Goal: Transaction & Acquisition: Purchase product/service

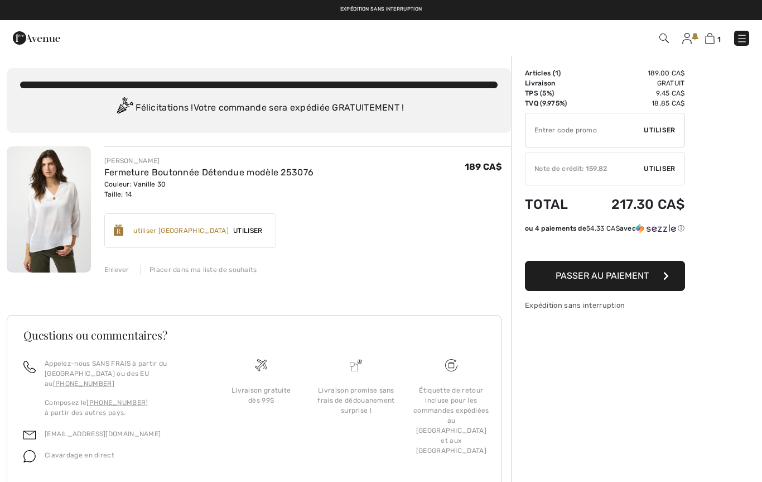
click at [55, 238] on img at bounding box center [49, 209] width 84 height 126
click at [63, 232] on img at bounding box center [49, 209] width 84 height 126
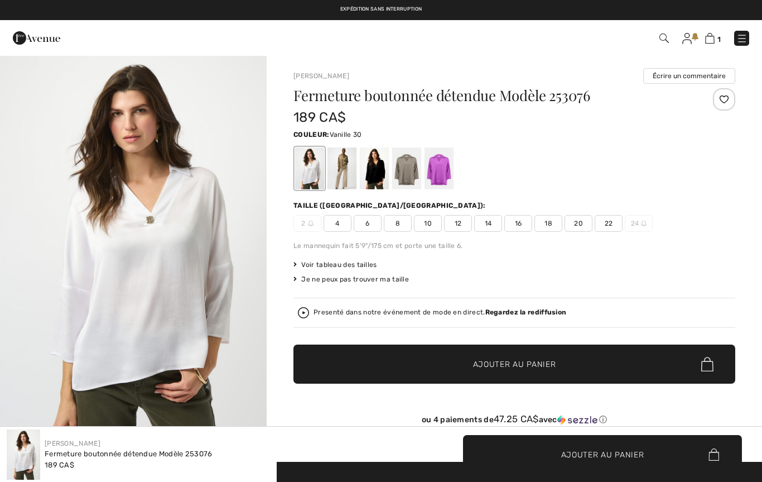
checkbox input "true"
click at [198, 352] on img "1 / 4" at bounding box center [133, 255] width 267 height 400
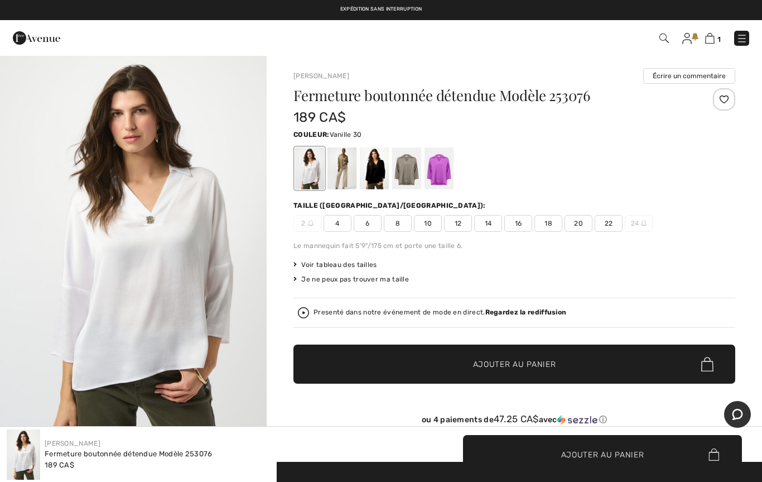
click at [375, 260] on span "Voir tableau des tailles" at bounding box center [336, 265] width 84 height 10
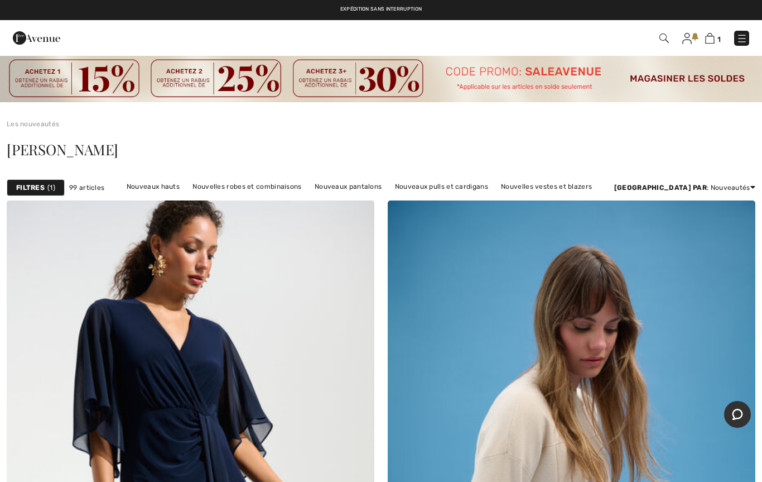
click at [742, 39] on img at bounding box center [742, 38] width 11 height 11
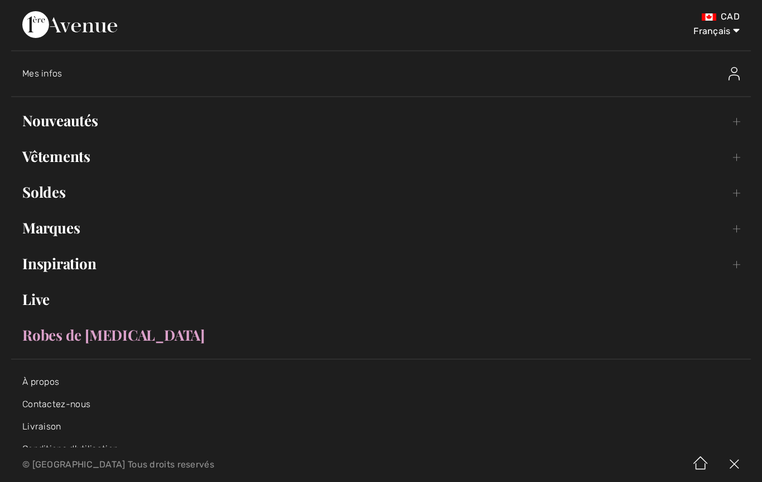
click at [83, 156] on link "Vêtements Toggle submenu" at bounding box center [381, 156] width 740 height 25
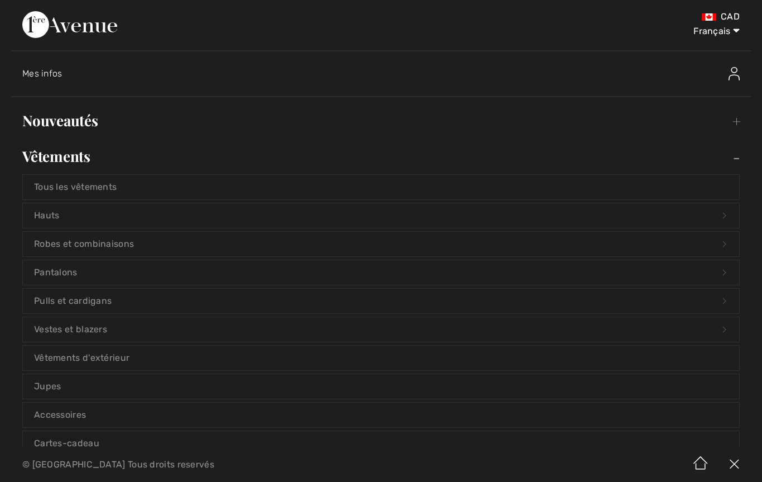
click at [48, 216] on link "Hauts Open submenu" at bounding box center [381, 215] width 717 height 25
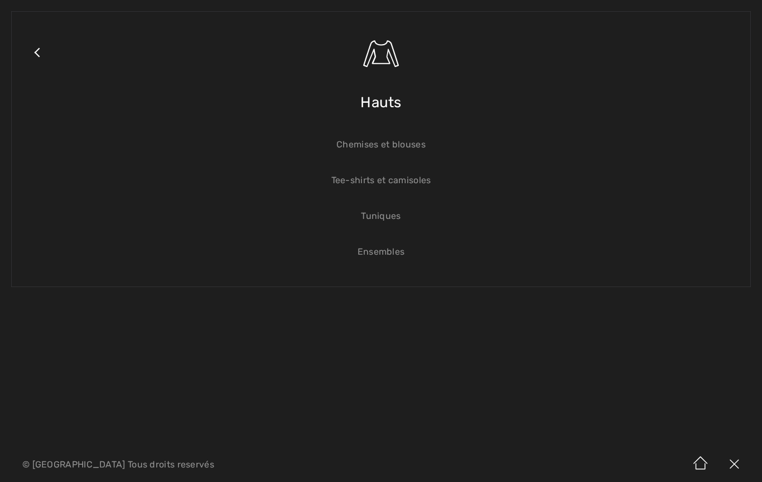
click at [417, 147] on link "Chemises et blouses" at bounding box center [381, 144] width 717 height 25
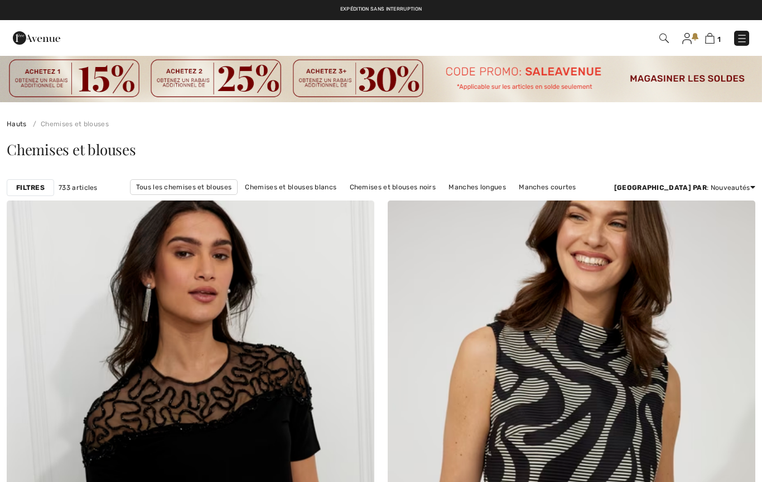
checkbox input "true"
click at [33, 190] on strong "Filtres" at bounding box center [30, 188] width 28 height 10
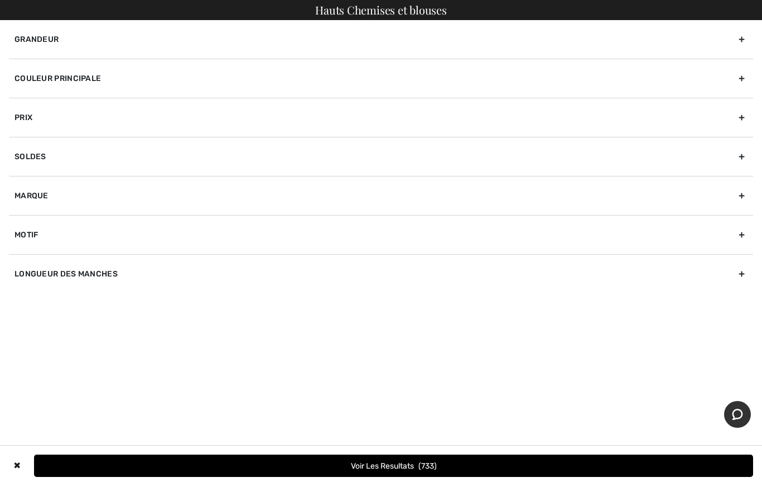
click at [31, 194] on div "Marque" at bounding box center [381, 195] width 745 height 39
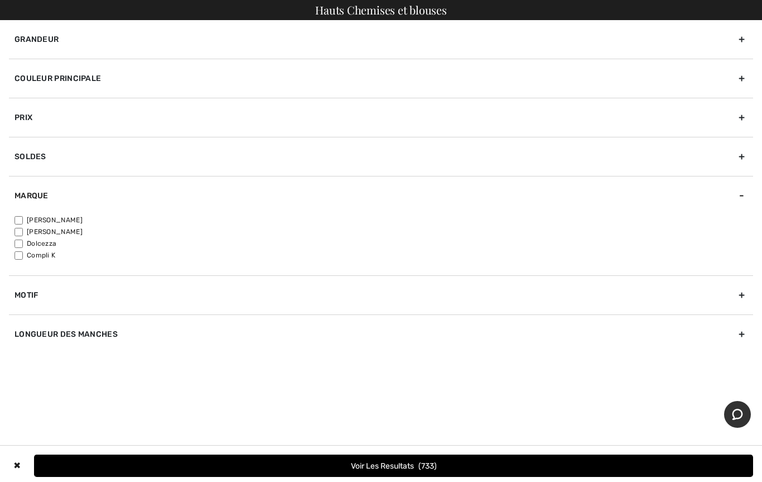
click at [20, 223] on input"] "[PERSON_NAME]" at bounding box center [19, 220] width 8 height 8
checkbox input"] "true"
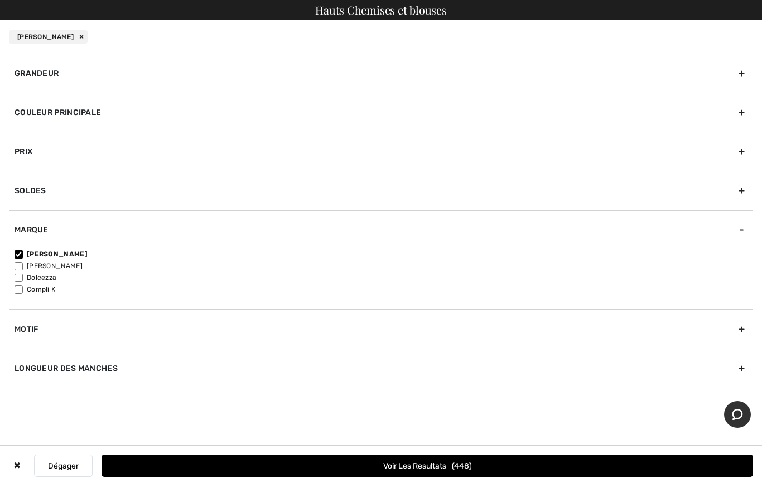
click at [390, 474] on button "Voir les resultats 448" at bounding box center [428, 465] width 652 height 22
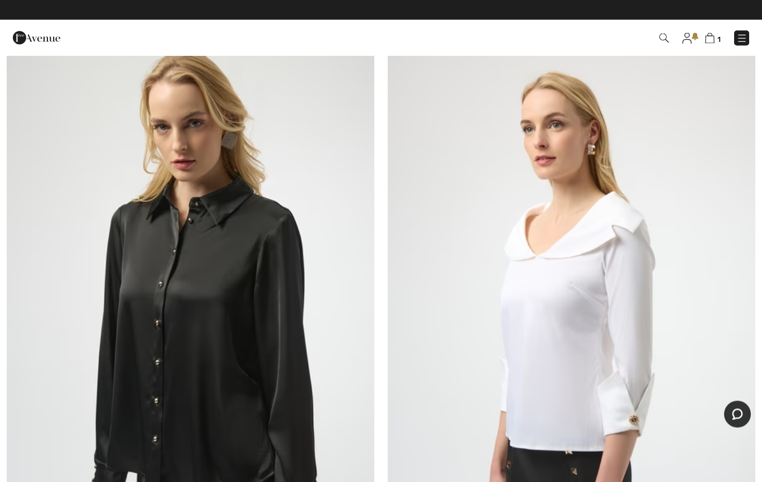
scroll to position [11854, 0]
click at [747, 38] on img at bounding box center [742, 38] width 11 height 11
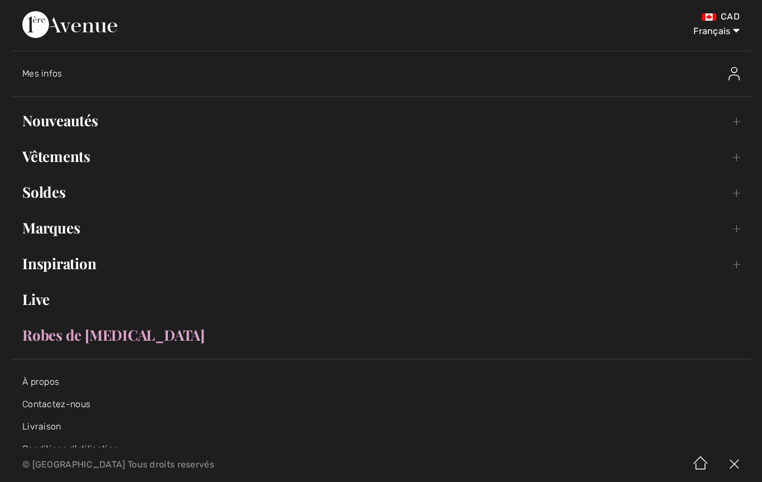
click at [77, 160] on link "Vêtements Toggle submenu" at bounding box center [381, 156] width 740 height 25
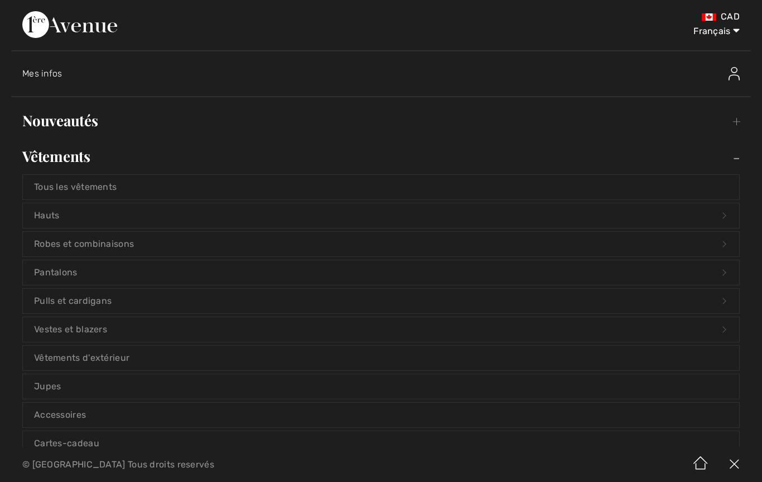
click at [85, 305] on link "Pulls et cardigans Open submenu" at bounding box center [381, 301] width 717 height 25
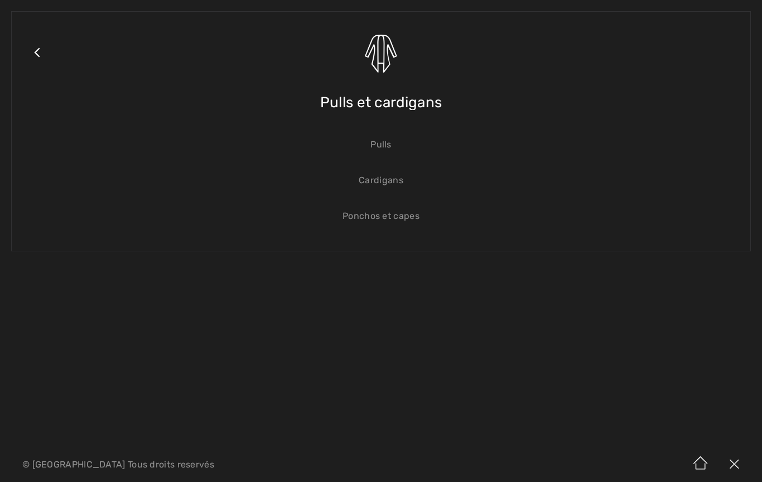
click at [391, 142] on link "Pulls" at bounding box center [381, 144] width 717 height 25
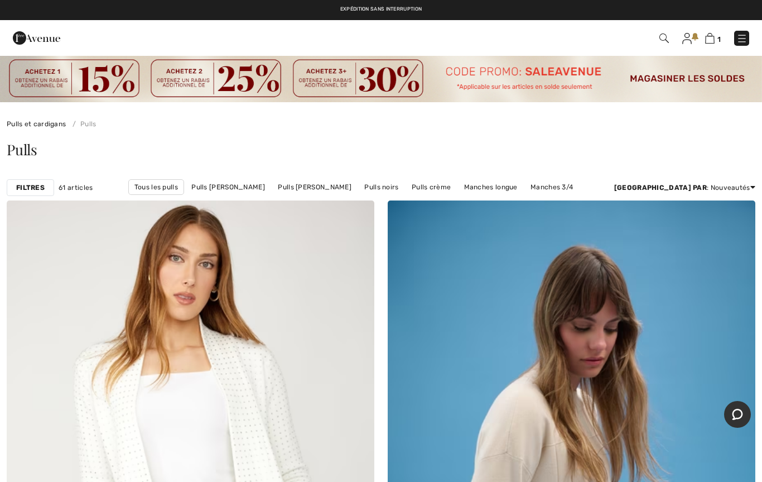
click at [30, 189] on strong "Filtres" at bounding box center [30, 188] width 28 height 10
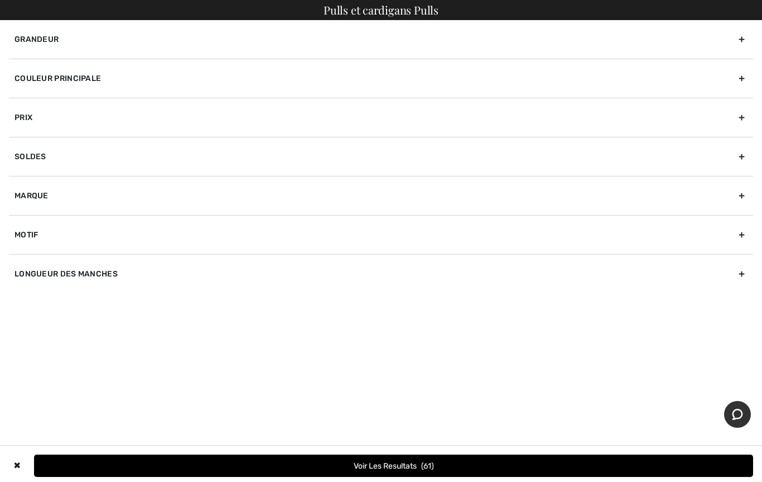
click at [31, 199] on div "Marque" at bounding box center [381, 195] width 745 height 39
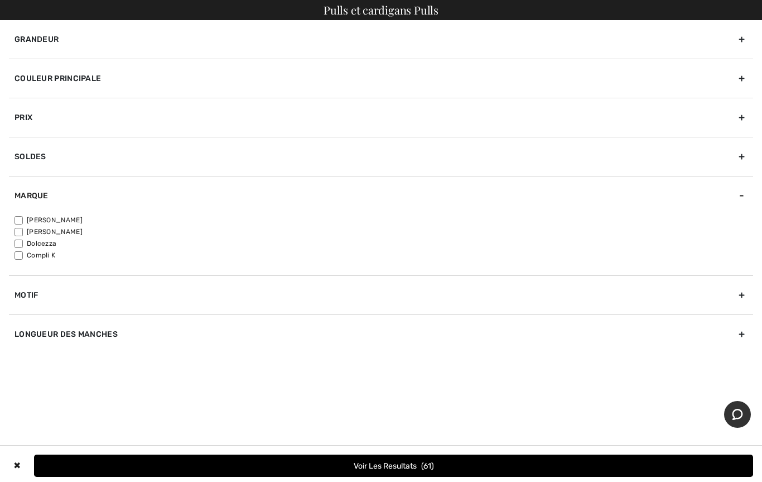
click at [20, 222] on input"] "[PERSON_NAME]" at bounding box center [19, 220] width 8 height 8
checkbox input"] "true"
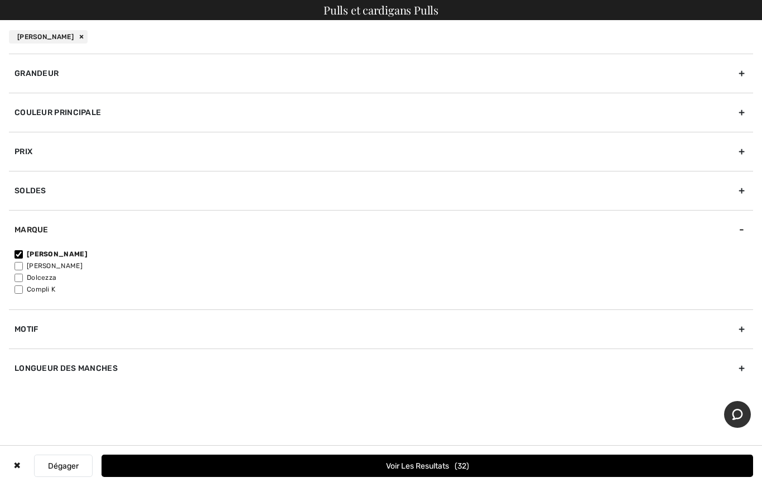
click at [342, 471] on button "Voir les resultats 32" at bounding box center [428, 465] width 652 height 22
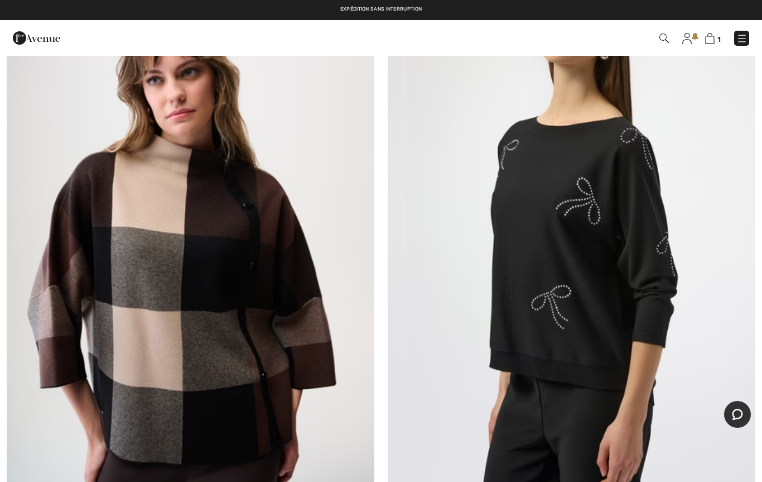
scroll to position [1451, 0]
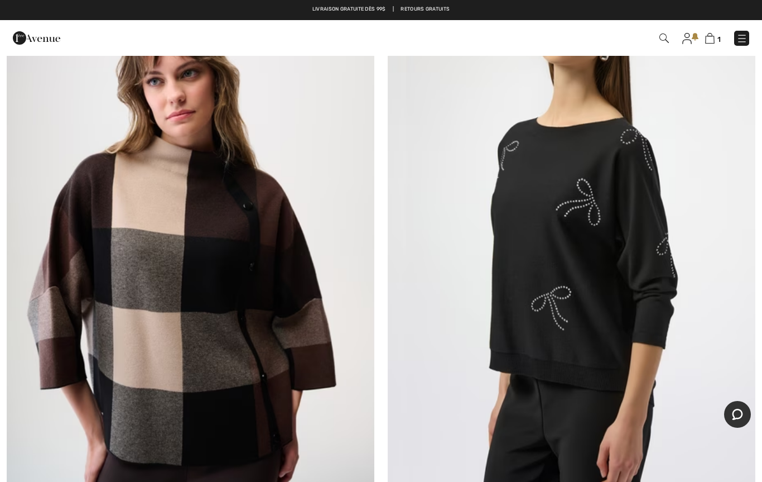
click at [514, 333] on img at bounding box center [572, 217] width 368 height 552
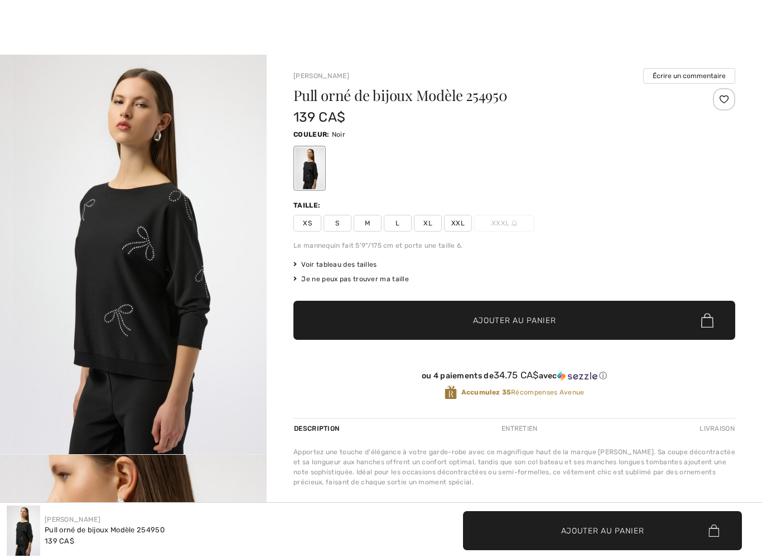
checkbox input "true"
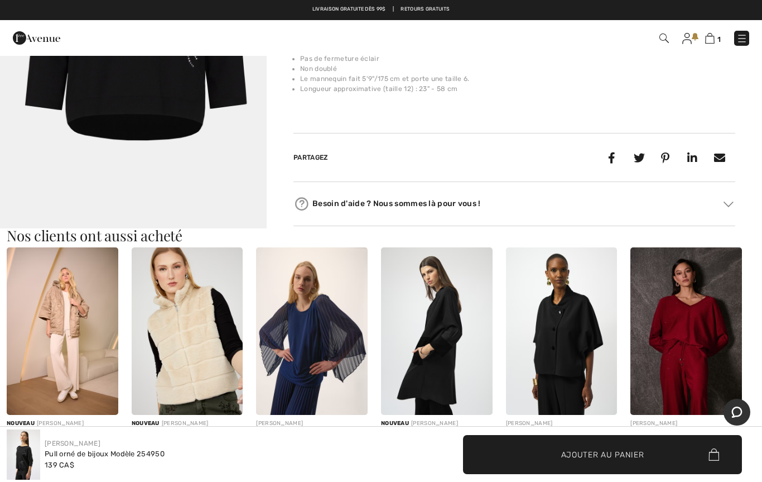
scroll to position [413, 0]
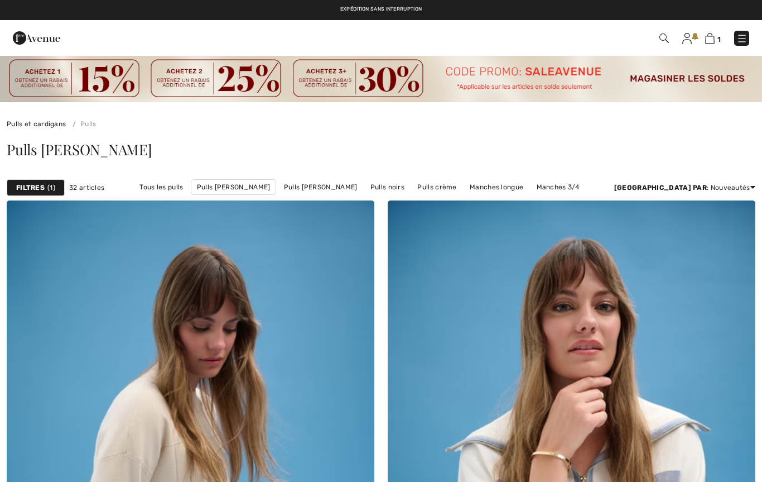
checkbox input "true"
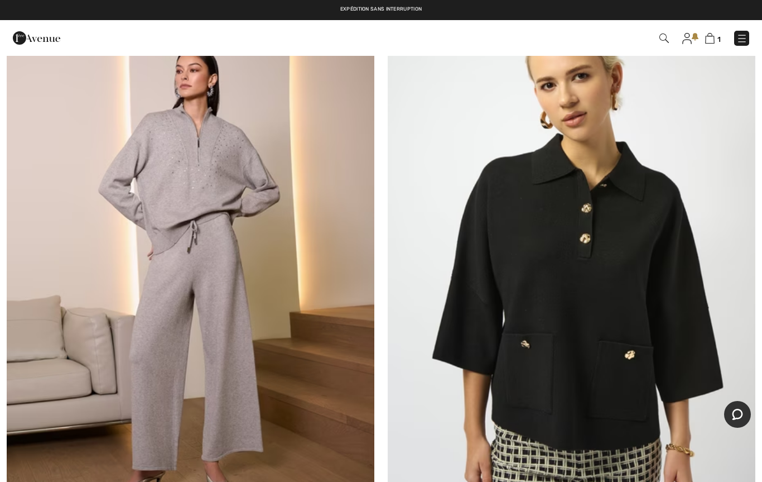
scroll to position [3916, 0]
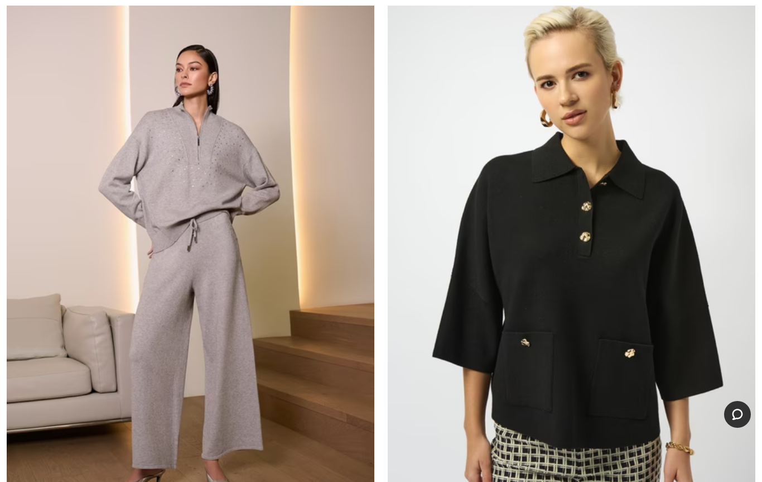
click at [561, 350] on img at bounding box center [572, 251] width 368 height 552
click at [563, 351] on img at bounding box center [572, 251] width 368 height 552
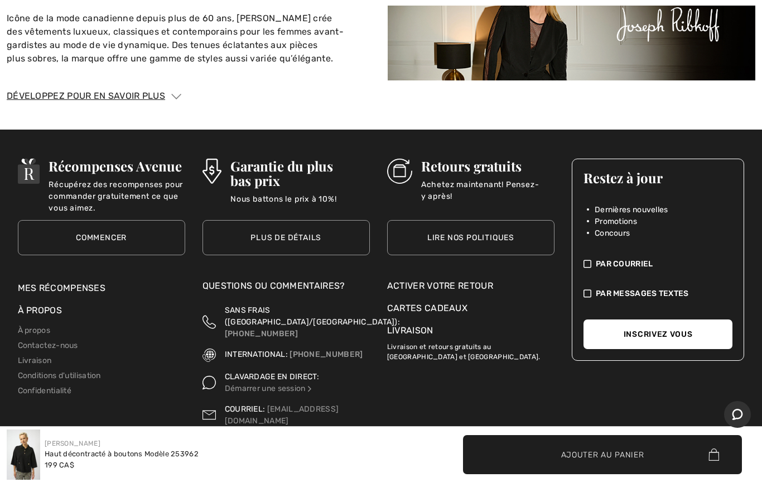
scroll to position [2093, 0]
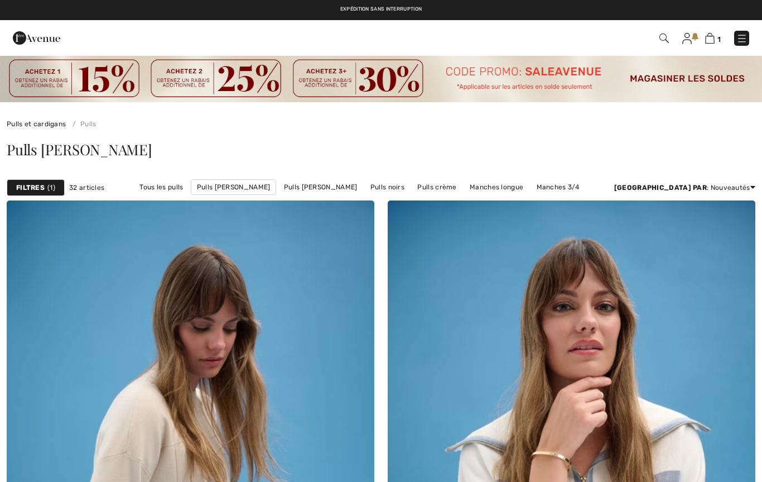
scroll to position [3916, 0]
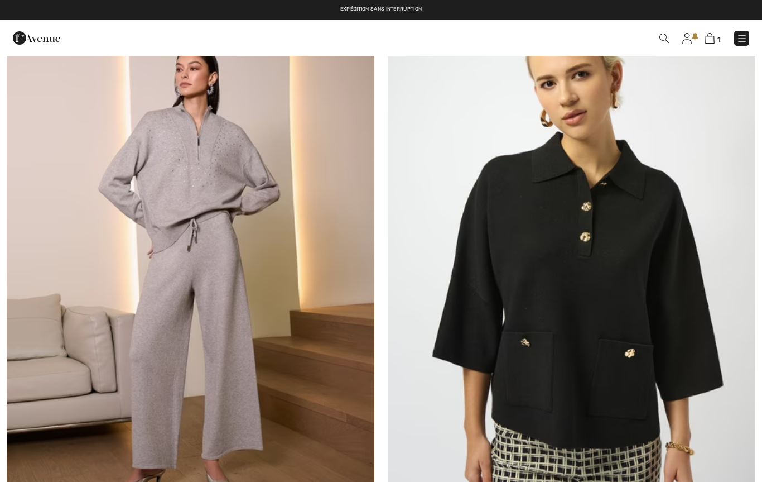
checkbox input "true"
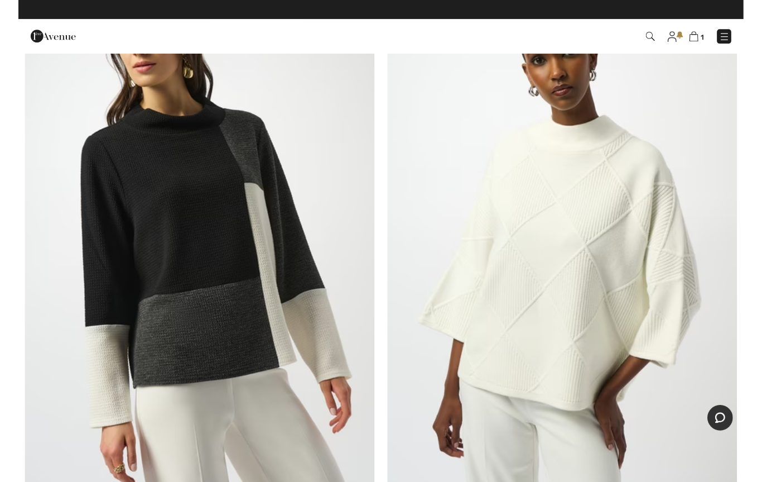
scroll to position [5128, 0]
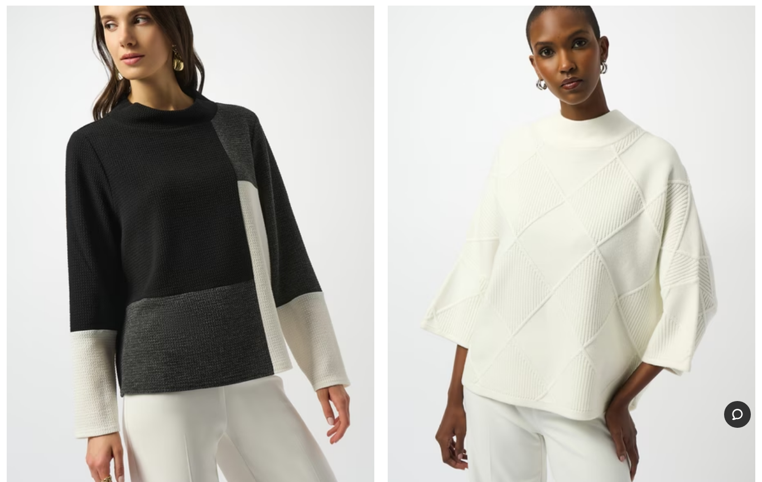
click at [247, 357] on img at bounding box center [191, 231] width 368 height 552
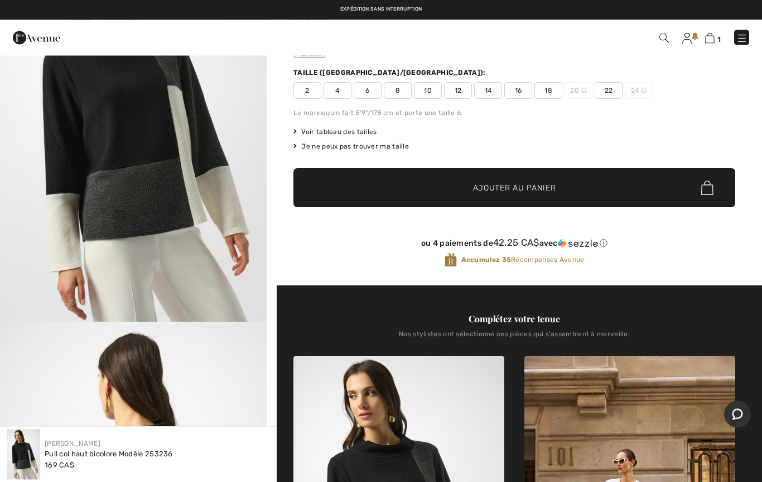
scroll to position [97, 0]
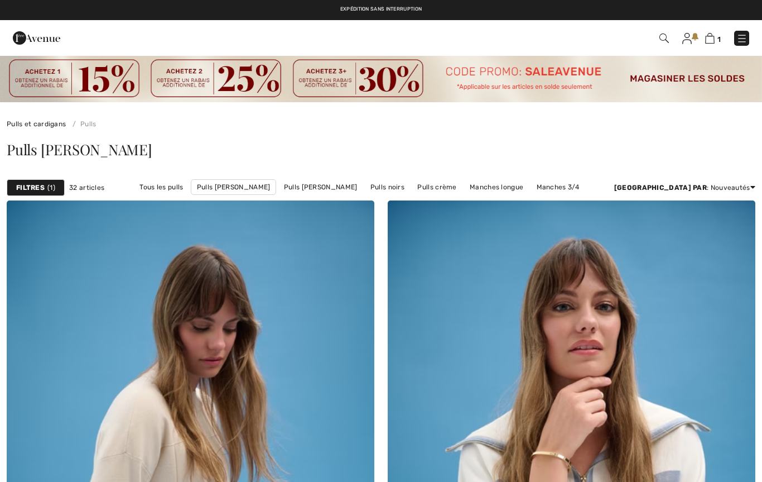
checkbox input "true"
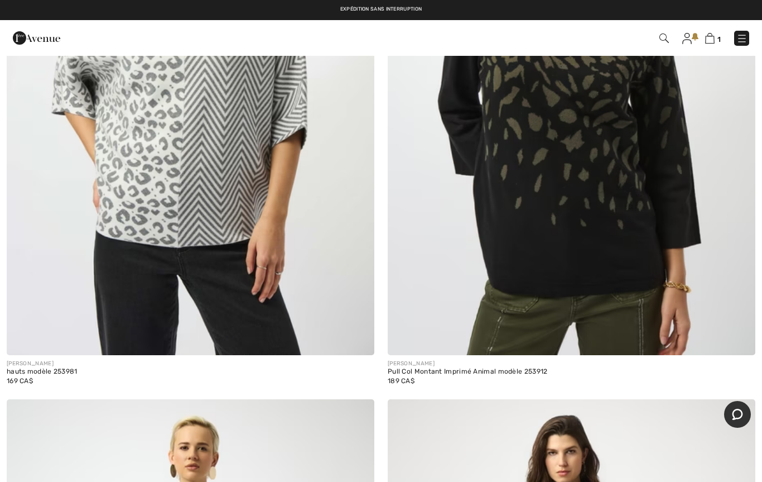
scroll to position [5864, 0]
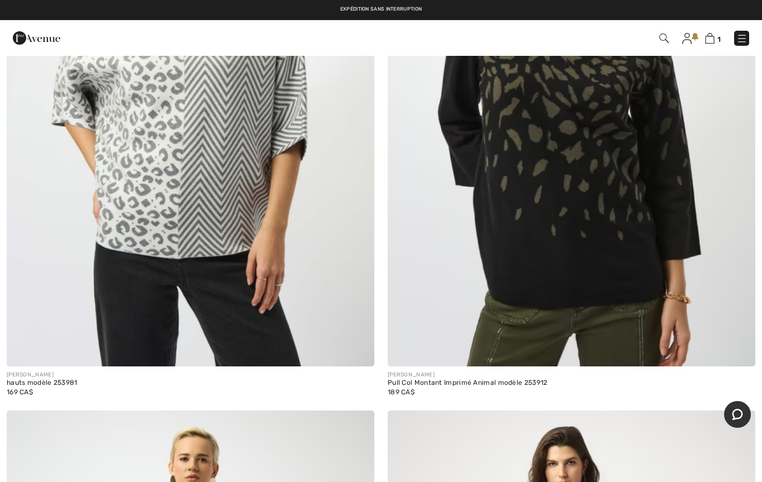
click at [743, 36] on img at bounding box center [742, 38] width 11 height 11
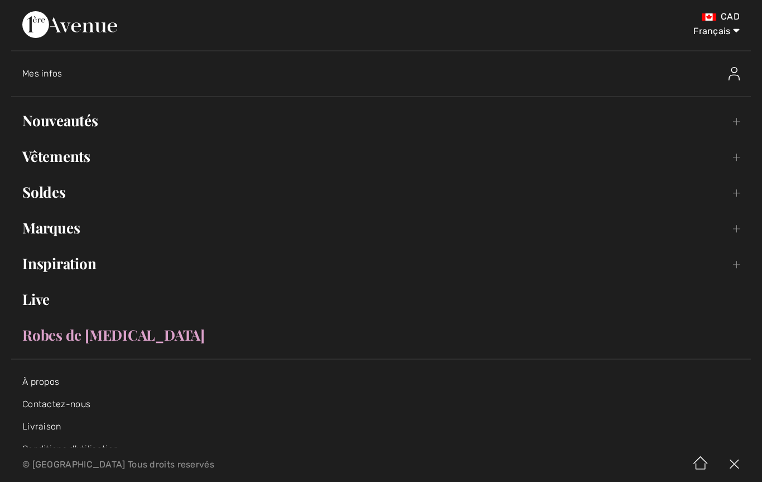
click at [83, 167] on link "Vêtements Toggle submenu" at bounding box center [381, 156] width 740 height 25
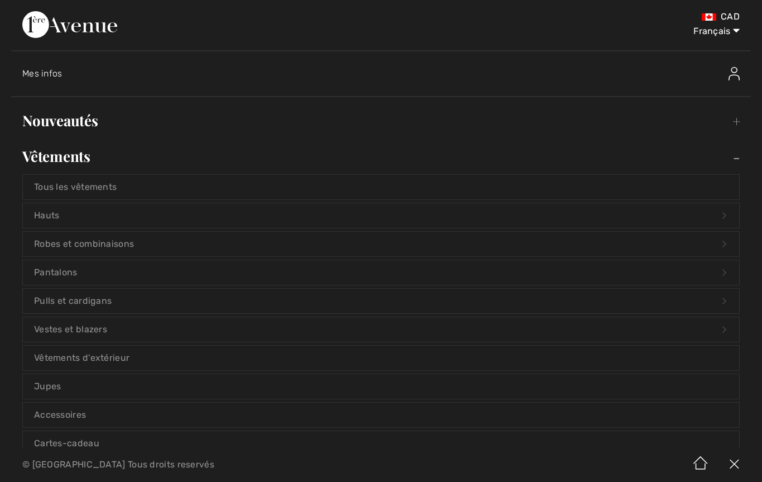
click at [100, 367] on link "Vêtements d'extérieur" at bounding box center [381, 357] width 717 height 25
click at [108, 362] on link "Vêtements d'extérieur" at bounding box center [381, 357] width 717 height 25
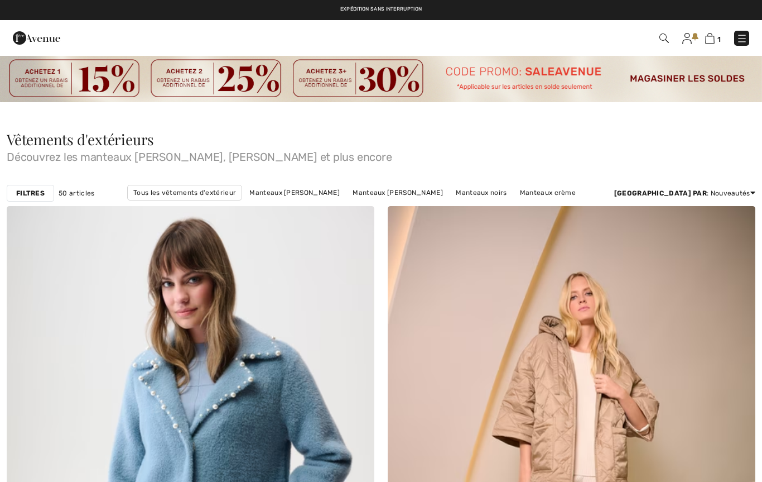
checkbox input "true"
click at [35, 194] on strong "Filtres" at bounding box center [30, 193] width 28 height 10
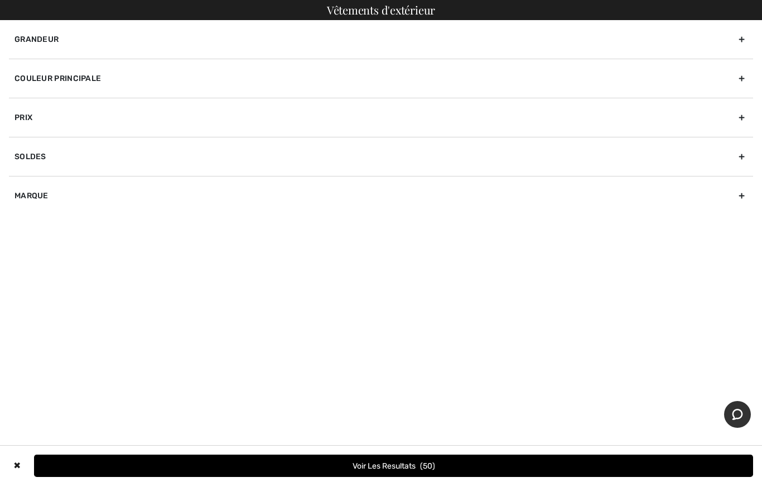
click at [31, 200] on div "Marque" at bounding box center [381, 195] width 745 height 39
click at [22, 222] on input"] "[PERSON_NAME]" at bounding box center [19, 220] width 8 height 8
checkbox input"] "true"
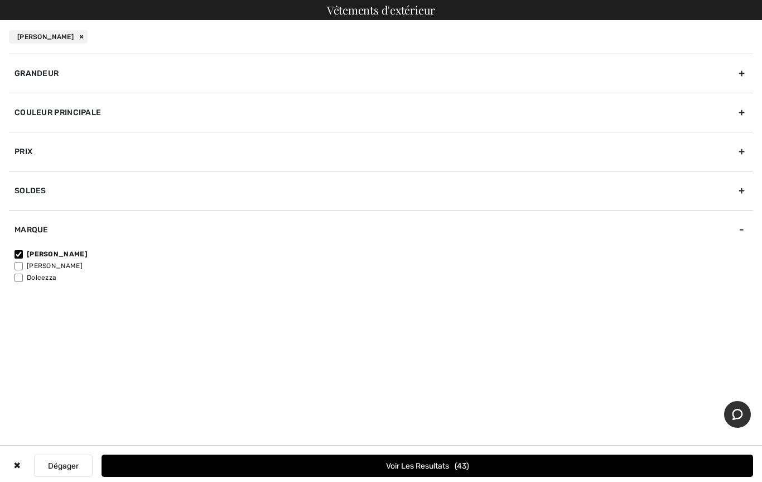
click at [311, 457] on button "Voir les resultats 43" at bounding box center [428, 465] width 652 height 22
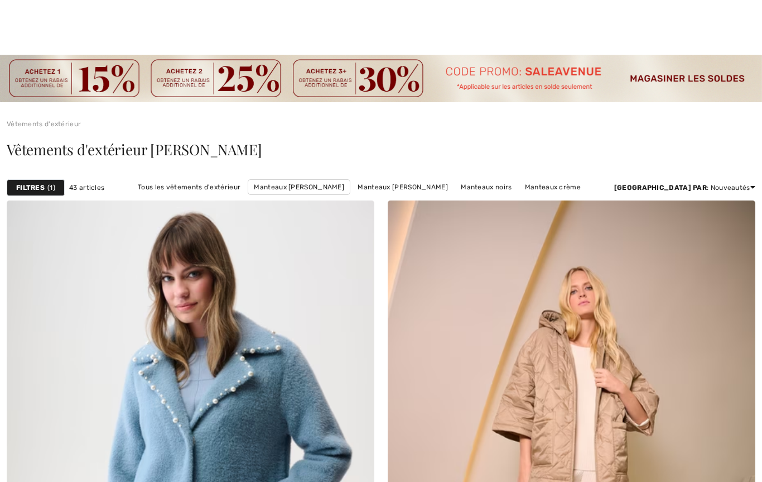
checkbox input "true"
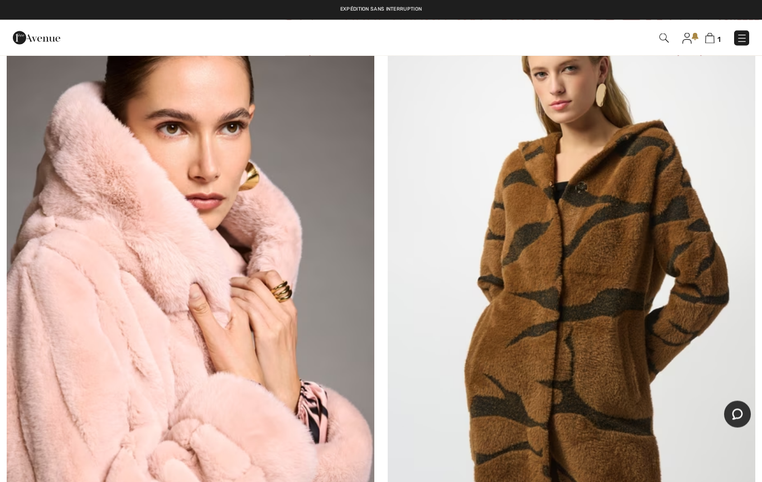
scroll to position [3184, 0]
click at [279, 413] on img at bounding box center [191, 272] width 368 height 552
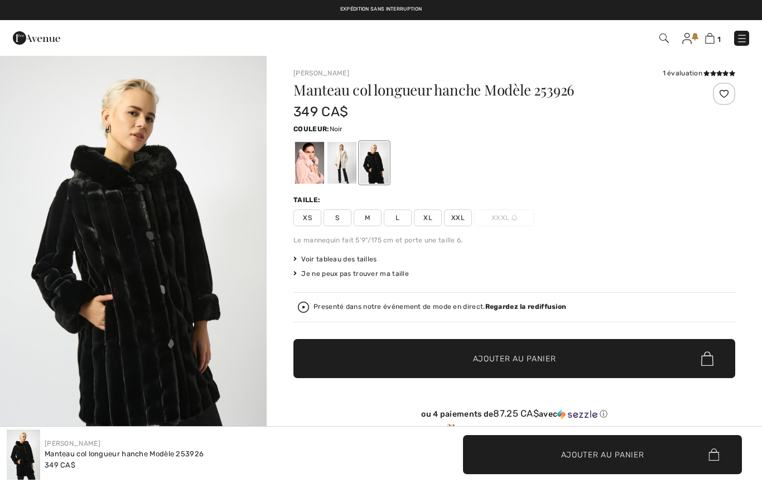
checkbox input "true"
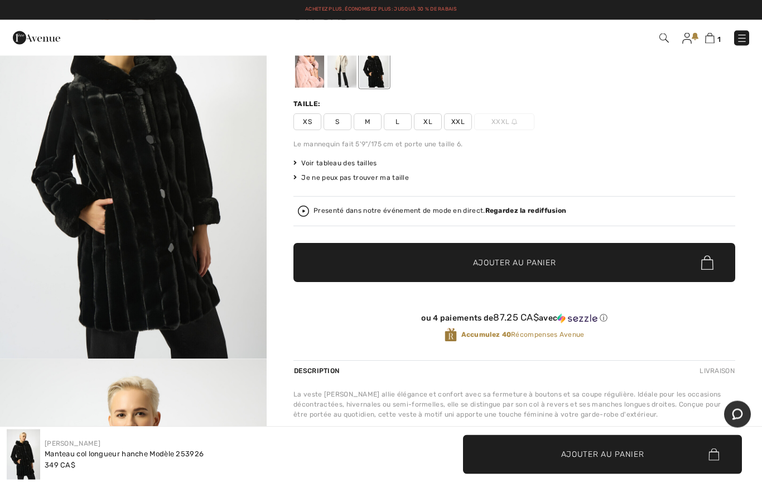
scroll to position [76, 0]
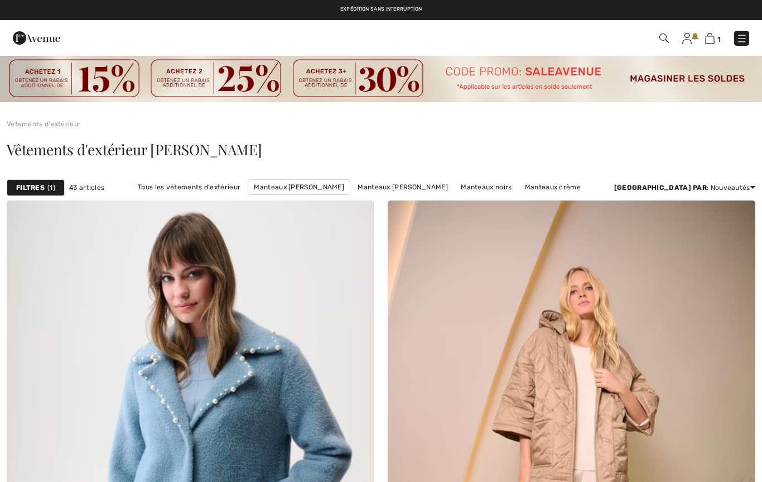
checkbox input "true"
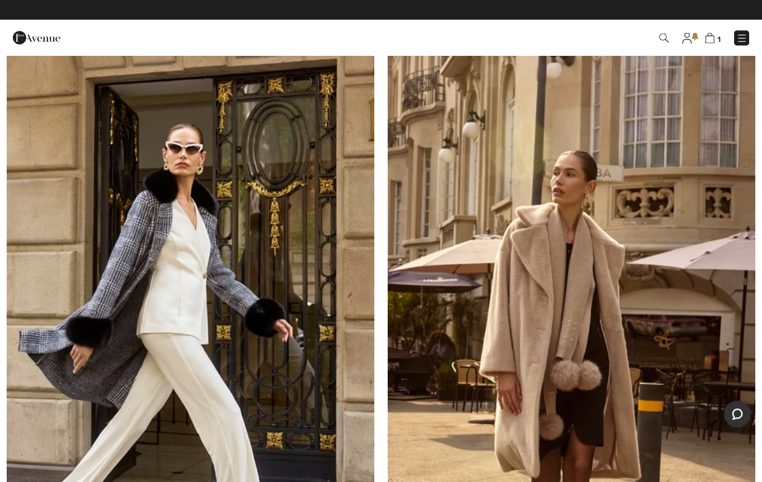
scroll to position [4490, 0]
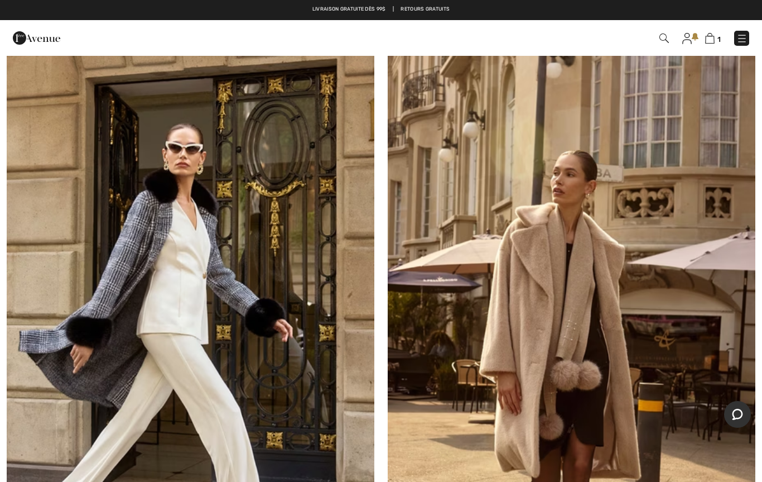
click at [533, 316] on img at bounding box center [572, 302] width 368 height 552
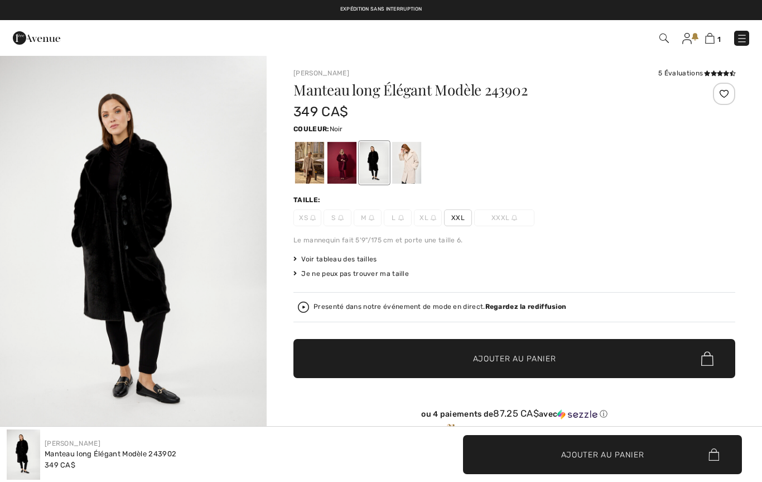
checkbox input "true"
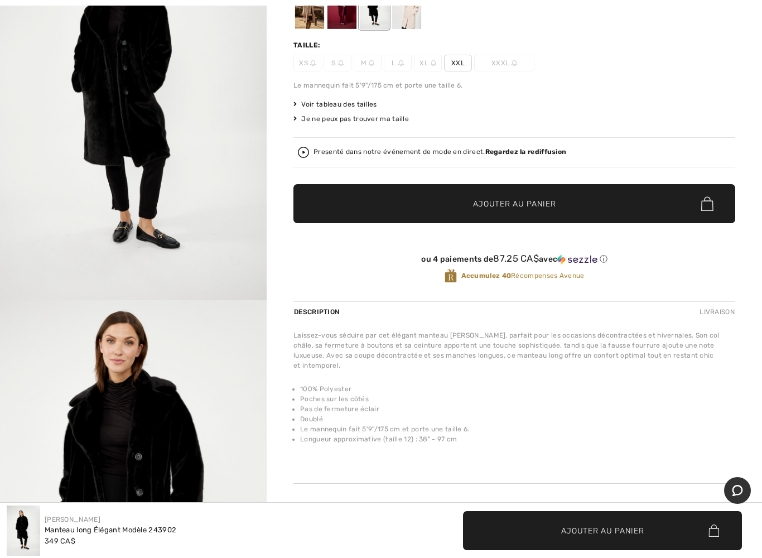
scroll to position [154, 0]
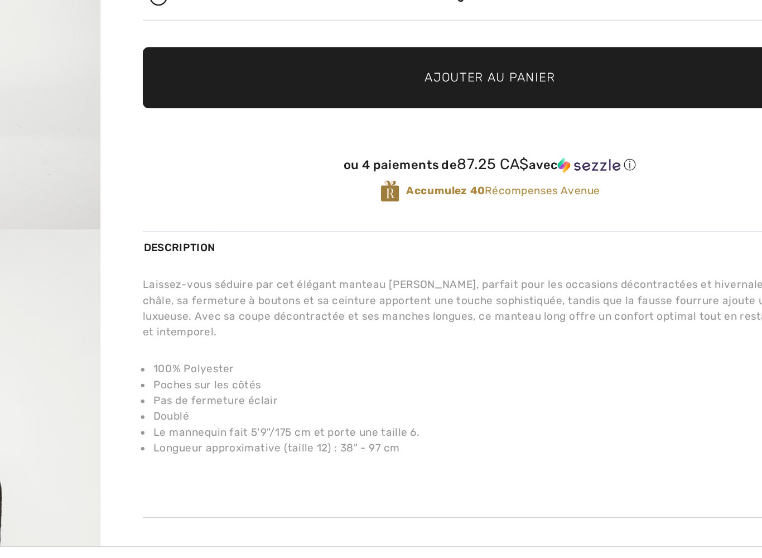
click at [294, 296] on div "Joseph Ribkoff 5 Évaluations 5 Évaluations Manteau long Élégant Modèle 243902 3…" at bounding box center [515, 245] width 442 height 663
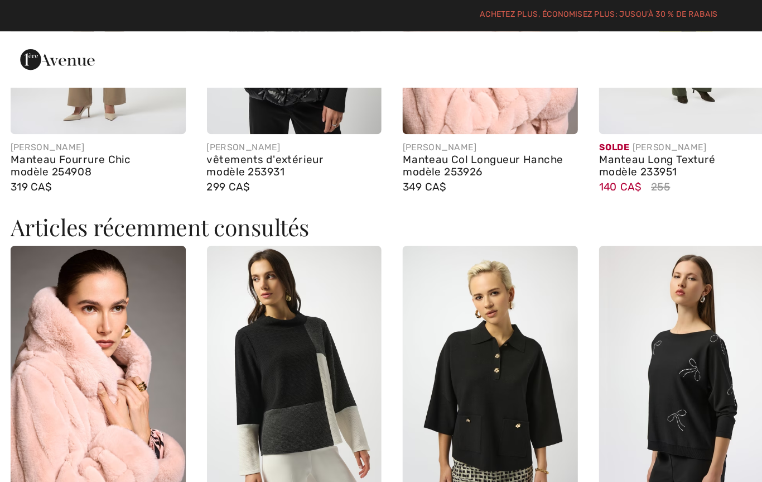
scroll to position [1069, 0]
click at [88, 273] on img at bounding box center [63, 239] width 112 height 167
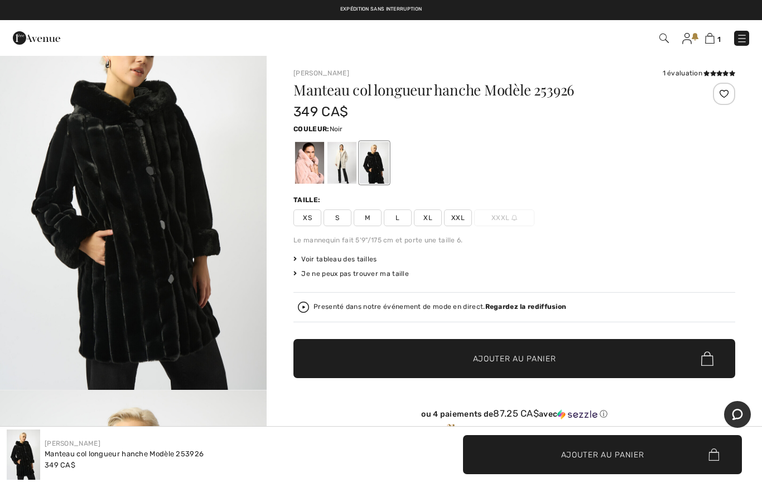
scroll to position [75, 0]
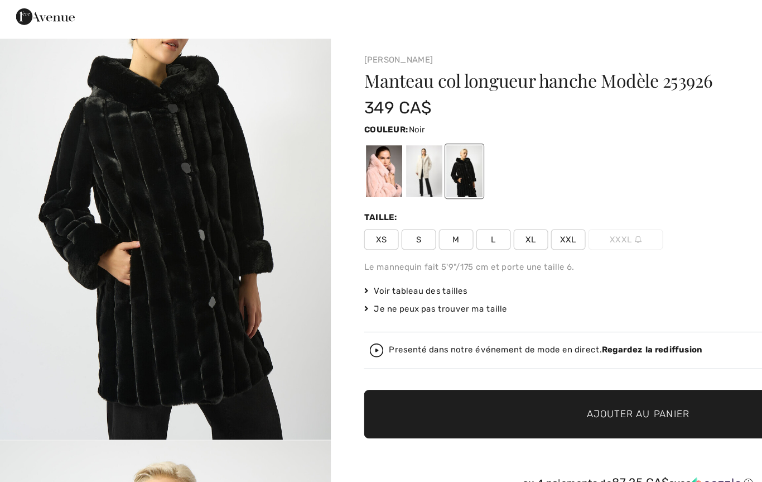
click at [345, 145] on div at bounding box center [342, 163] width 29 height 42
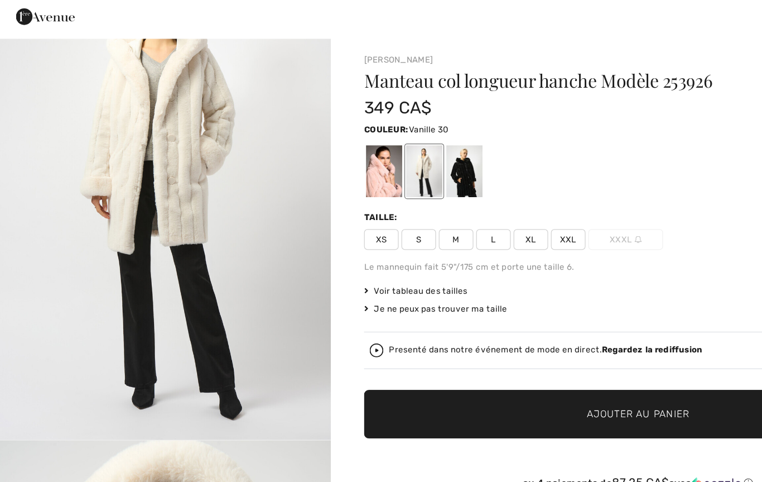
scroll to position [0, 0]
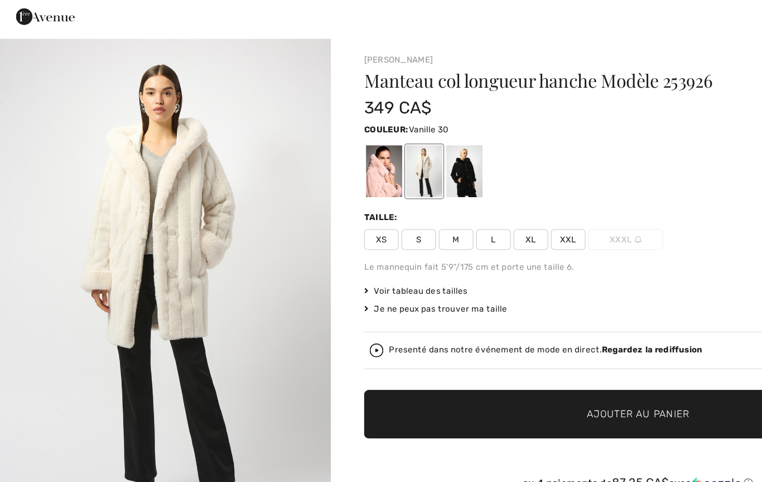
click at [351, 142] on div at bounding box center [342, 163] width 29 height 42
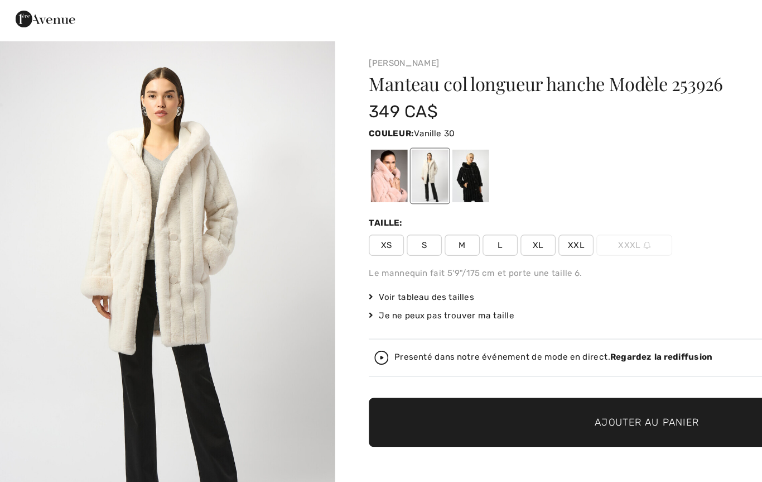
click at [305, 151] on div at bounding box center [309, 163] width 29 height 42
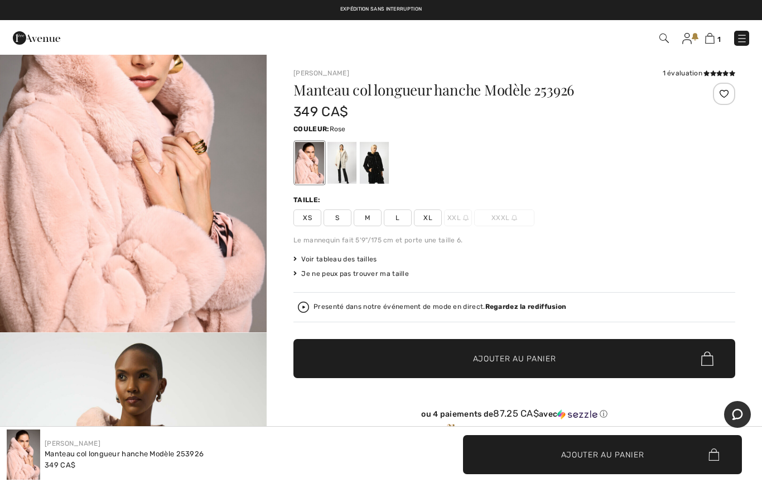
scroll to position [122, 0]
click at [347, 175] on div at bounding box center [342, 163] width 29 height 42
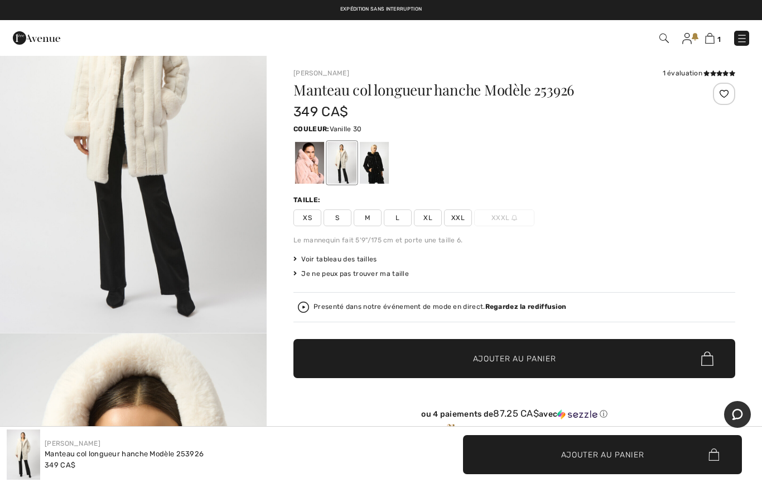
scroll to position [0, 0]
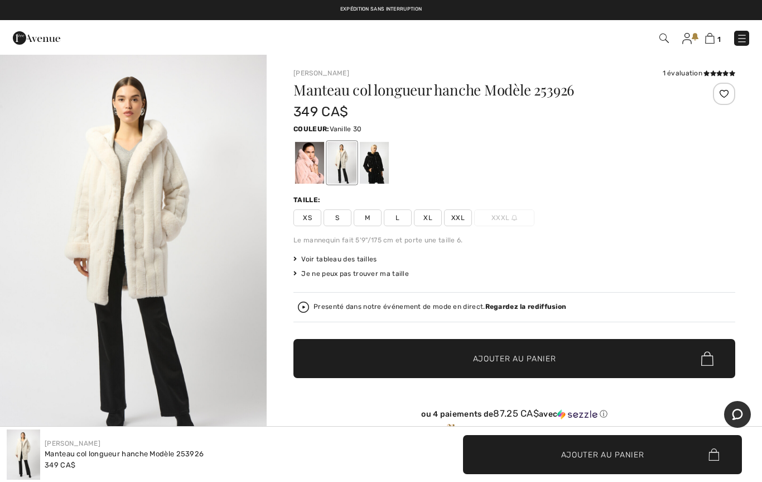
click at [349, 162] on div at bounding box center [342, 163] width 29 height 42
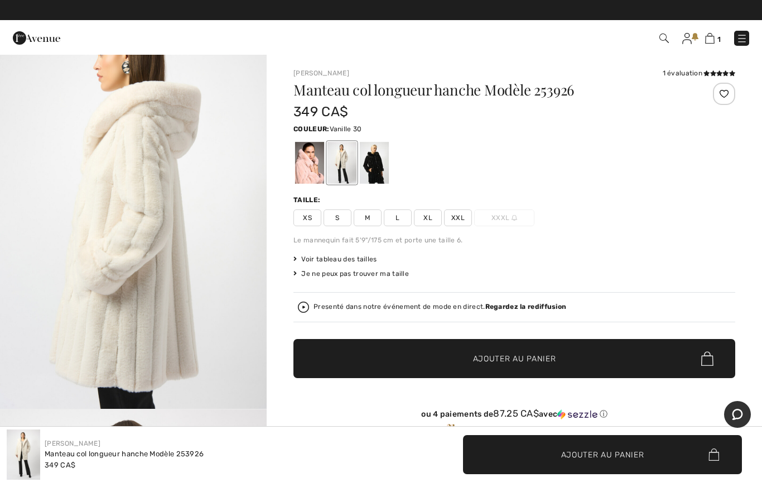
scroll to position [857, 0]
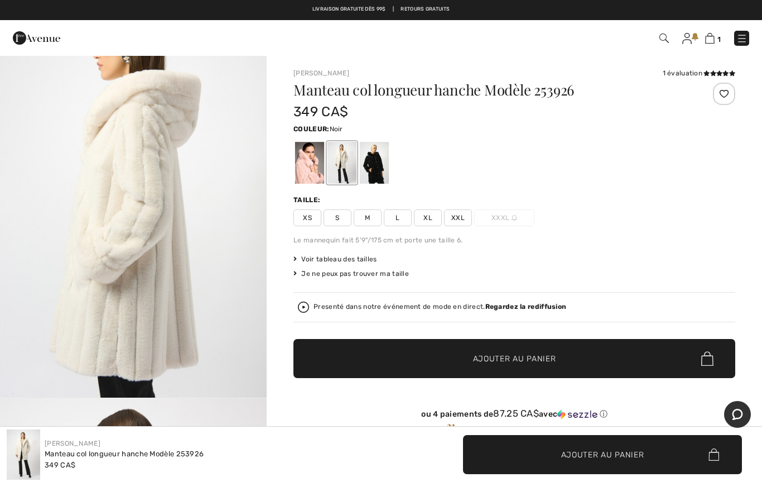
click at [385, 167] on div at bounding box center [374, 163] width 29 height 42
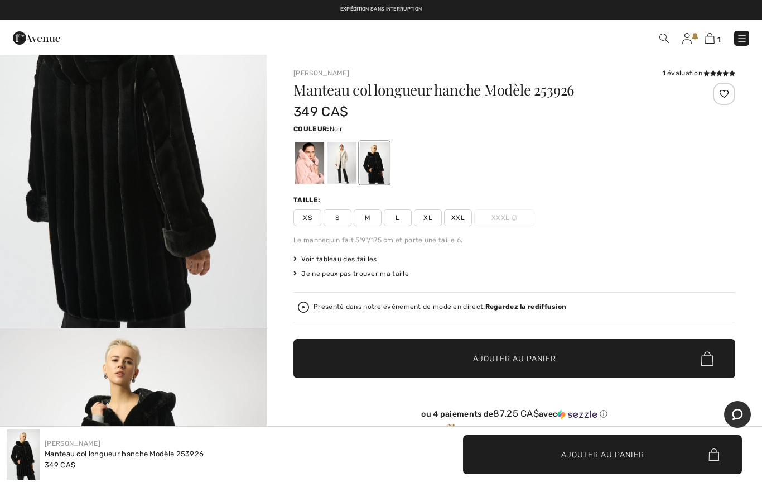
scroll to position [928, 0]
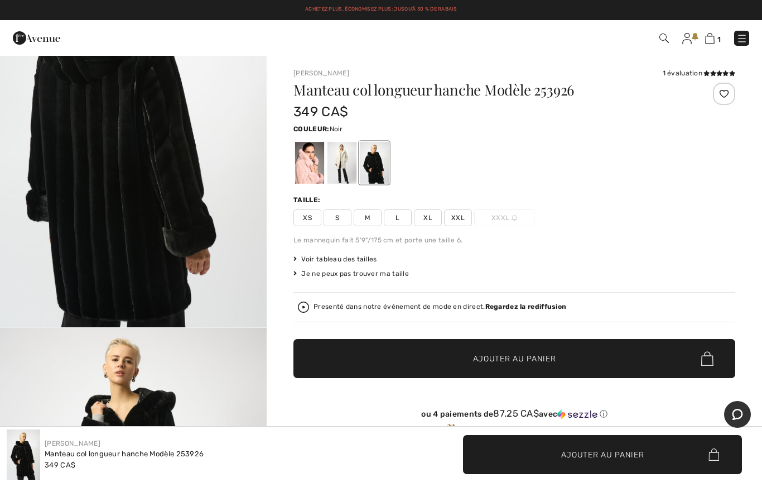
click at [739, 39] on img at bounding box center [742, 38] width 11 height 11
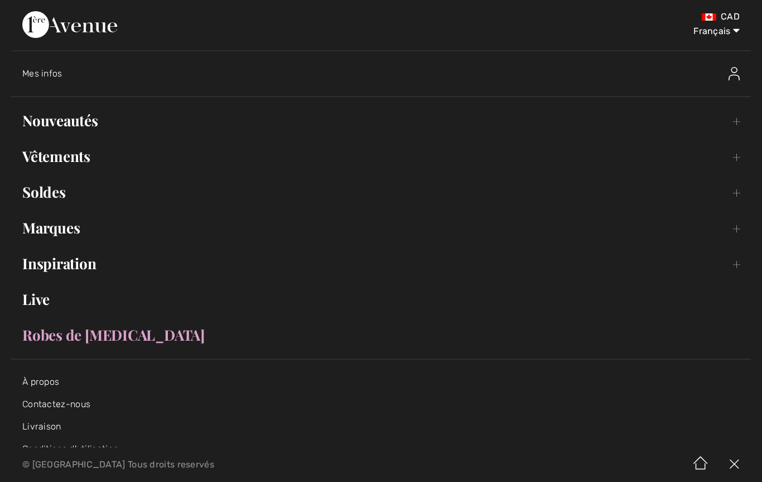
click at [79, 148] on link "Vêtements Toggle submenu" at bounding box center [381, 156] width 740 height 25
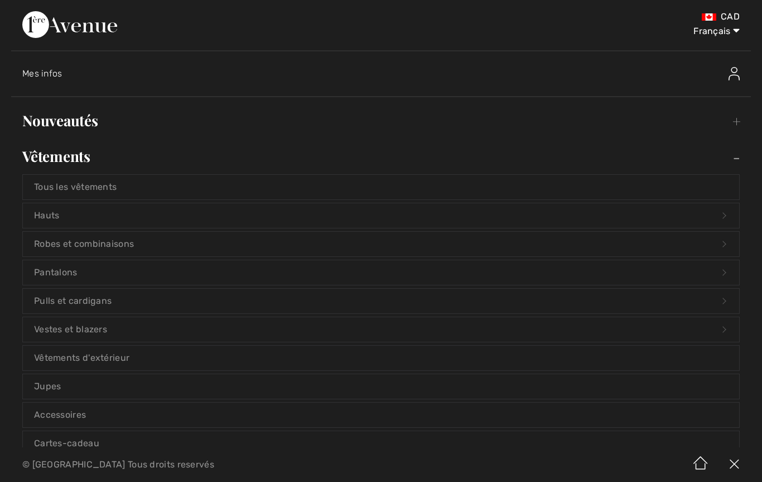
click at [57, 215] on link "Hauts Open submenu" at bounding box center [381, 215] width 717 height 25
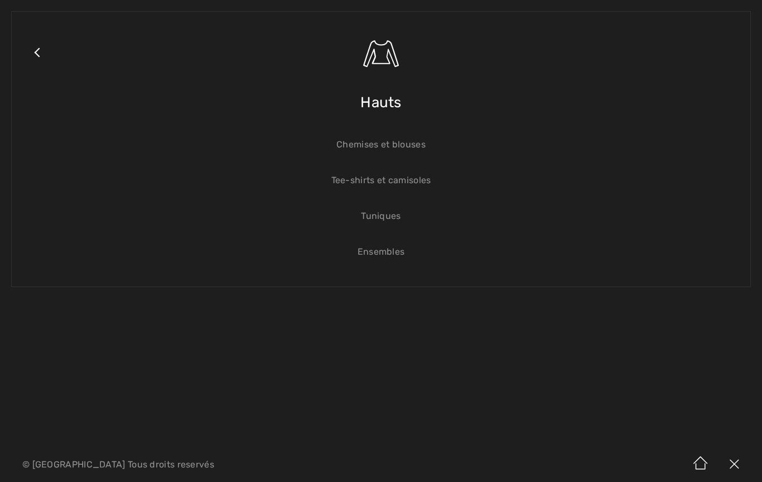
click at [375, 220] on link "Tuniques" at bounding box center [381, 216] width 717 height 25
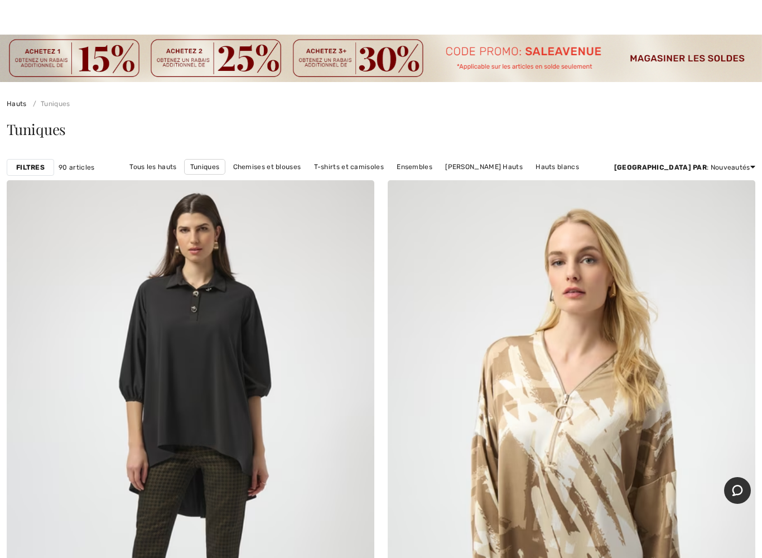
scroll to position [20, 0]
click at [34, 170] on strong "Filtres" at bounding box center [30, 167] width 28 height 10
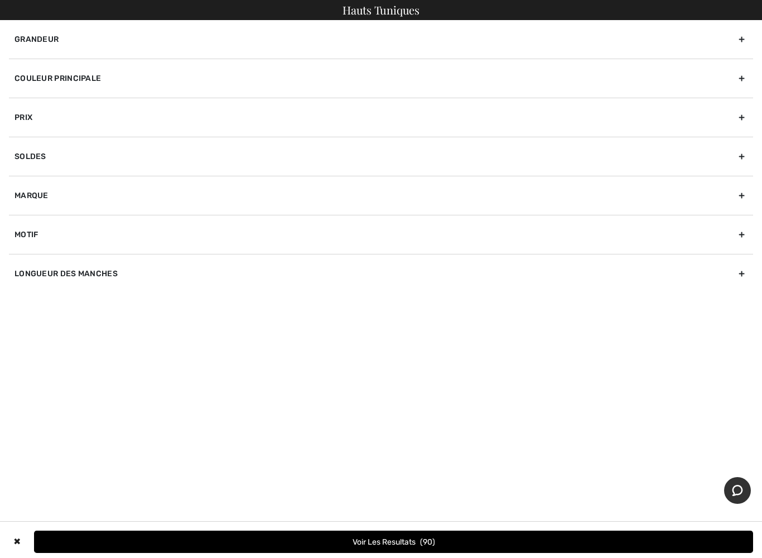
click at [34, 198] on div "Marque" at bounding box center [381, 195] width 745 height 39
click at [16, 219] on input"] "[PERSON_NAME]" at bounding box center [19, 220] width 8 height 8
checkbox input"] "true"
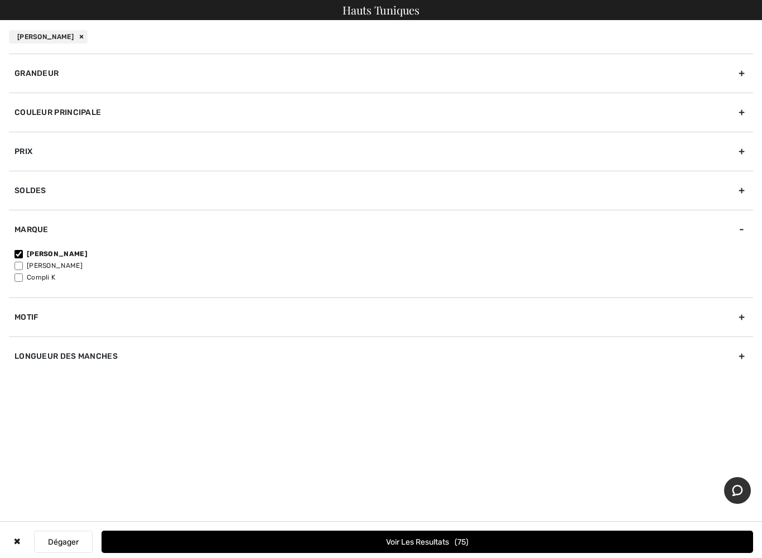
click at [395, 531] on button "Voir les resultats 75" at bounding box center [428, 542] width 652 height 22
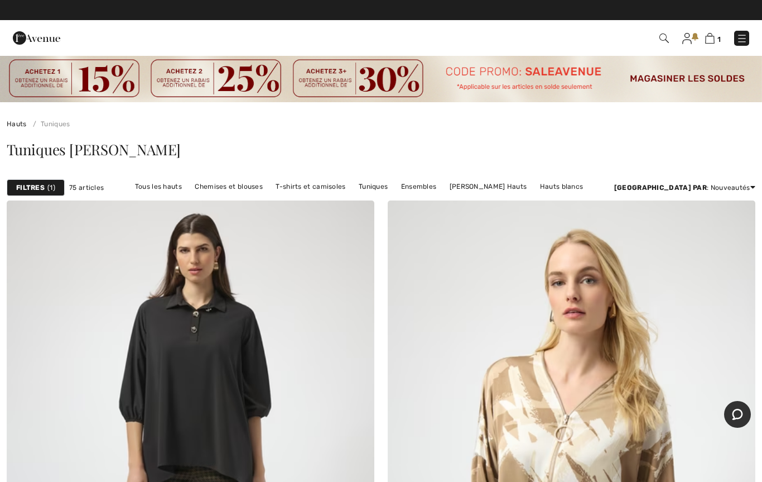
click at [748, 32] on link at bounding box center [742, 38] width 15 height 15
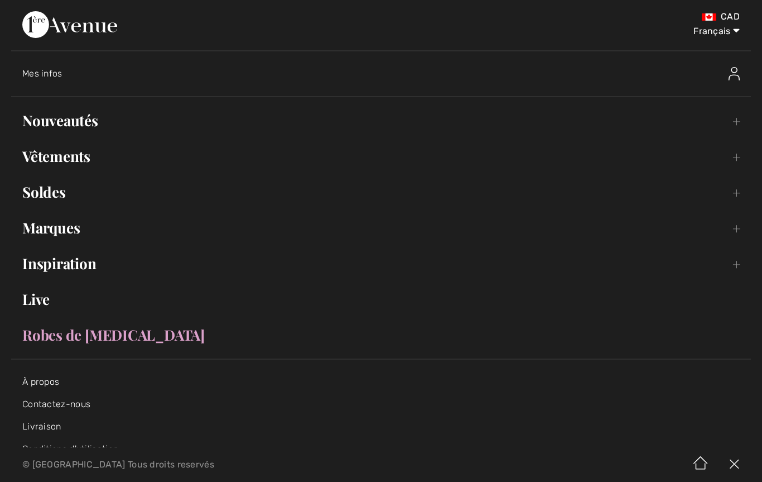
click at [77, 153] on link "Vêtements Toggle submenu" at bounding box center [381, 156] width 740 height 25
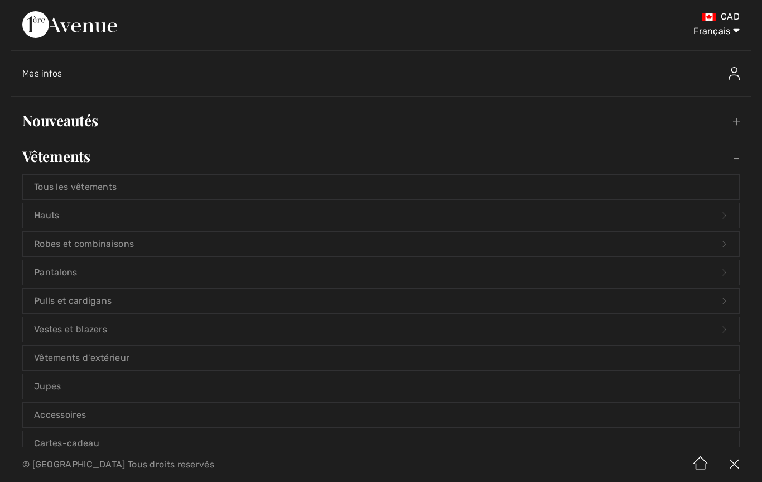
click at [50, 213] on link "Hauts Open submenu" at bounding box center [381, 215] width 717 height 25
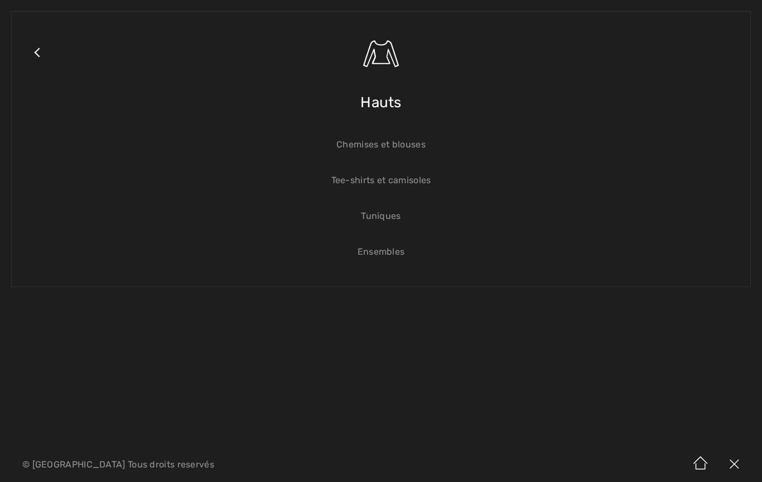
click at [417, 143] on link "Chemises et blouses" at bounding box center [381, 144] width 717 height 25
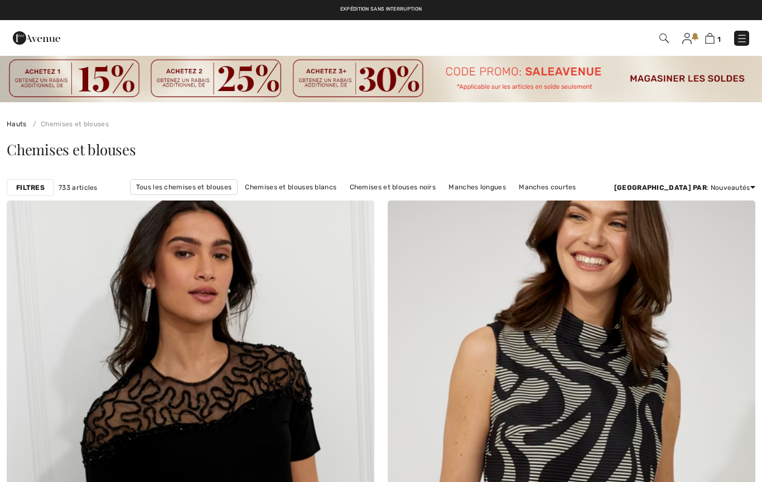
checkbox input "true"
click at [18, 188] on strong "Filtres" at bounding box center [30, 188] width 28 height 10
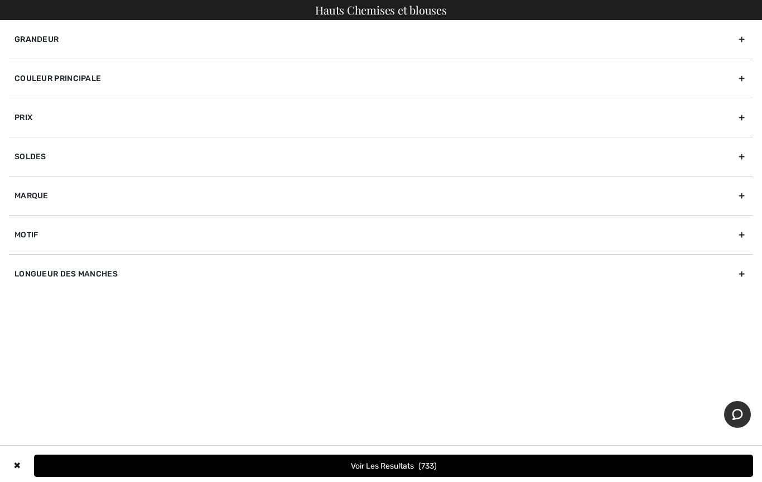
click at [33, 199] on div "Marque" at bounding box center [381, 195] width 745 height 39
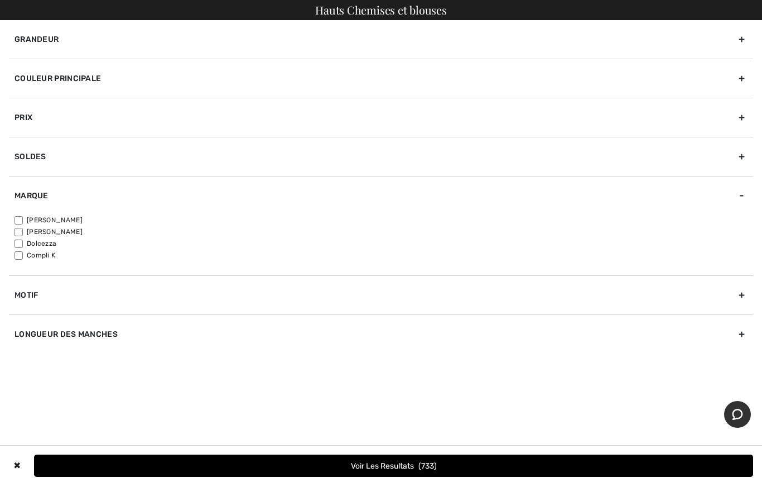
click at [19, 219] on input"] "[PERSON_NAME]" at bounding box center [19, 220] width 8 height 8
checkbox input"] "true"
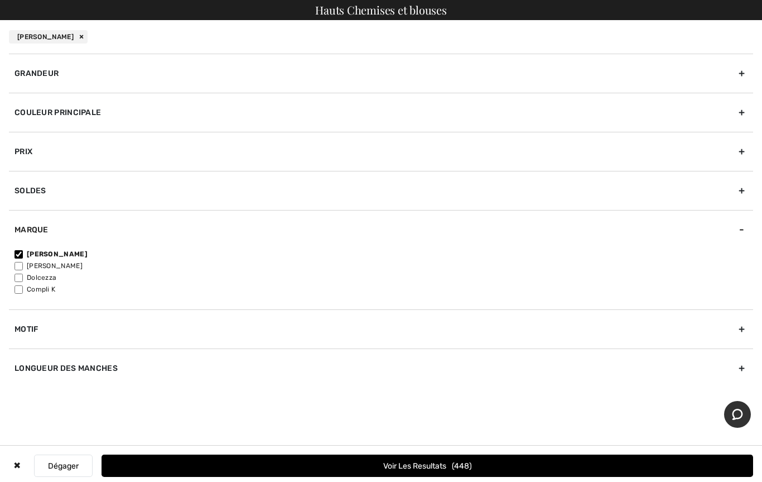
click at [354, 465] on button "Voir les resultats 448" at bounding box center [428, 465] width 652 height 22
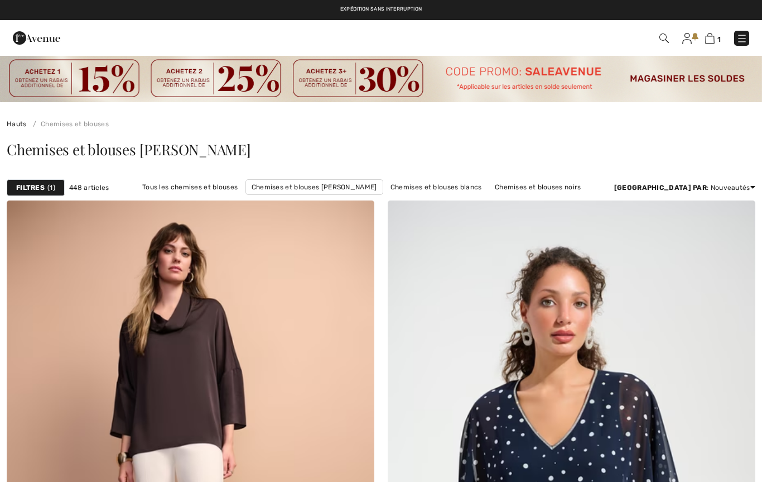
checkbox input "true"
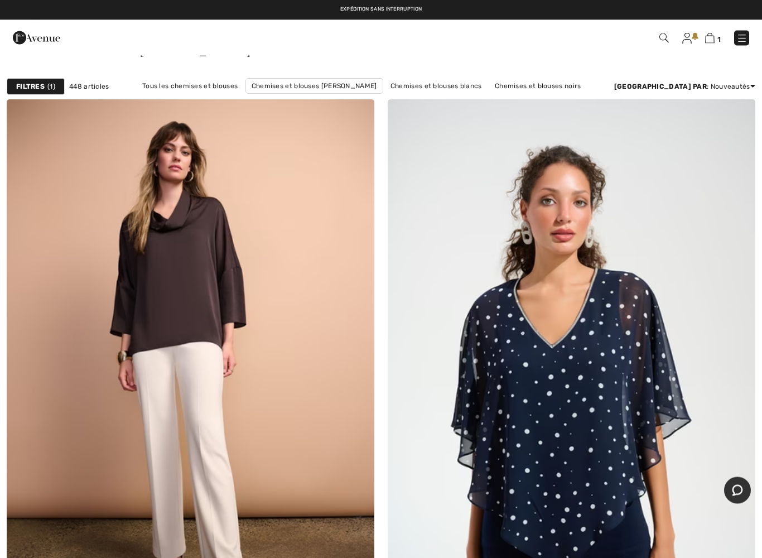
scroll to position [100, 0]
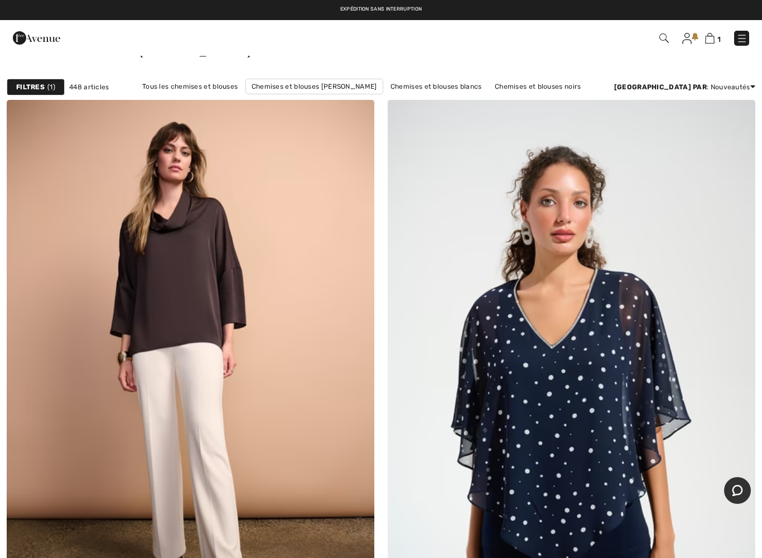
click at [213, 304] on img at bounding box center [191, 376] width 368 height 552
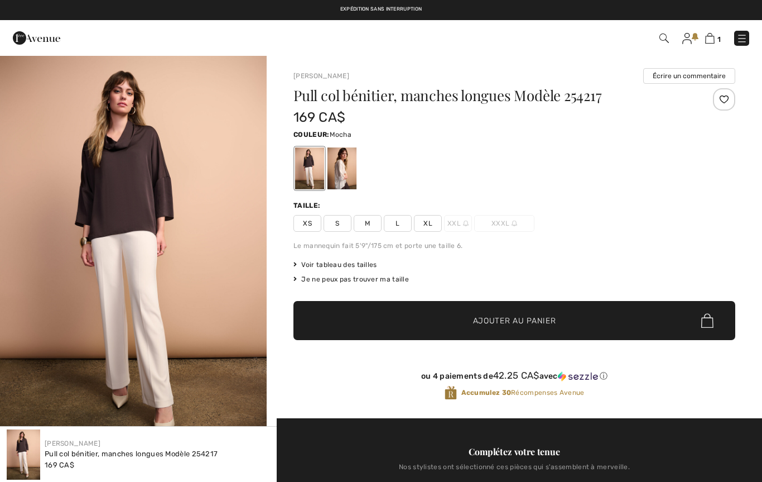
checkbox input "true"
click at [342, 176] on div at bounding box center [342, 168] width 29 height 42
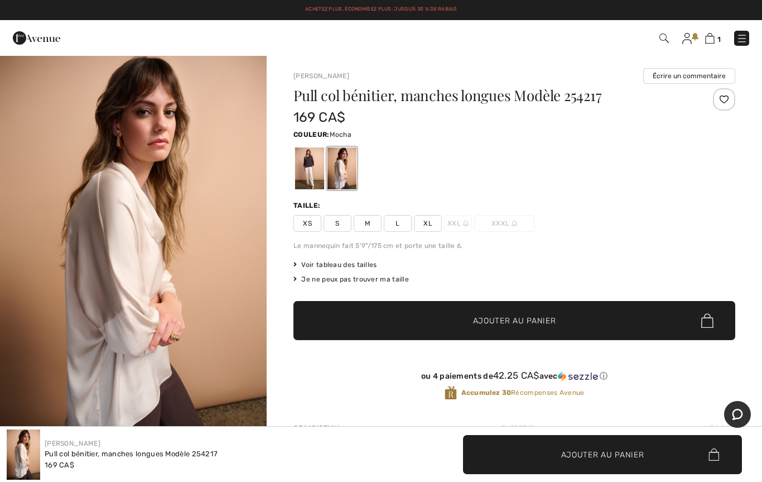
click at [310, 165] on div at bounding box center [309, 168] width 29 height 42
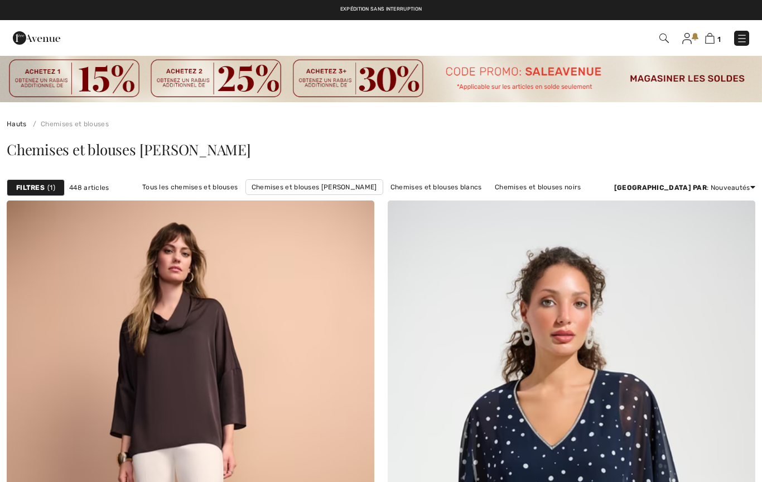
scroll to position [132, 0]
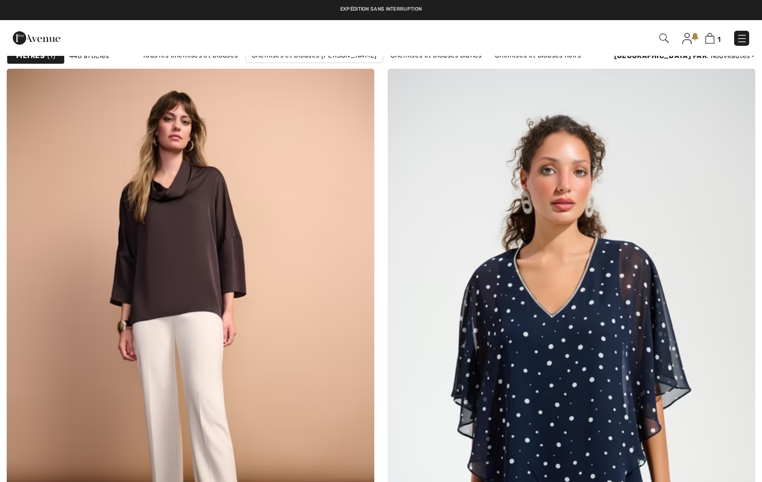
checkbox input "true"
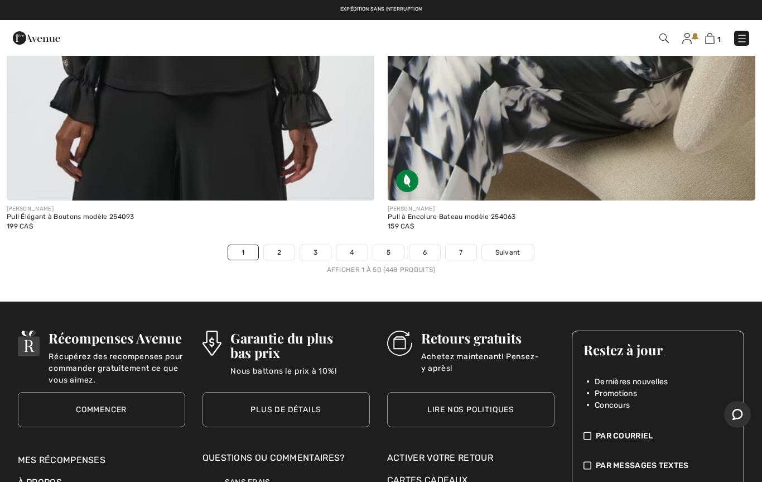
scroll to position [15372, 0]
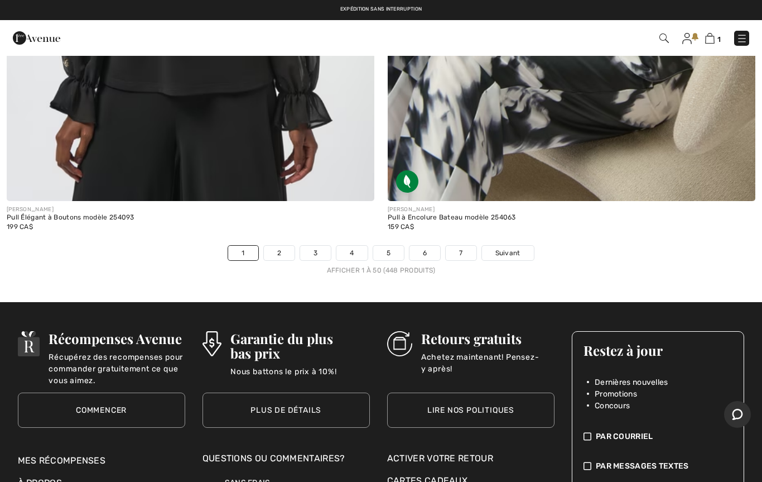
click at [281, 246] on link "2" at bounding box center [279, 253] width 31 height 15
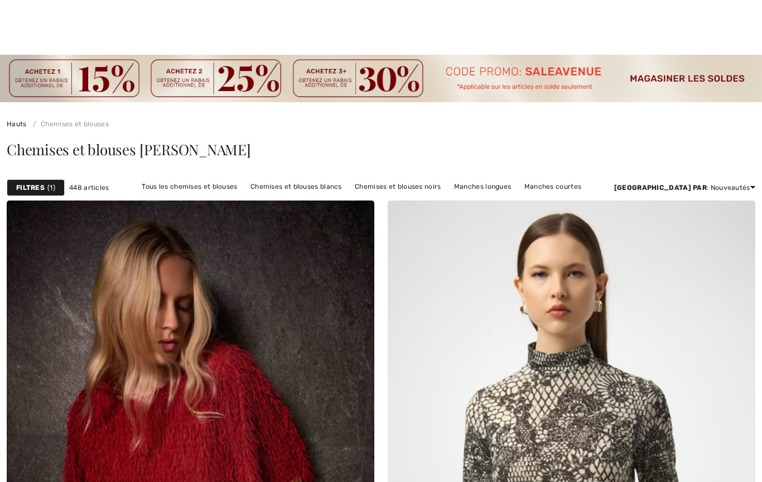
checkbox input "true"
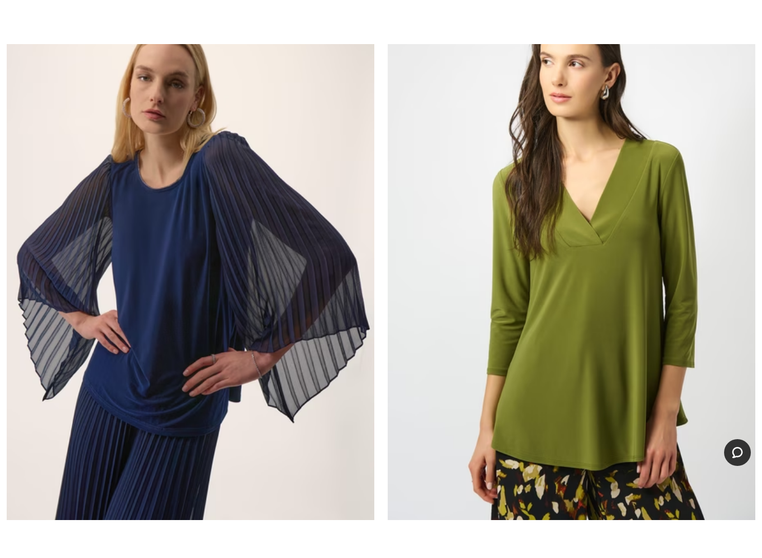
scroll to position [858, 0]
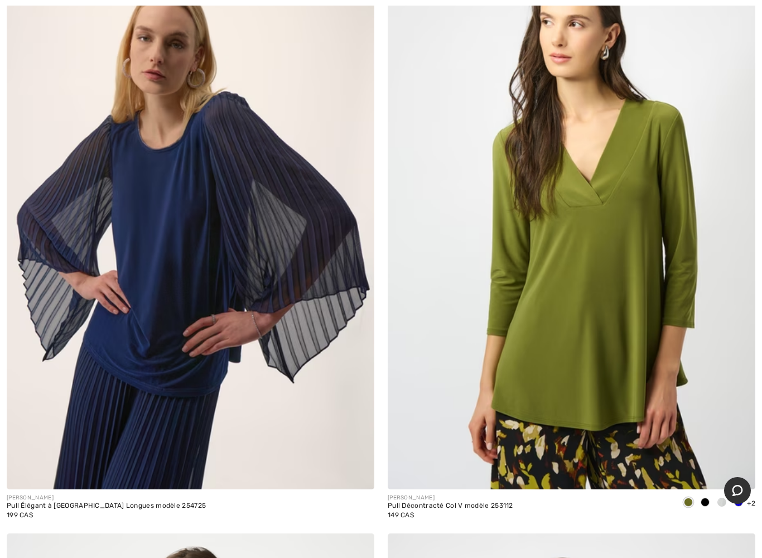
click at [544, 224] on img at bounding box center [572, 214] width 368 height 552
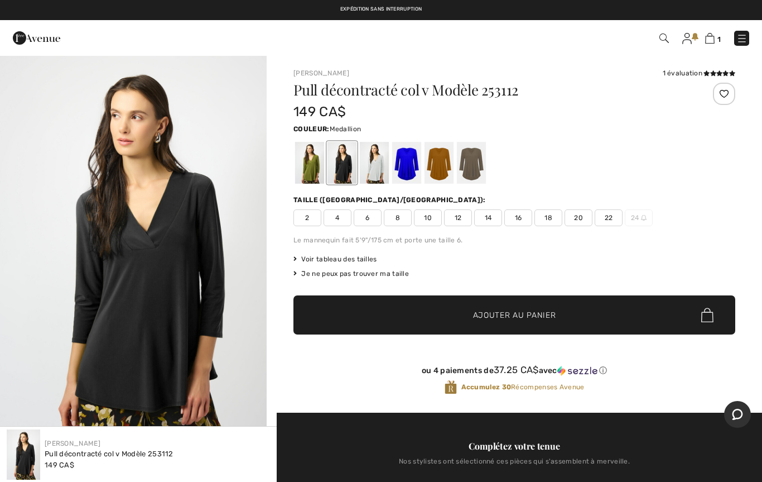
click at [434, 164] on div at bounding box center [439, 163] width 29 height 42
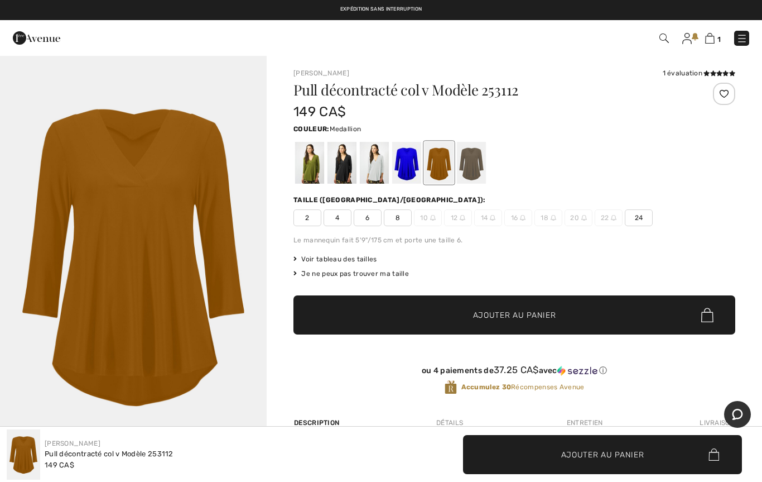
click at [399, 170] on div at bounding box center [406, 163] width 29 height 42
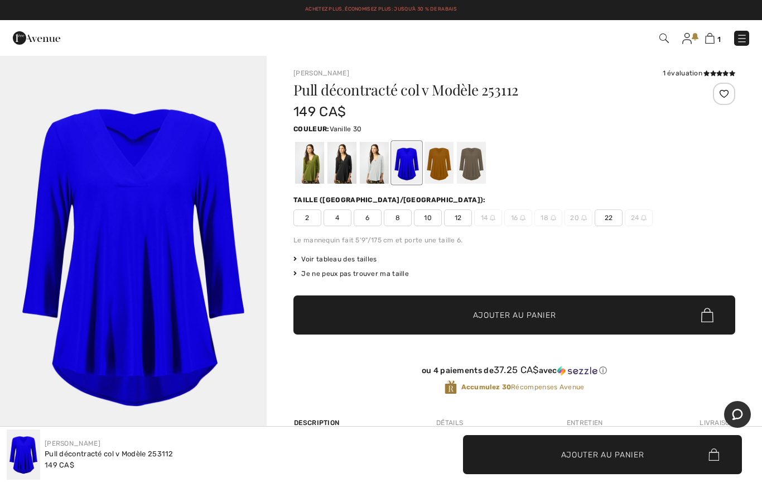
click at [375, 176] on div at bounding box center [374, 163] width 29 height 42
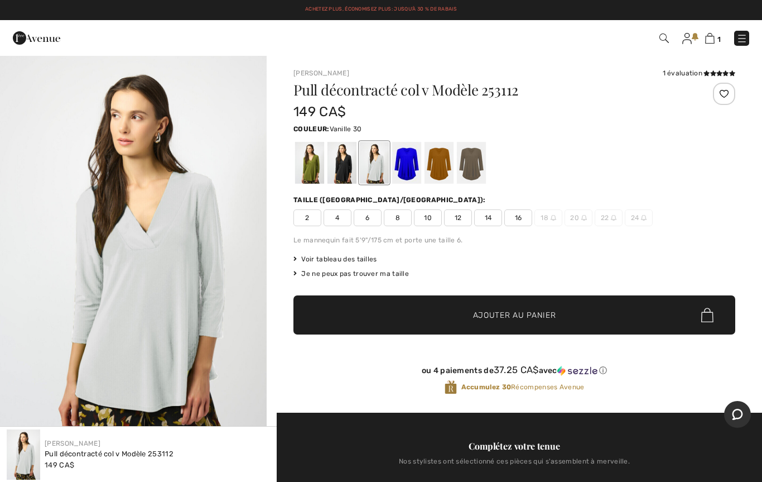
click at [347, 174] on div at bounding box center [342, 163] width 29 height 42
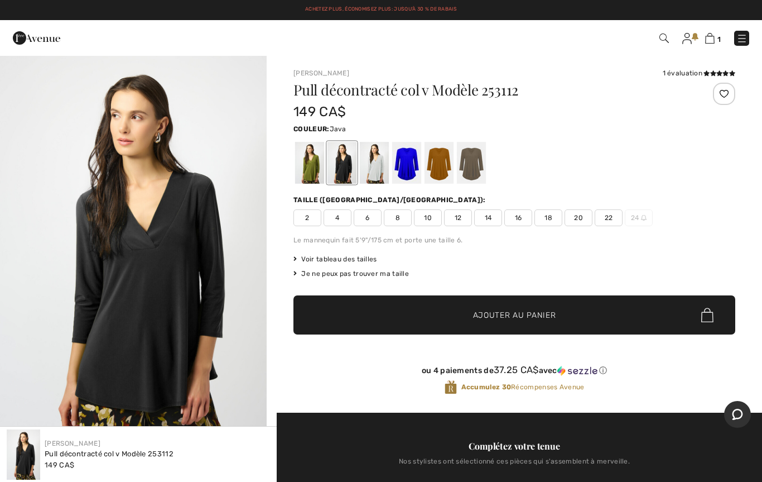
click at [465, 166] on div at bounding box center [471, 163] width 29 height 42
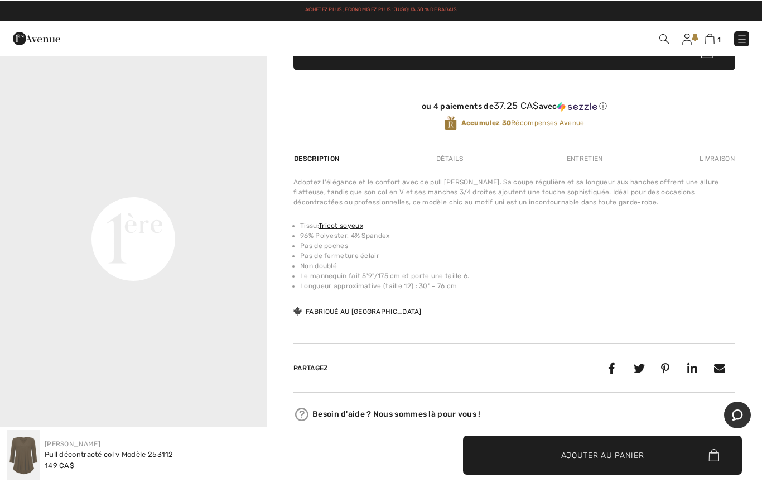
scroll to position [264, 0]
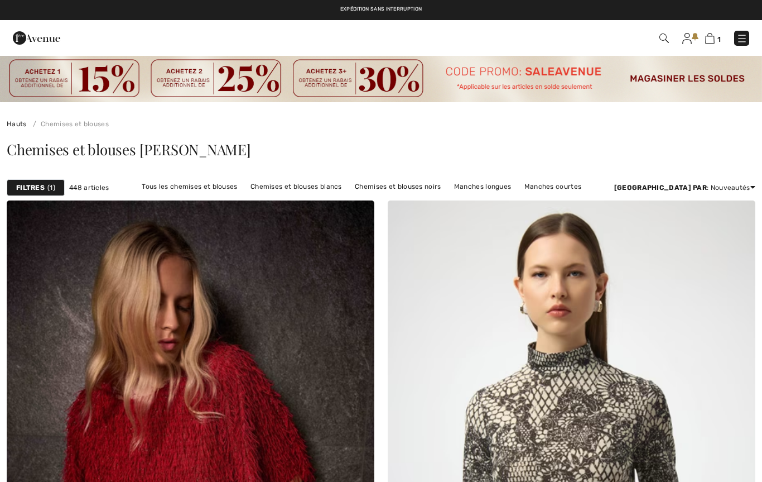
checkbox input "true"
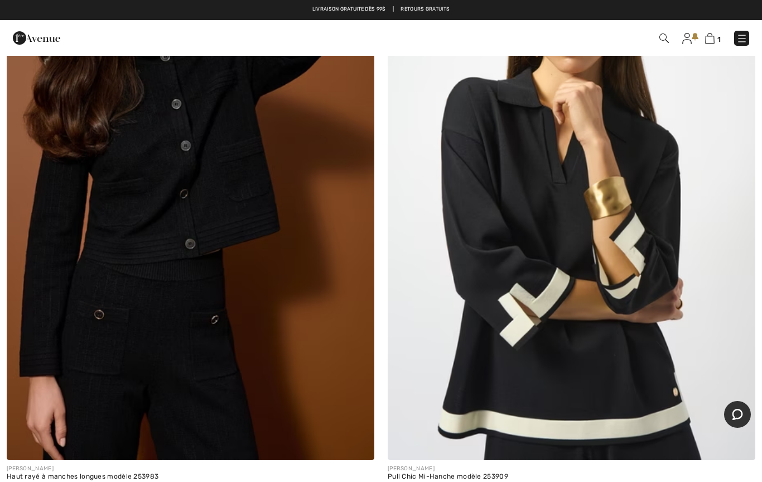
scroll to position [12018, 0]
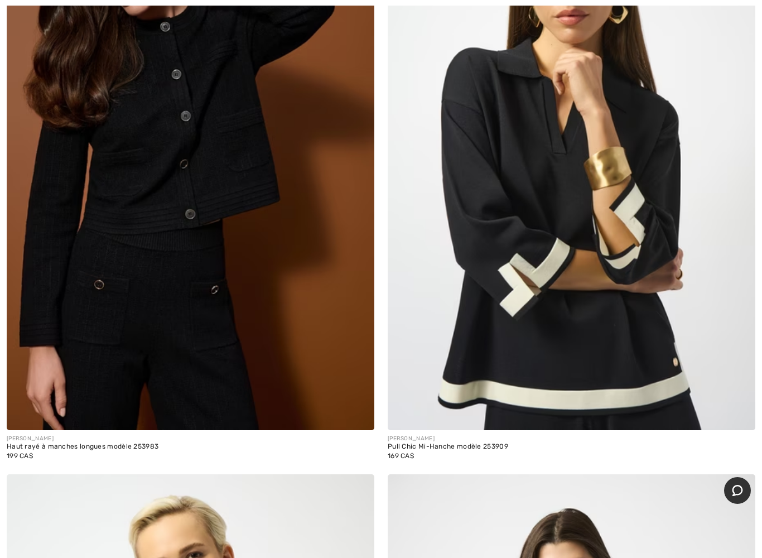
click at [504, 191] on img at bounding box center [572, 155] width 368 height 552
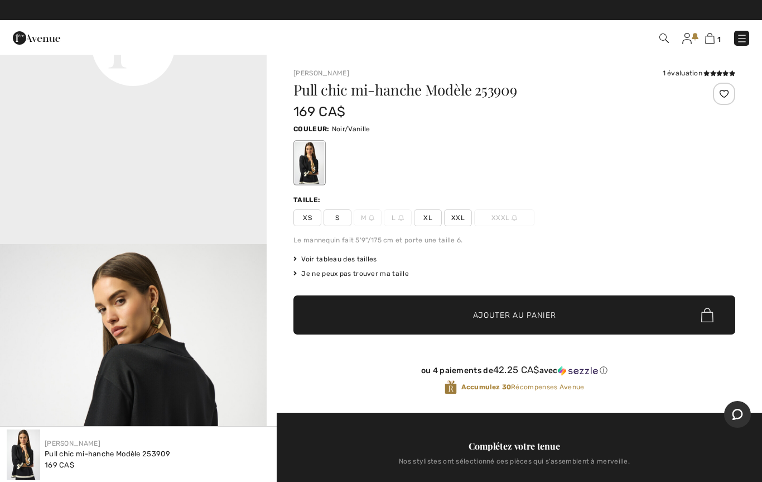
scroll to position [1011, 0]
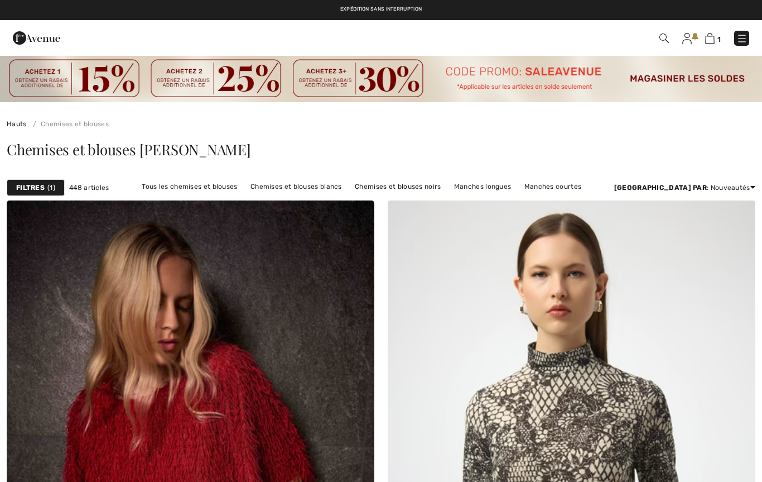
scroll to position [12050, 0]
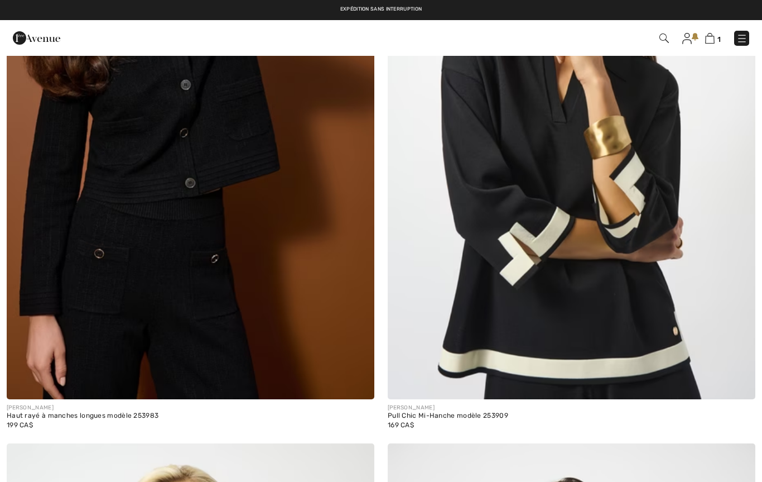
checkbox input "true"
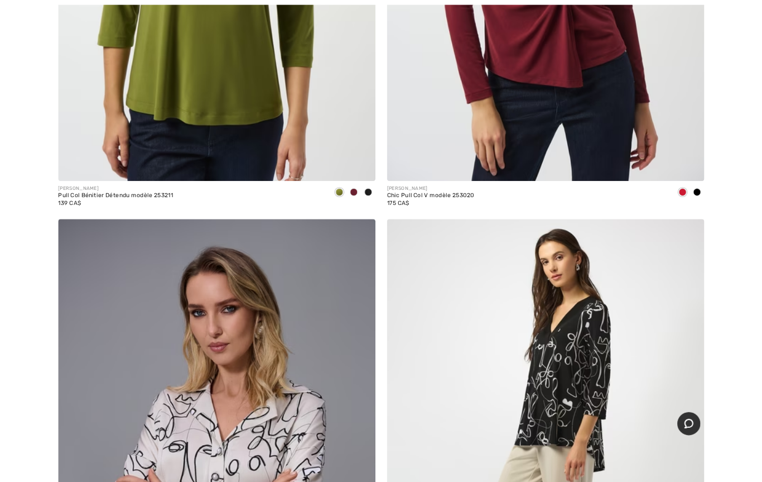
scroll to position [12831, 0]
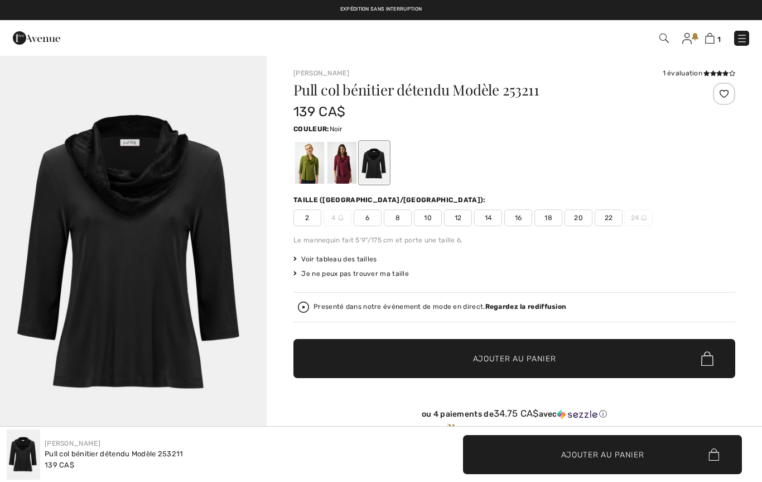
checkbox input "true"
click at [375, 166] on div at bounding box center [374, 163] width 29 height 42
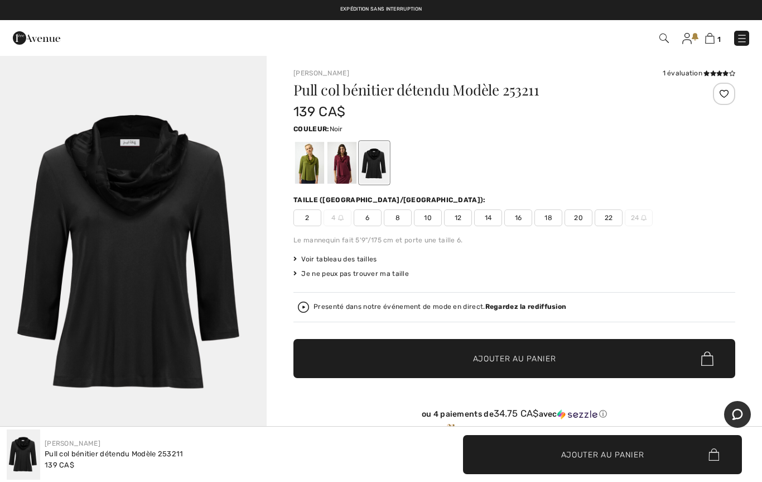
click at [338, 173] on div at bounding box center [342, 163] width 29 height 42
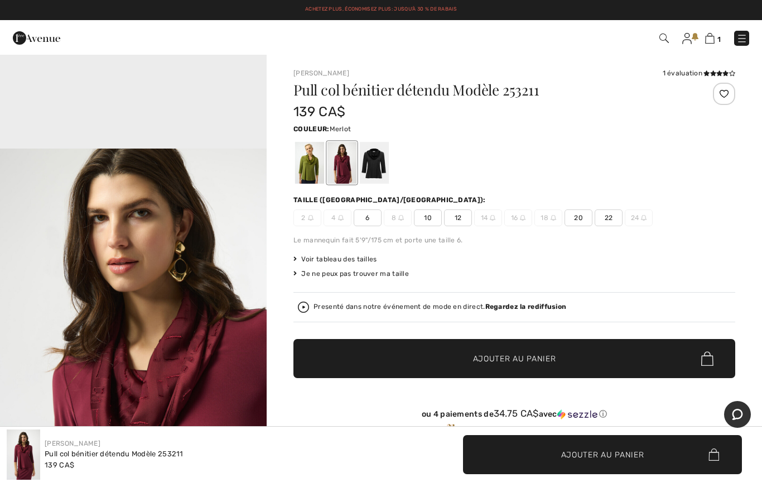
scroll to position [1124, 0]
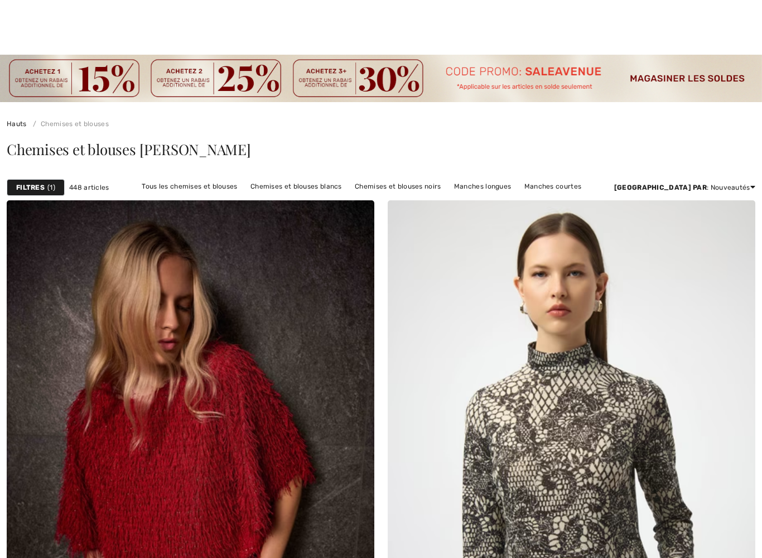
checkbox input "true"
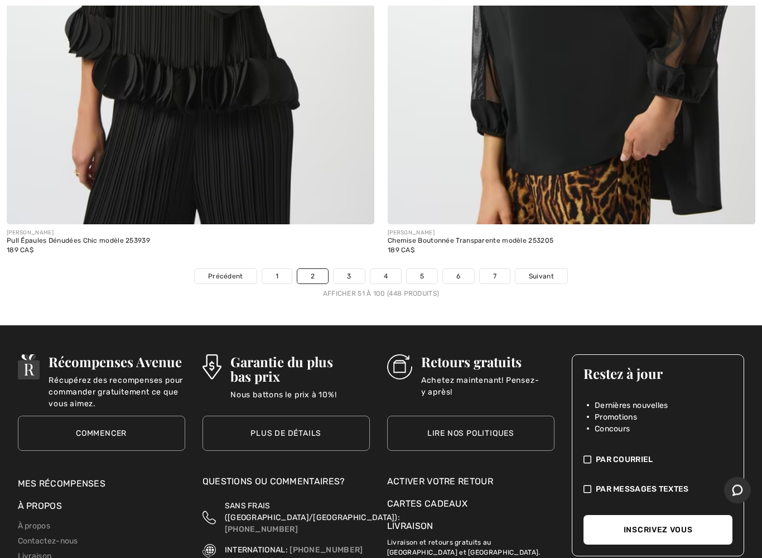
scroll to position [15349, 0]
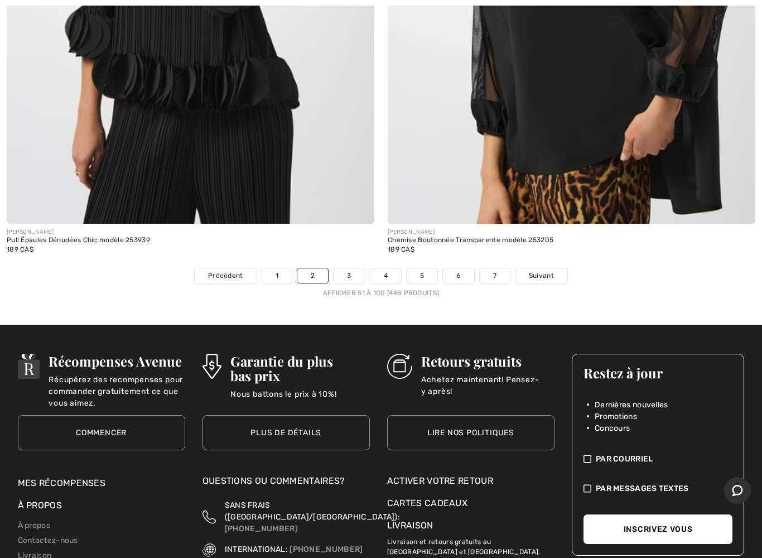
click at [350, 268] on link "3" at bounding box center [349, 275] width 31 height 15
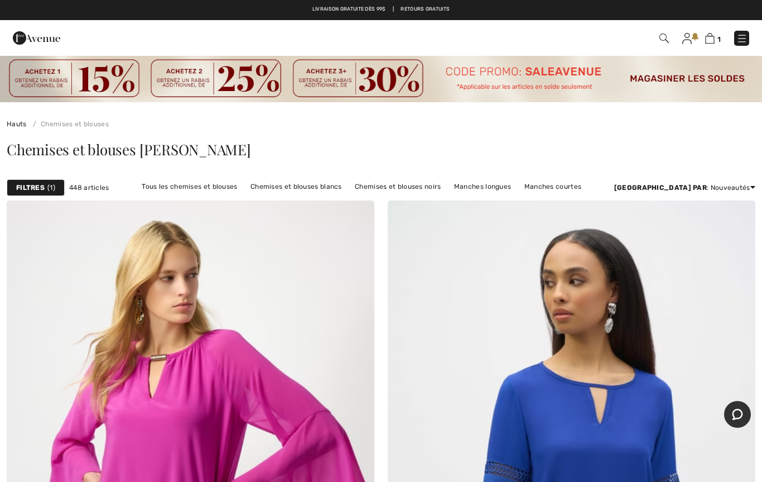
click at [710, 39] on img at bounding box center [709, 38] width 9 height 11
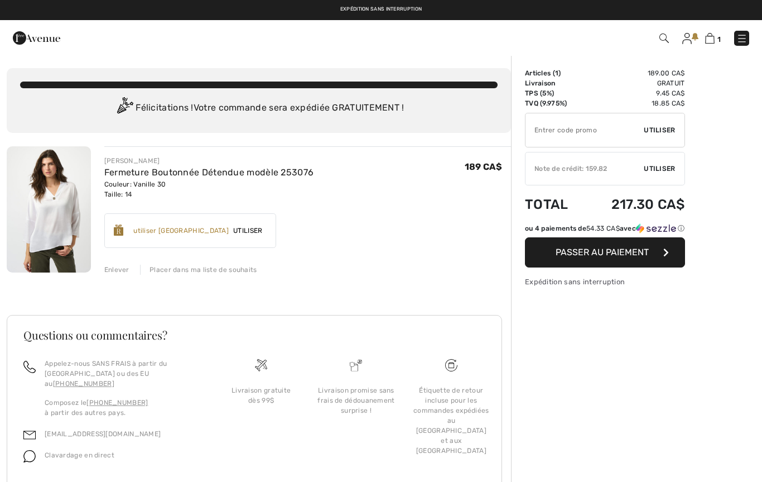
checkbox input "true"
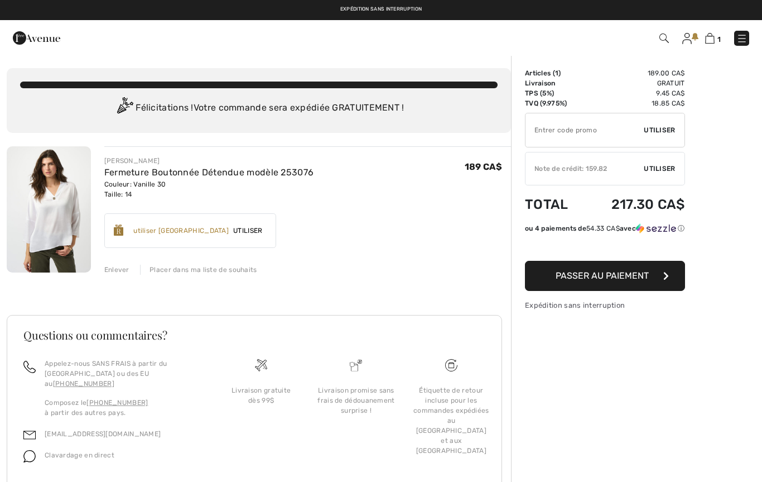
click at [72, 204] on img at bounding box center [49, 209] width 84 height 126
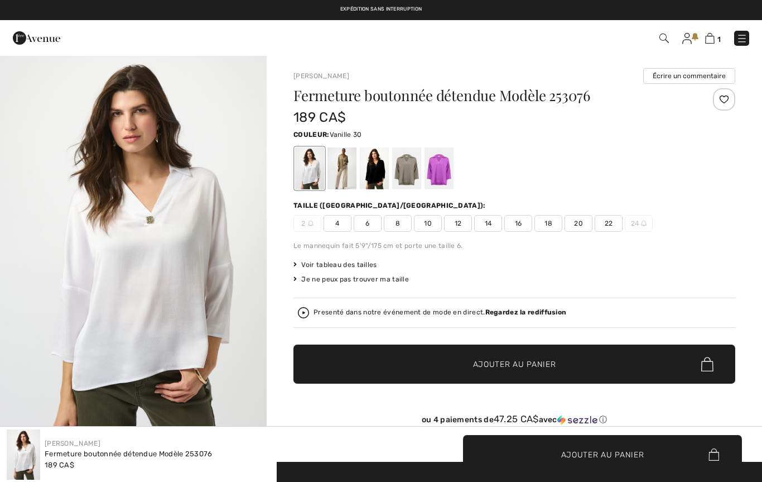
checkbox input "true"
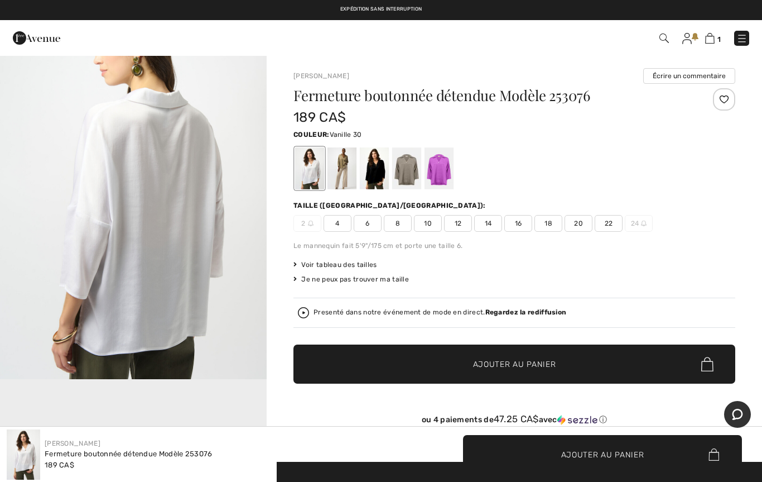
click at [707, 36] on img at bounding box center [709, 38] width 9 height 11
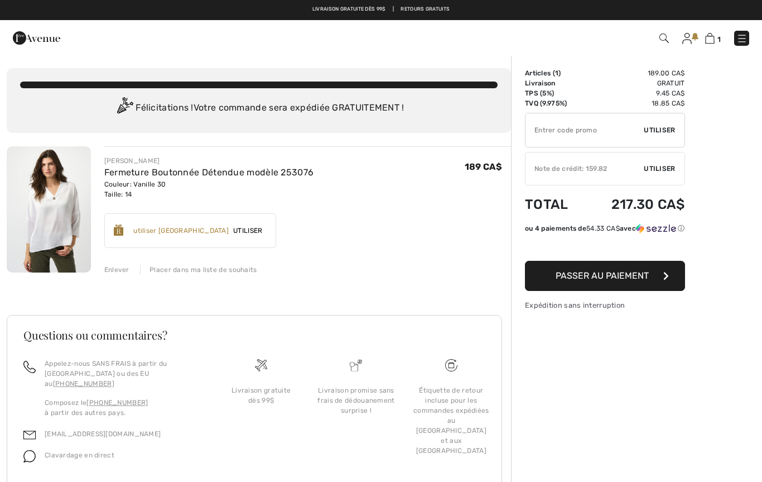
scroll to position [38, 0]
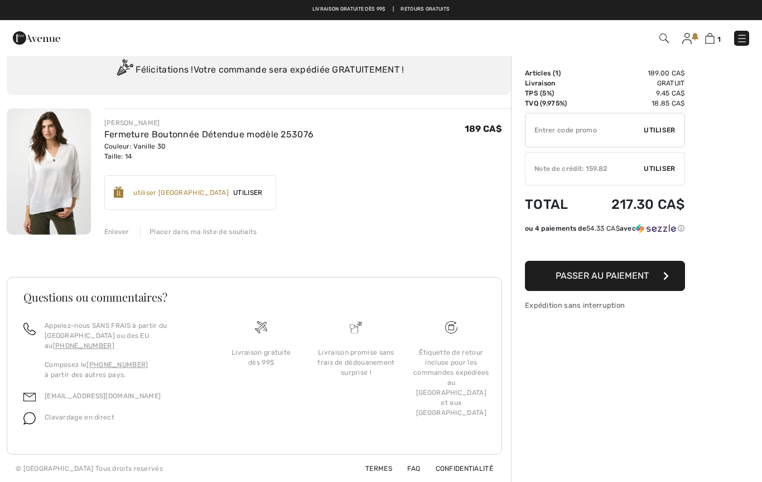
click at [72, 172] on img at bounding box center [49, 171] width 84 height 126
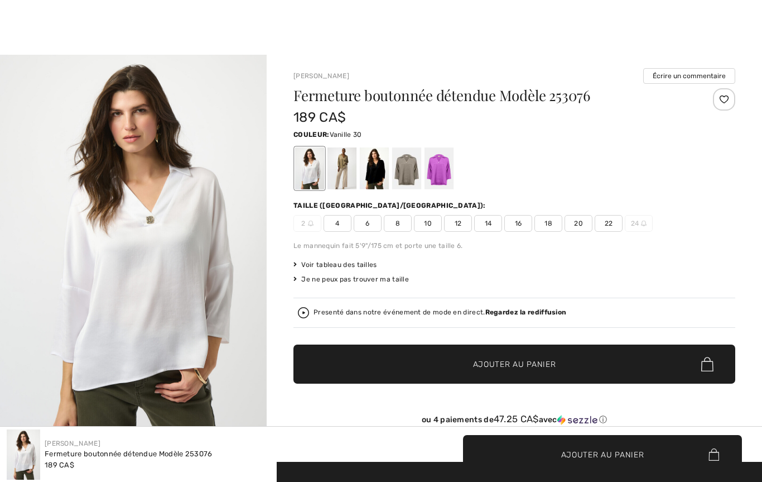
checkbox input "true"
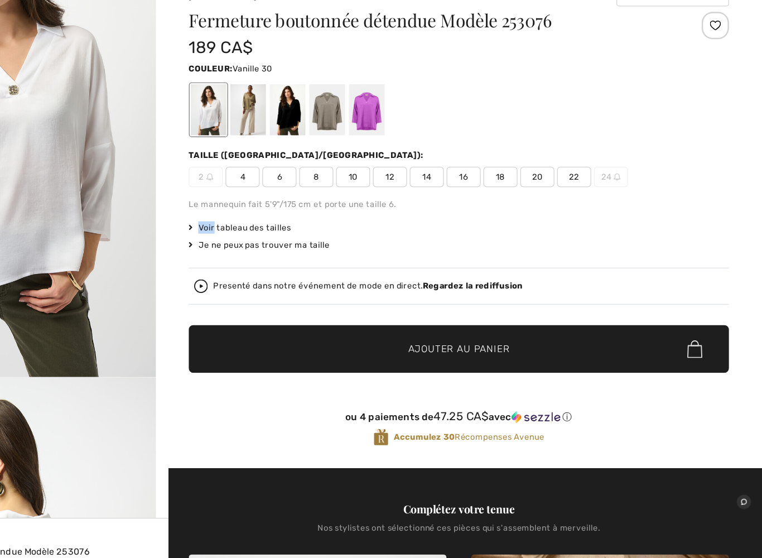
click at [474, 215] on span "14" at bounding box center [488, 223] width 28 height 17
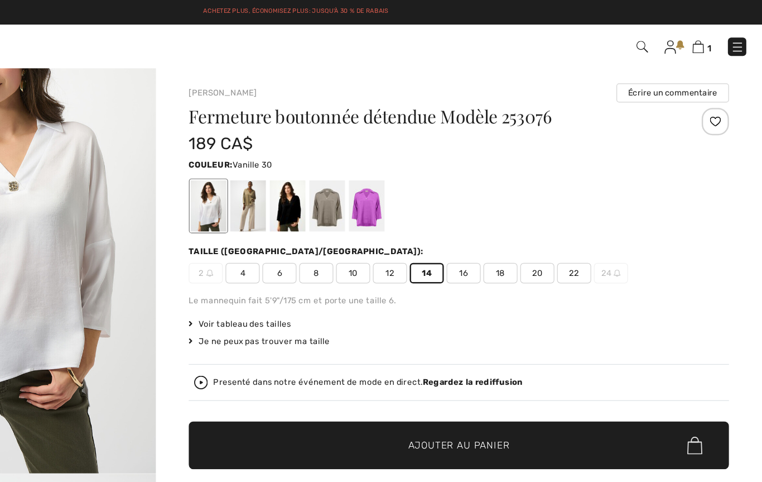
click at [705, 40] on img at bounding box center [709, 38] width 9 height 11
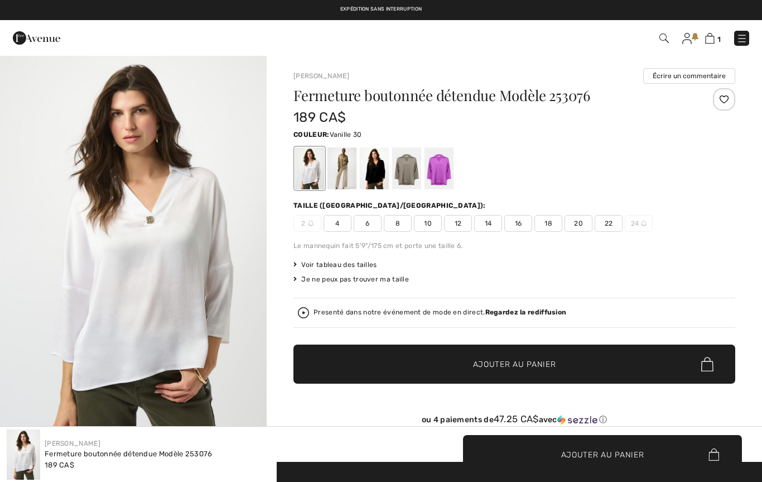
scroll to position [0, 139]
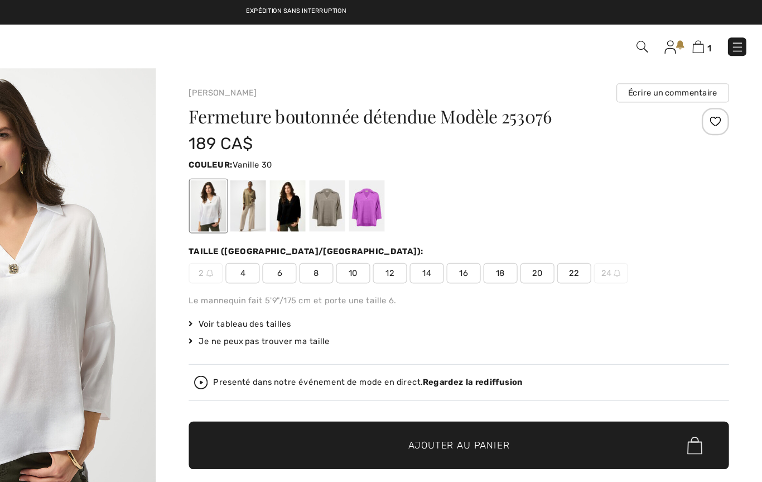
click at [735, 33] on link at bounding box center [742, 38] width 15 height 15
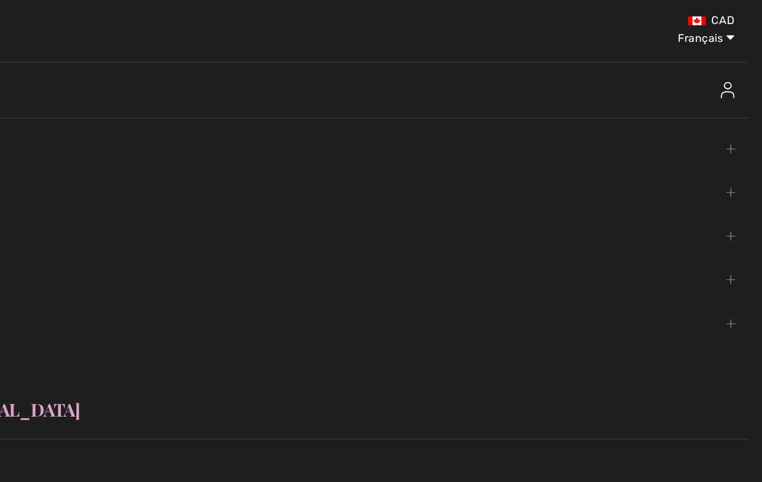
click at [682, 26] on select "English Français" at bounding box center [711, 28] width 58 height 33
click at [682, 18] on select "English Français" at bounding box center [711, 28] width 58 height 33
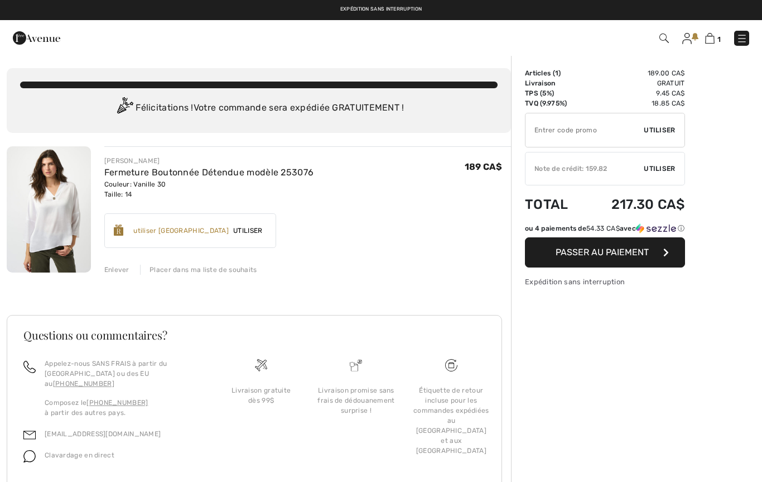
scroll to position [28, 0]
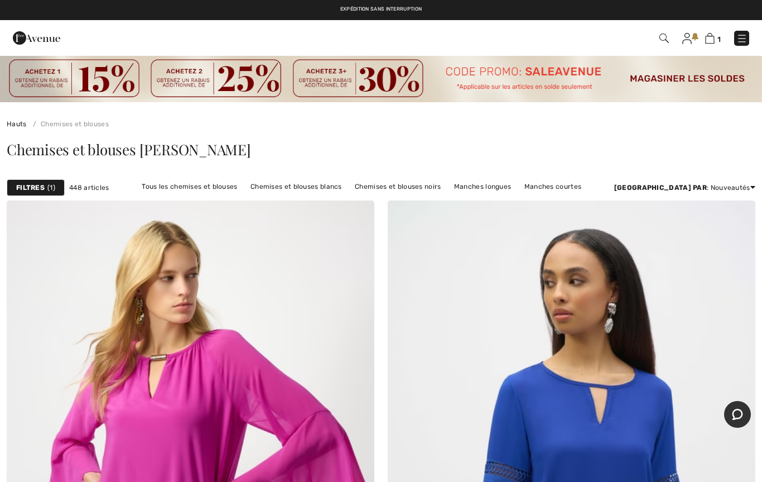
click at [746, 36] on img at bounding box center [742, 38] width 11 height 11
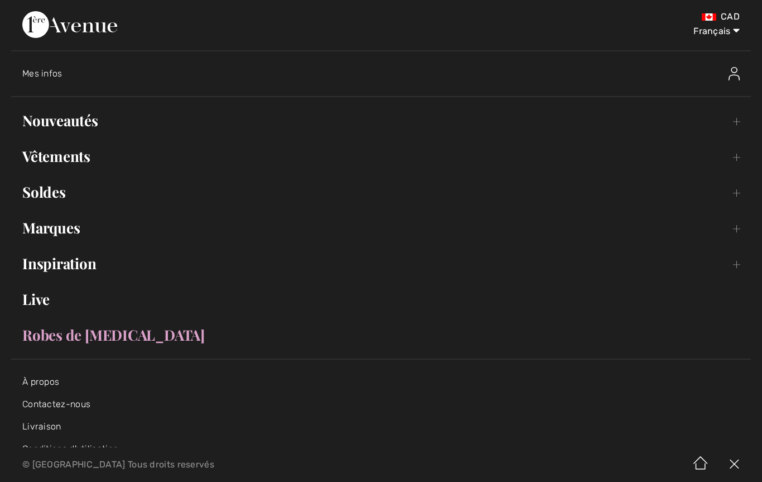
click at [78, 151] on link "Vêtements Toggle submenu" at bounding box center [381, 156] width 740 height 25
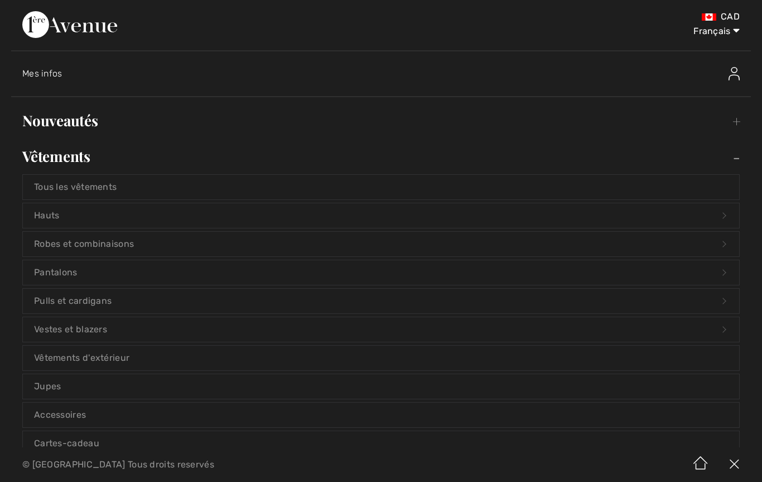
click at [118, 357] on link "Vêtements d'extérieur" at bounding box center [381, 357] width 717 height 25
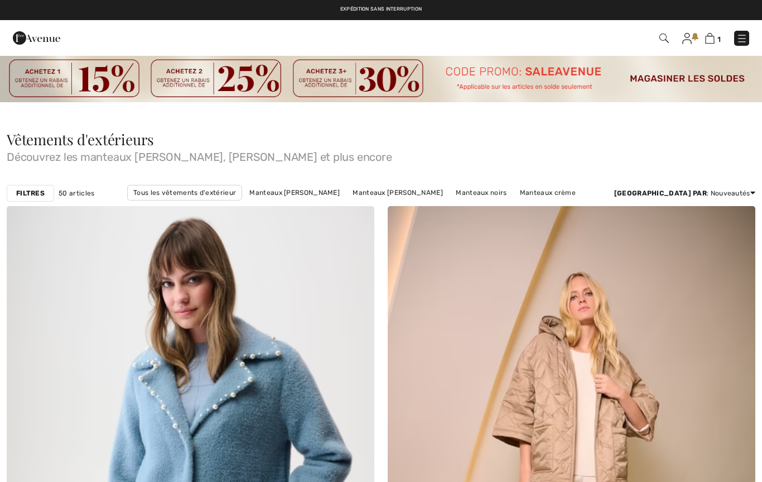
checkbox input "true"
click at [34, 194] on strong "Filtres" at bounding box center [30, 193] width 28 height 10
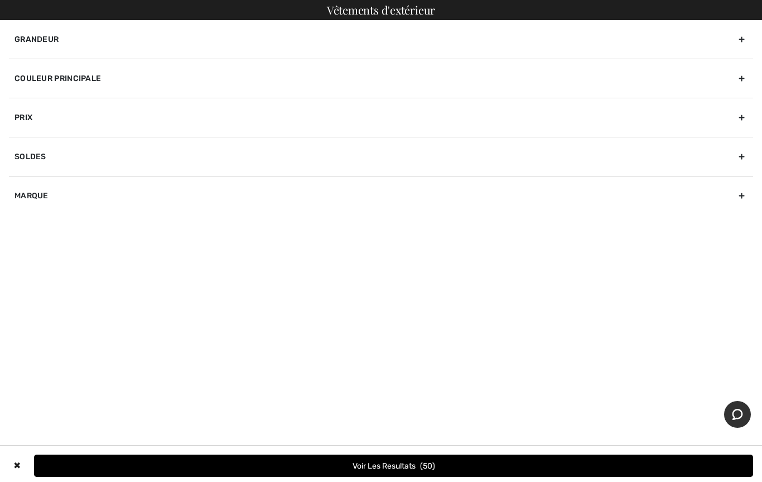
click at [36, 192] on div "Marque" at bounding box center [381, 195] width 745 height 39
click at [22, 220] on input"] "[PERSON_NAME]" at bounding box center [19, 220] width 8 height 8
checkbox input"] "true"
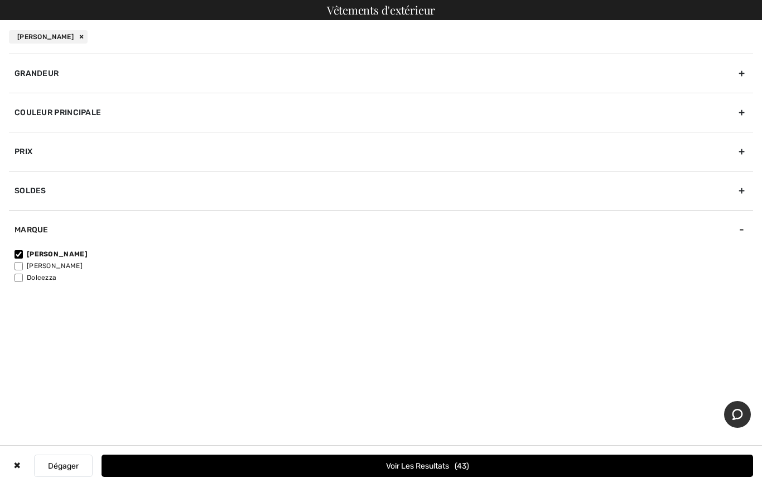
click at [382, 467] on button "Voir les resultats 43" at bounding box center [428, 465] width 652 height 22
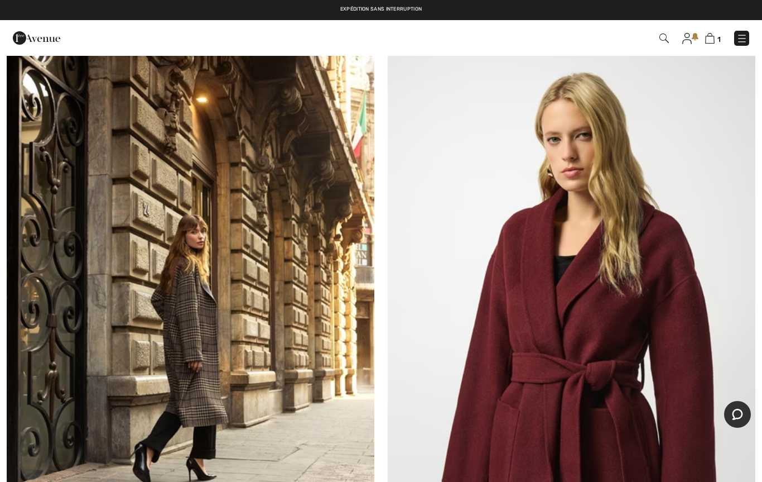
scroll to position [2466, 0]
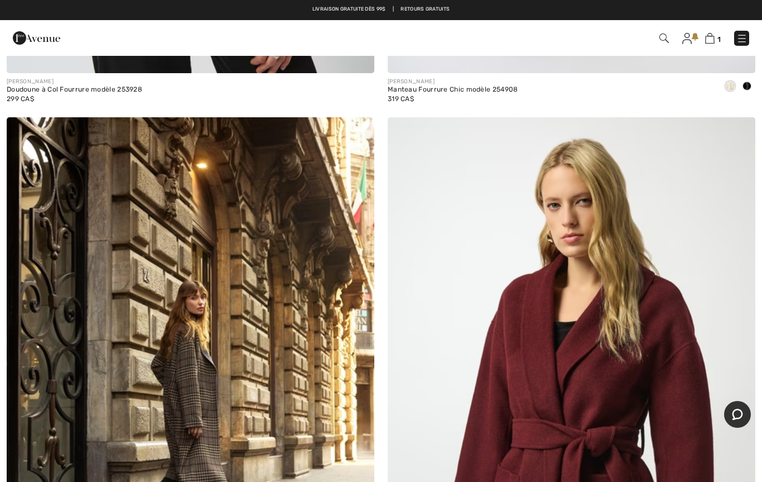
click at [212, 375] on img at bounding box center [191, 393] width 368 height 552
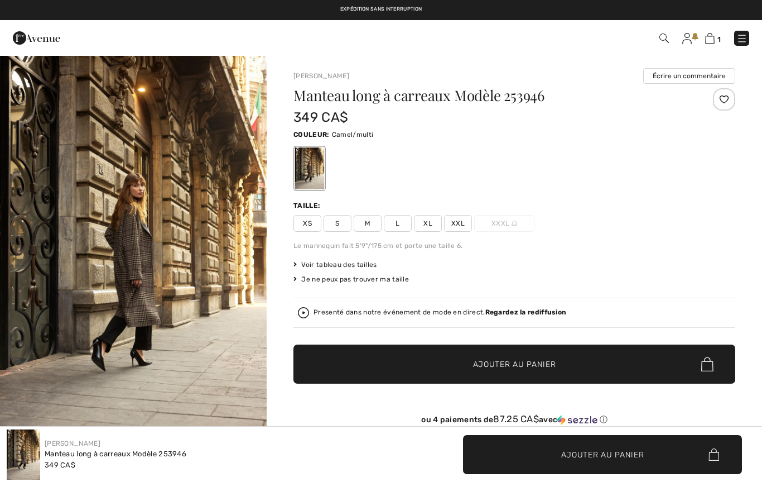
checkbox input "true"
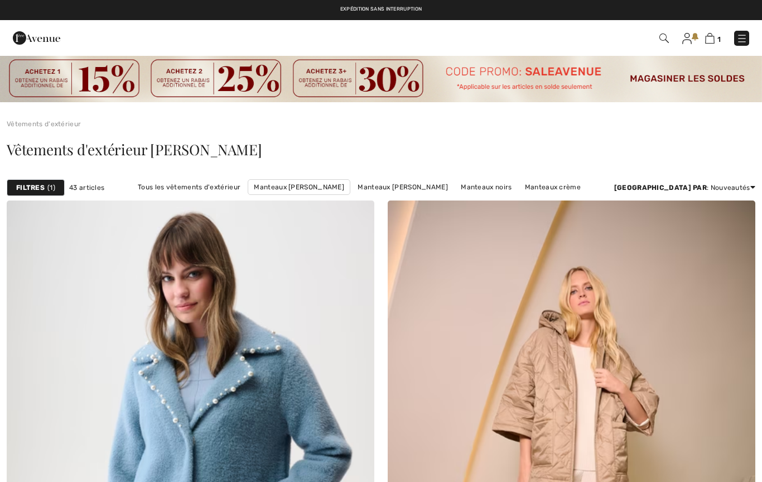
checkbox input "true"
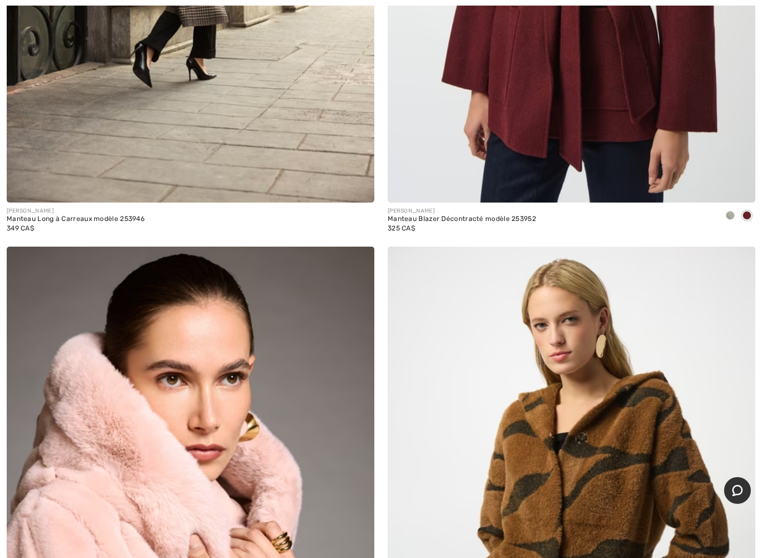
scroll to position [2935, 0]
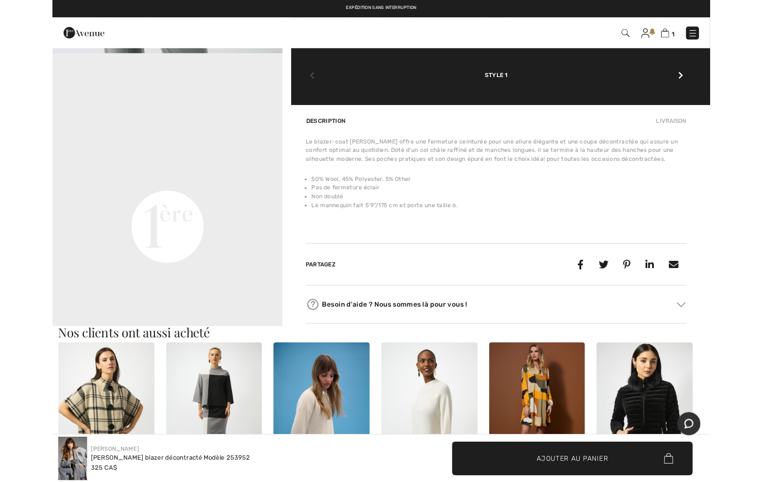
scroll to position [793, 0]
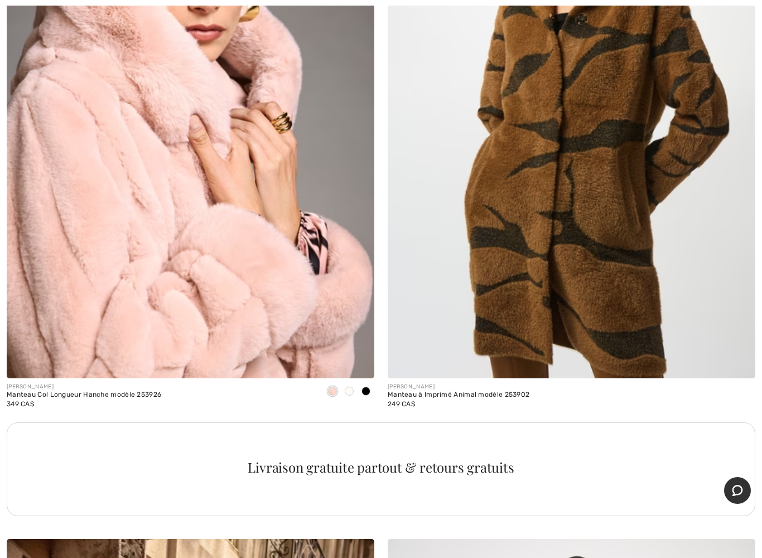
scroll to position [3356, 0]
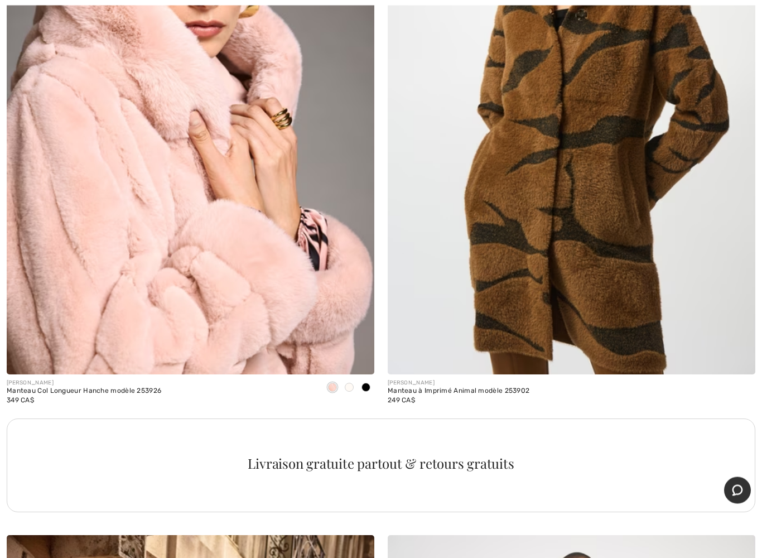
click at [217, 323] on img at bounding box center [191, 100] width 368 height 552
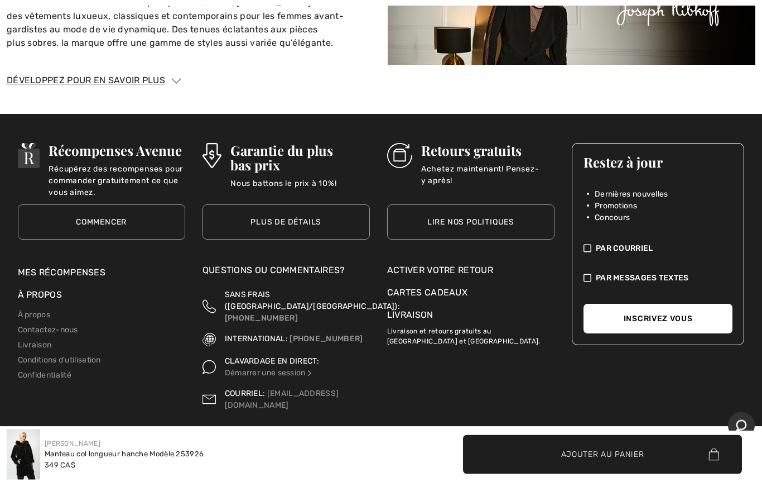
scroll to position [1844, 0]
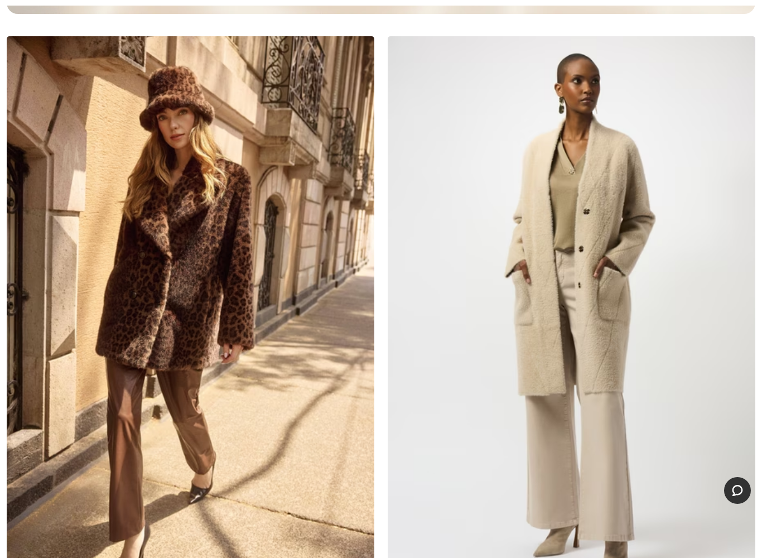
scroll to position [3890, 0]
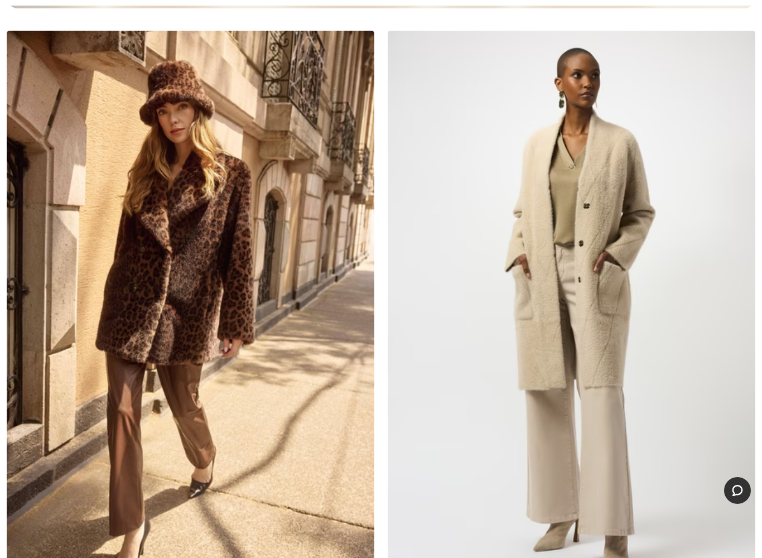
click at [544, 261] on img at bounding box center [572, 307] width 368 height 552
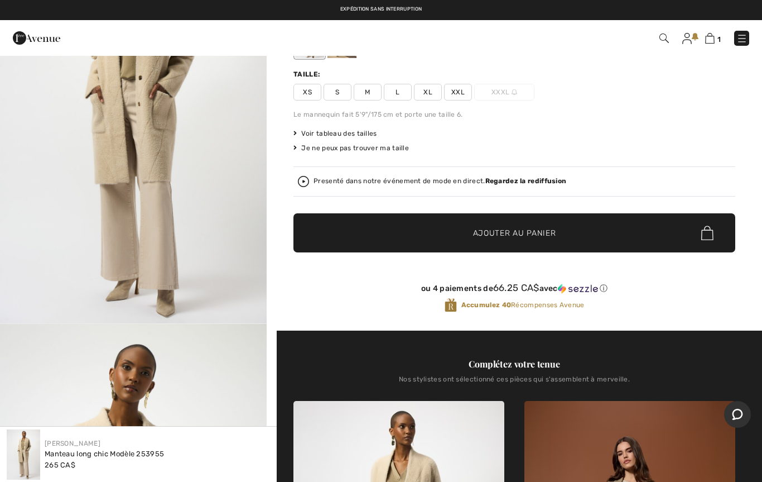
scroll to position [99, 0]
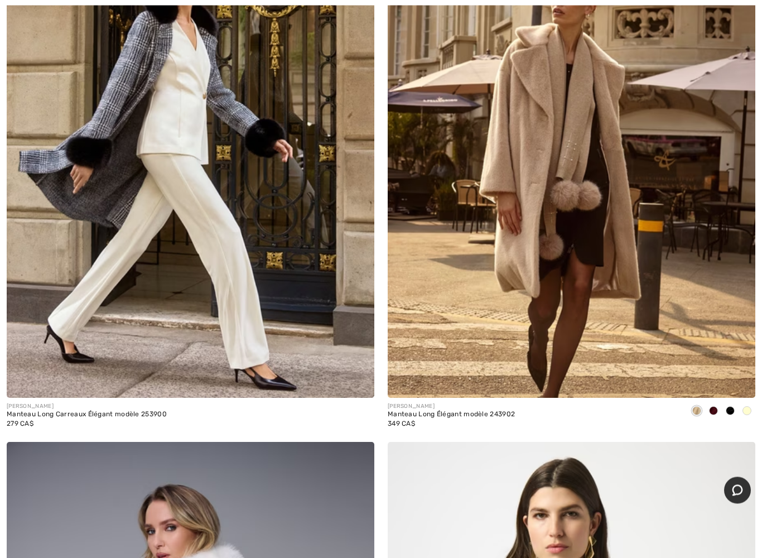
scroll to position [4641, 0]
click at [531, 212] on img at bounding box center [572, 122] width 368 height 552
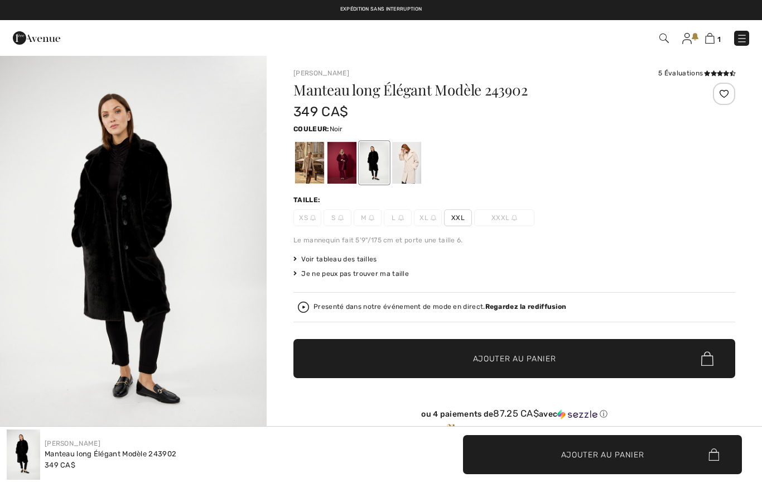
checkbox input "true"
click at [143, 276] on img "1 / 4" at bounding box center [133, 255] width 267 height 400
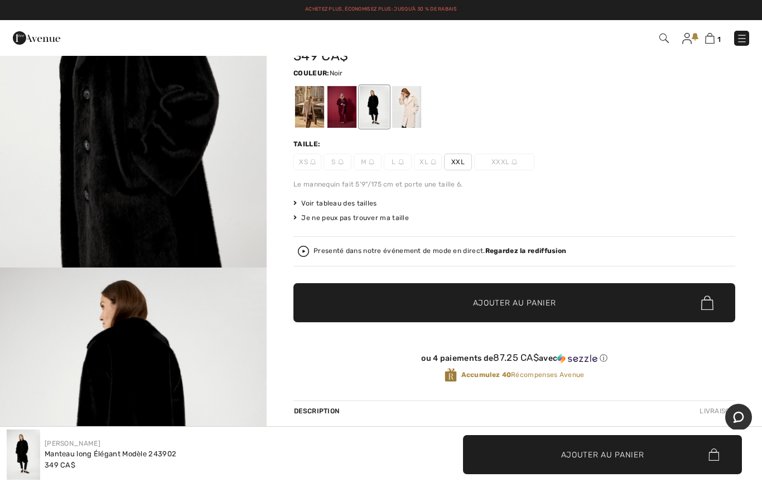
scroll to position [54, 0]
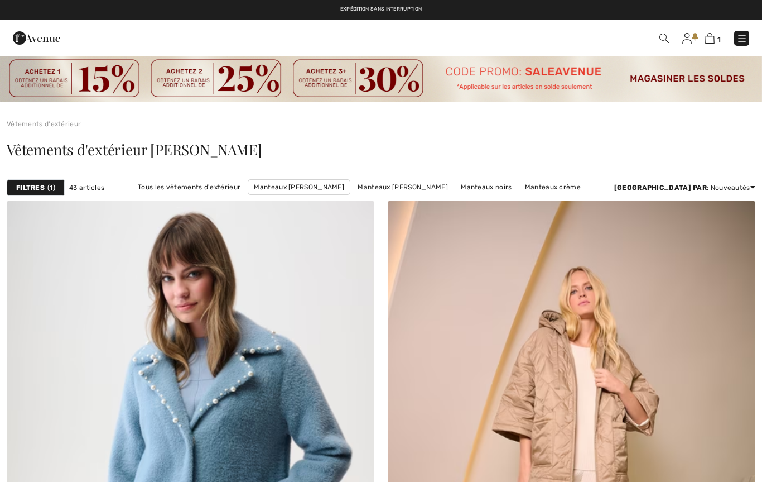
checkbox input "true"
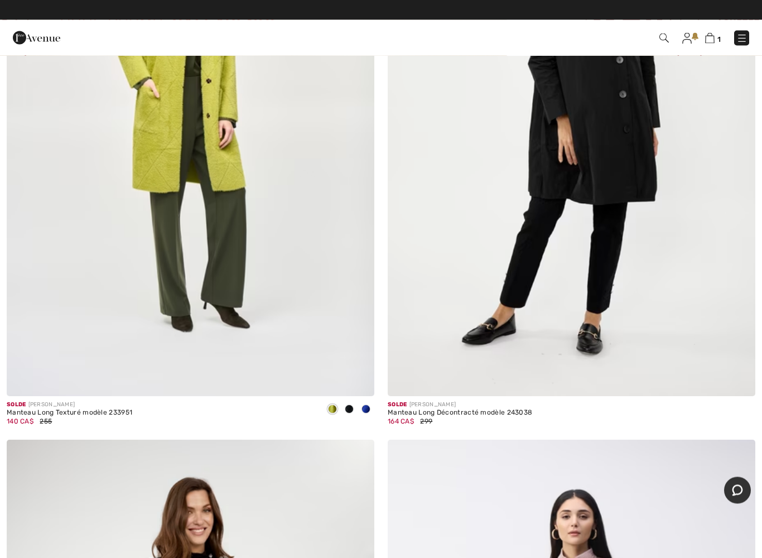
scroll to position [7767, 0]
click at [165, 262] on img at bounding box center [191, 120] width 368 height 552
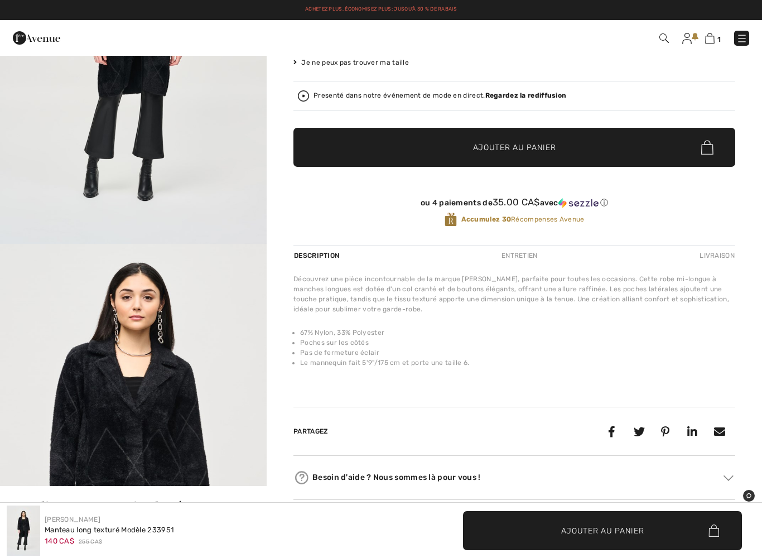
click at [31, 541] on img at bounding box center [23, 531] width 33 height 50
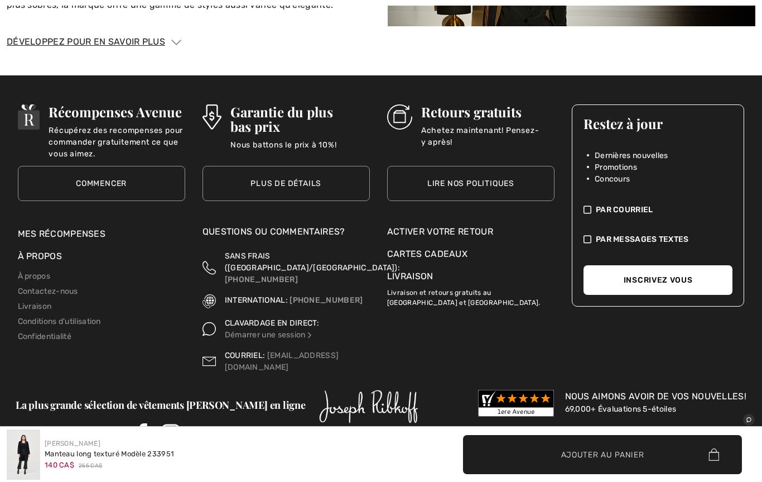
scroll to position [2166, 0]
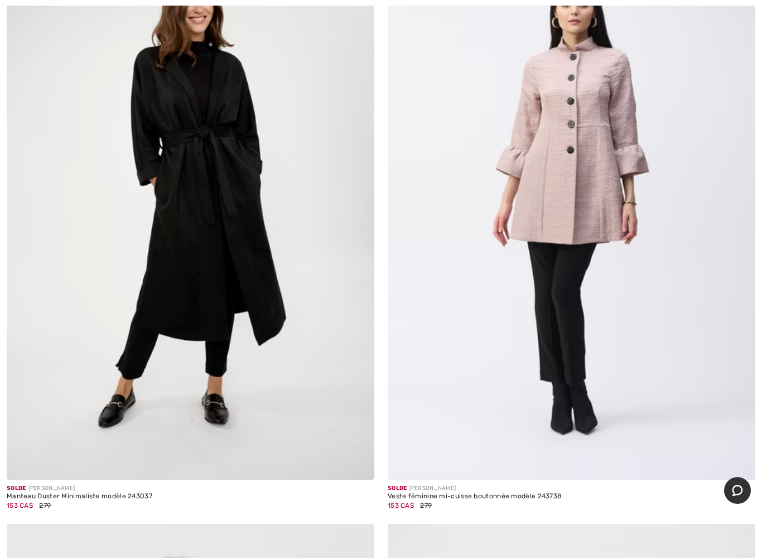
scroll to position [8279, 0]
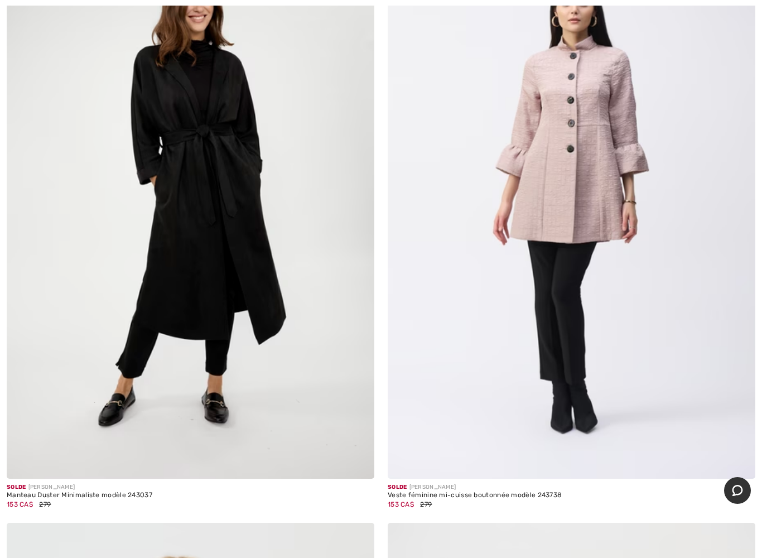
click at [248, 270] on img at bounding box center [191, 203] width 368 height 552
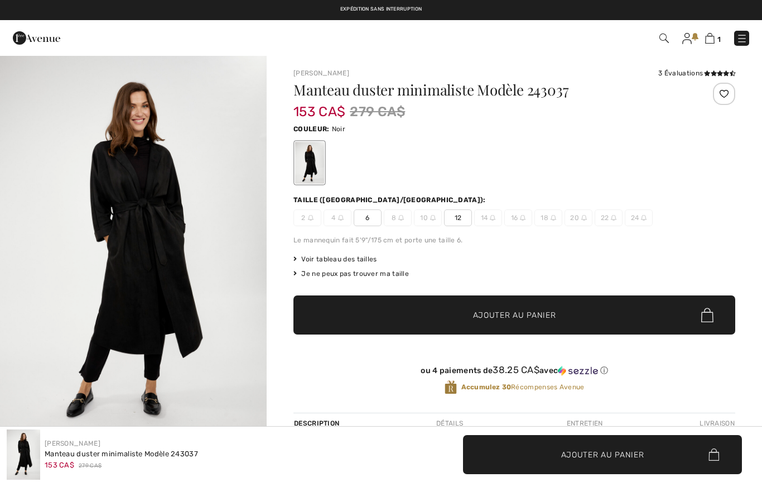
checkbox input "true"
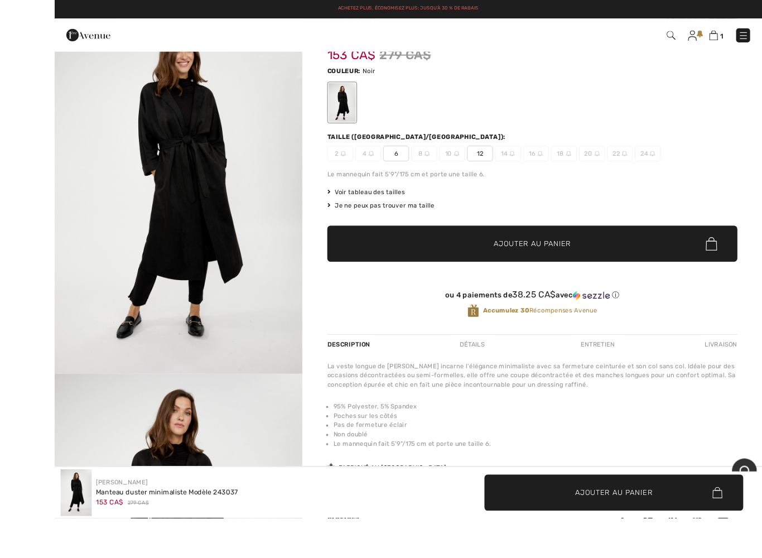
scroll to position [208, 0]
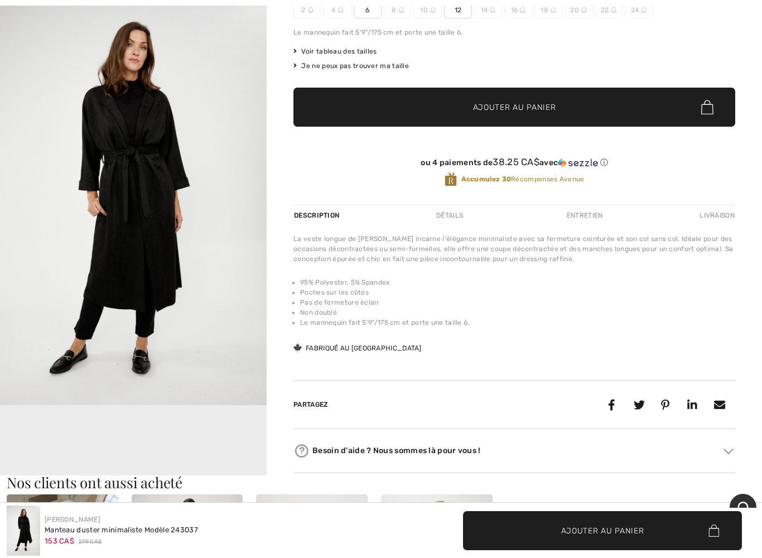
click at [109, 481] on div "Manteau duster minimaliste Modèle 243037" at bounding box center [121, 530] width 153 height 11
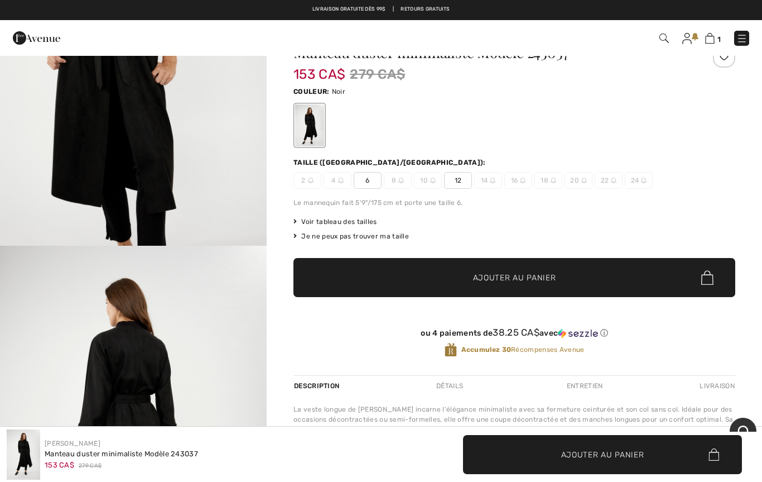
scroll to position [14, 0]
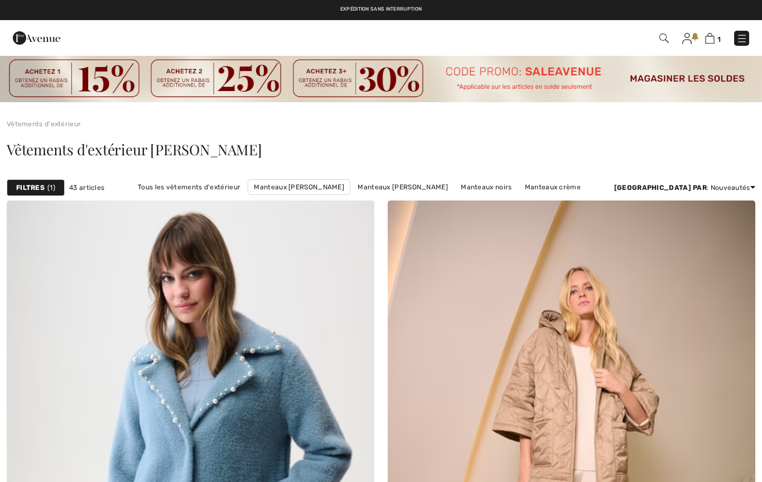
checkbox input "true"
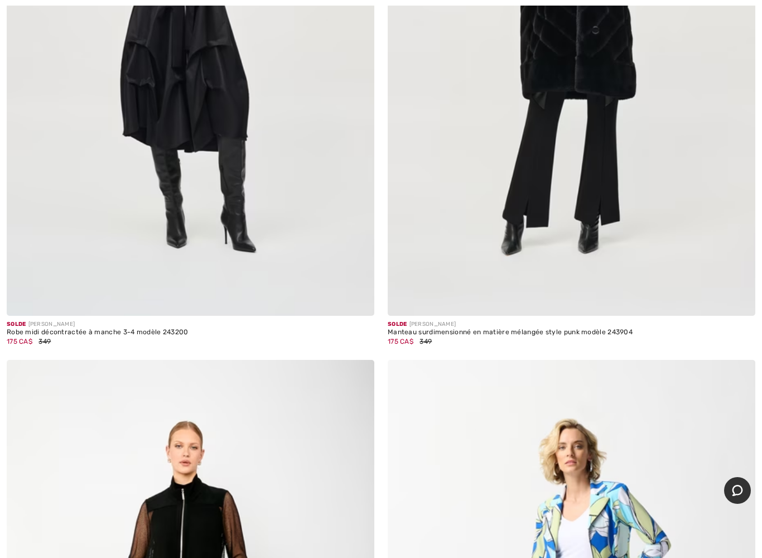
scroll to position [9637, 0]
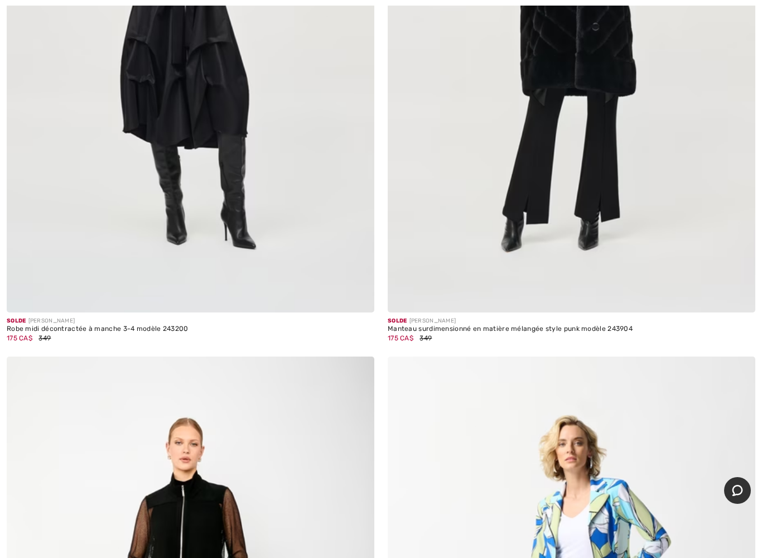
click at [598, 74] on img at bounding box center [572, 37] width 368 height 552
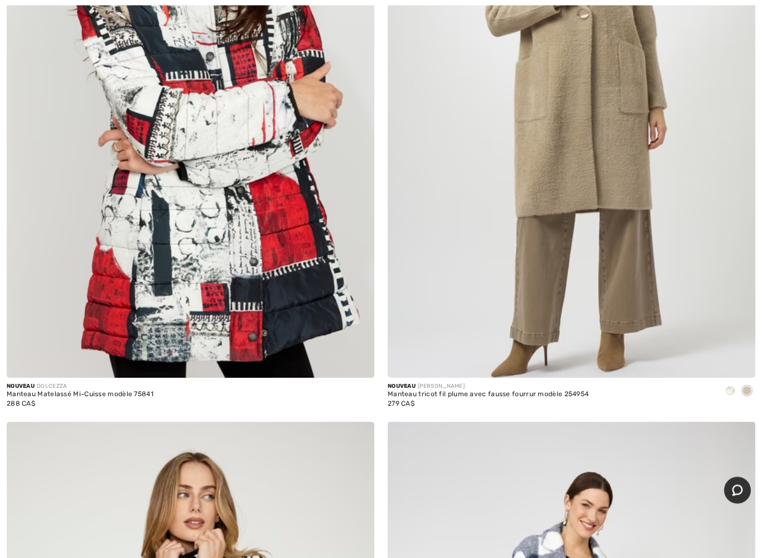
scroll to position [1571, 0]
click at [579, 184] on img at bounding box center [572, 102] width 368 height 552
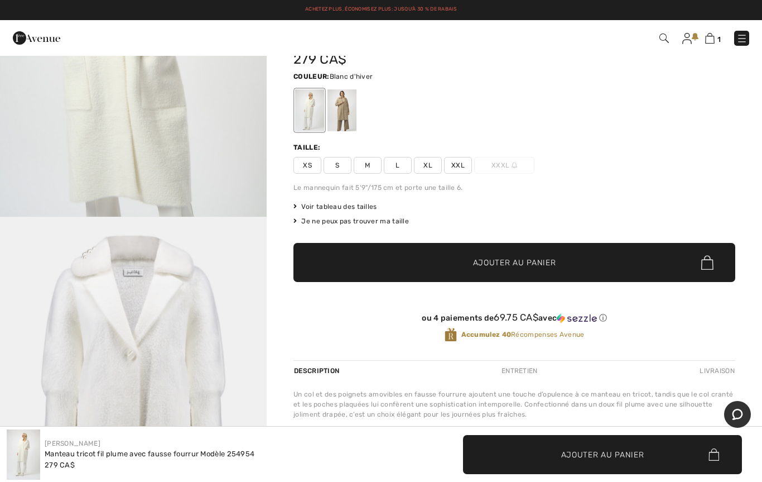
scroll to position [41, 0]
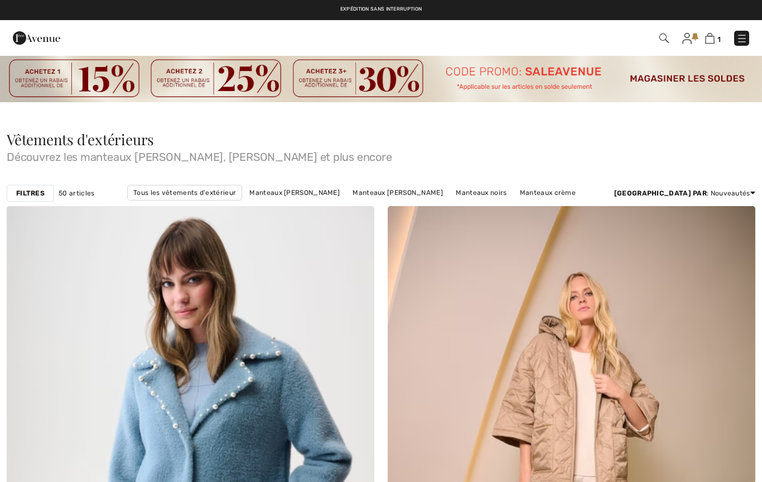
checkbox input "true"
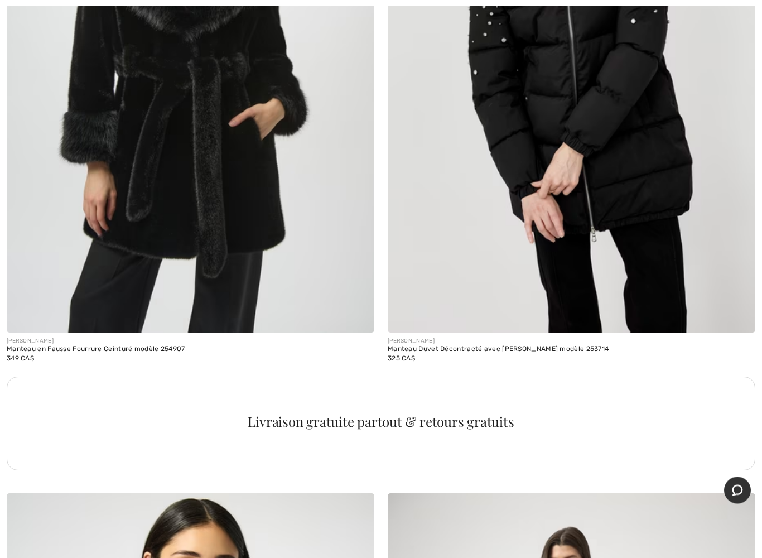
scroll to position [3404, 0]
click at [158, 266] on img at bounding box center [191, 57] width 368 height 552
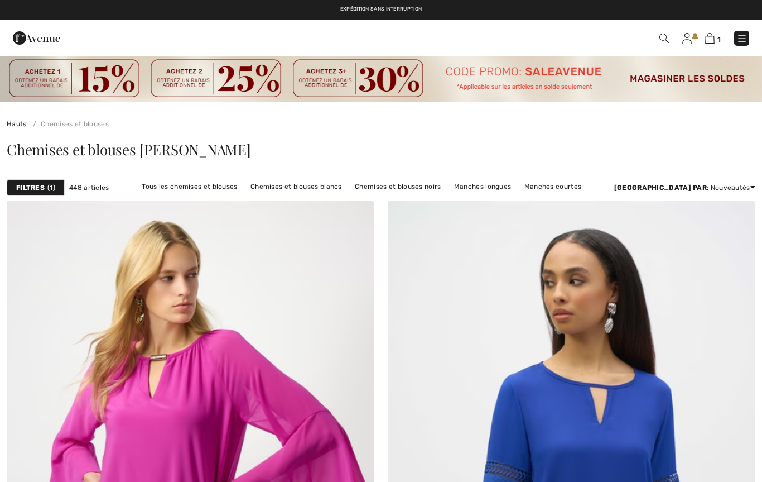
checkbox input "true"
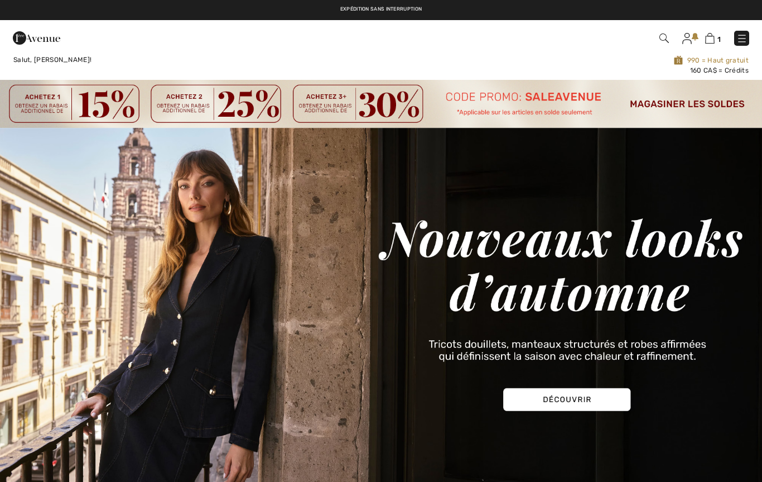
checkbox input "true"
click at [719, 37] on span "1" at bounding box center [719, 39] width 3 height 8
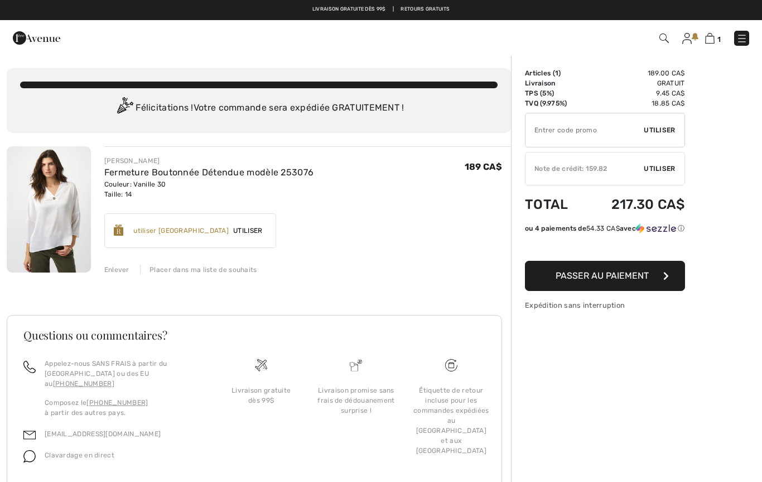
click at [56, 221] on img at bounding box center [49, 209] width 84 height 126
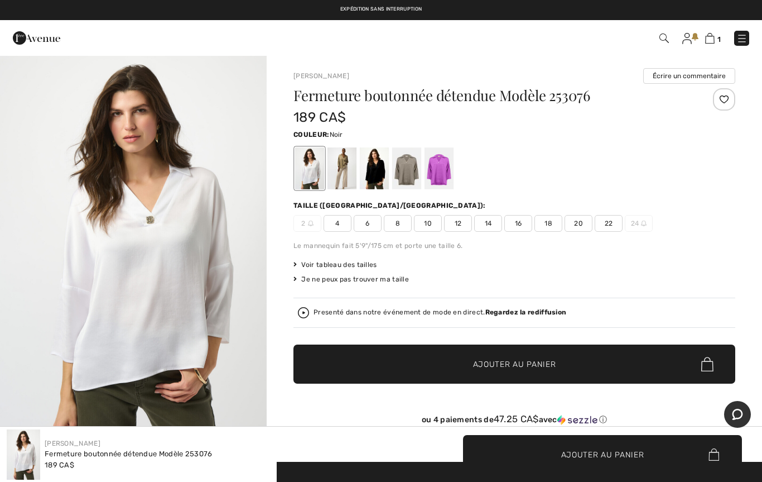
click at [381, 172] on div at bounding box center [374, 168] width 29 height 42
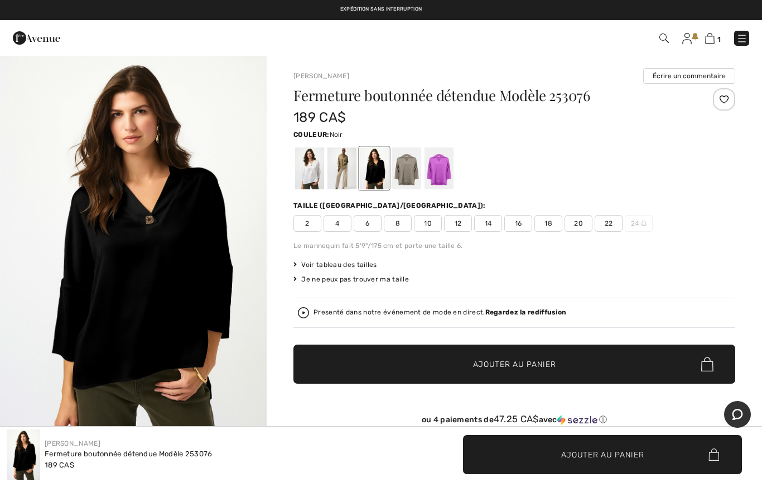
click at [347, 175] on div at bounding box center [342, 168] width 29 height 42
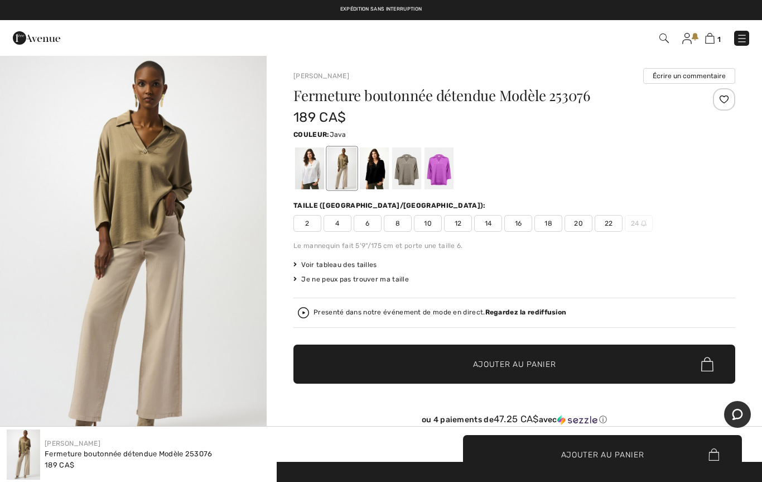
click at [407, 173] on div at bounding box center [406, 168] width 29 height 42
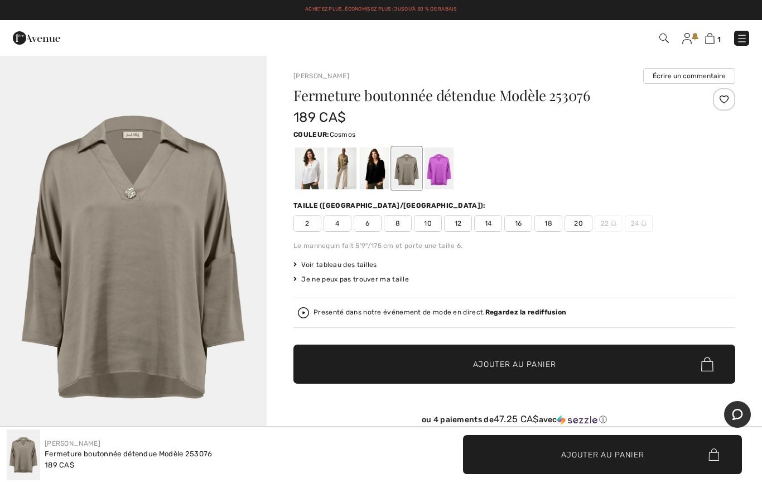
click at [444, 174] on div at bounding box center [439, 168] width 29 height 42
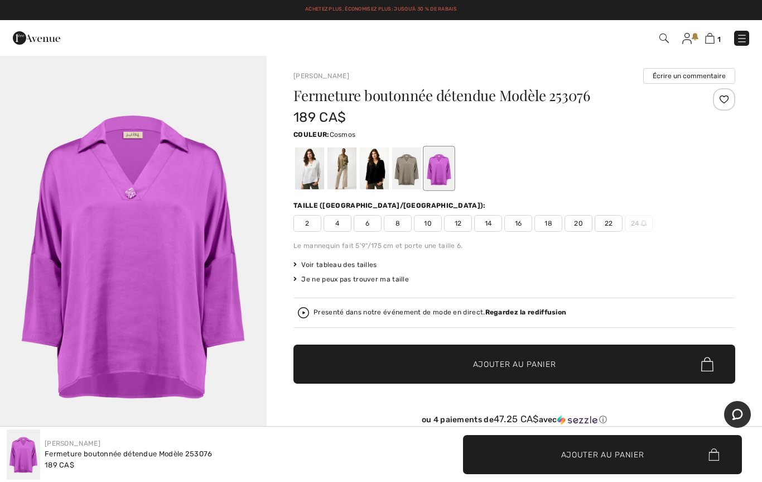
click at [377, 169] on div at bounding box center [374, 168] width 29 height 42
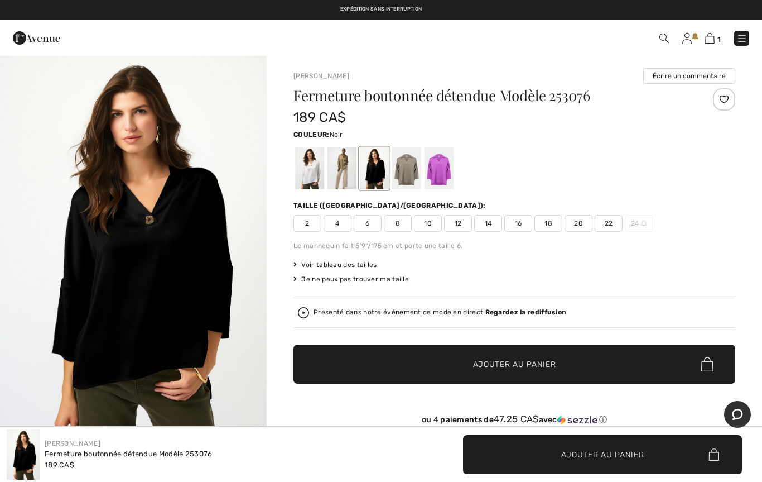
click at [487, 220] on span "14" at bounding box center [488, 223] width 28 height 17
click at [510, 362] on span "Ajouter au panier" at bounding box center [514, 364] width 83 height 12
click at [713, 39] on img at bounding box center [708, 38] width 9 height 11
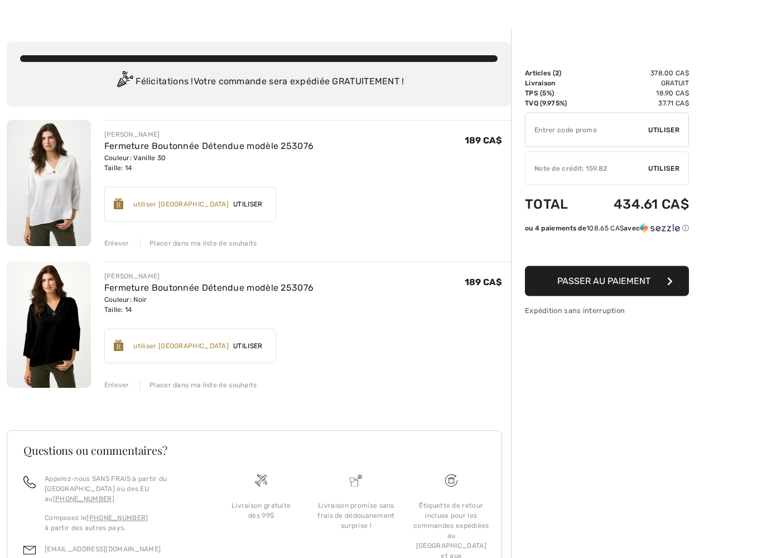
scroll to position [26, 0]
click at [231, 243] on div "Placer dans ma liste de souhaits" at bounding box center [198, 243] width 117 height 10
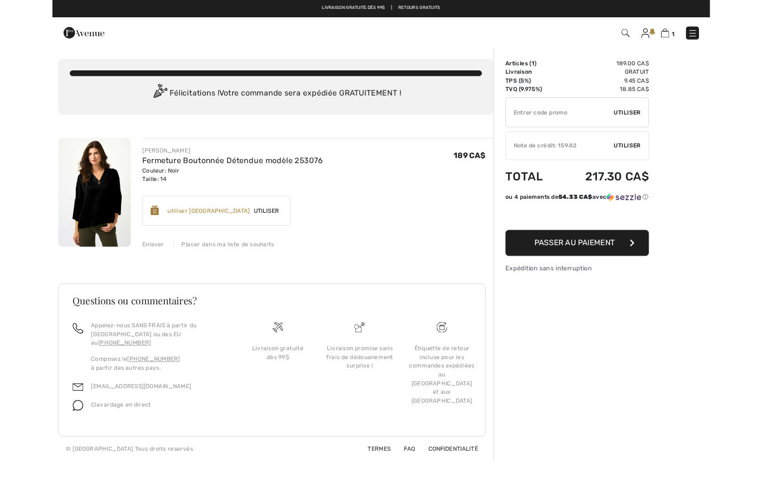
scroll to position [0, 0]
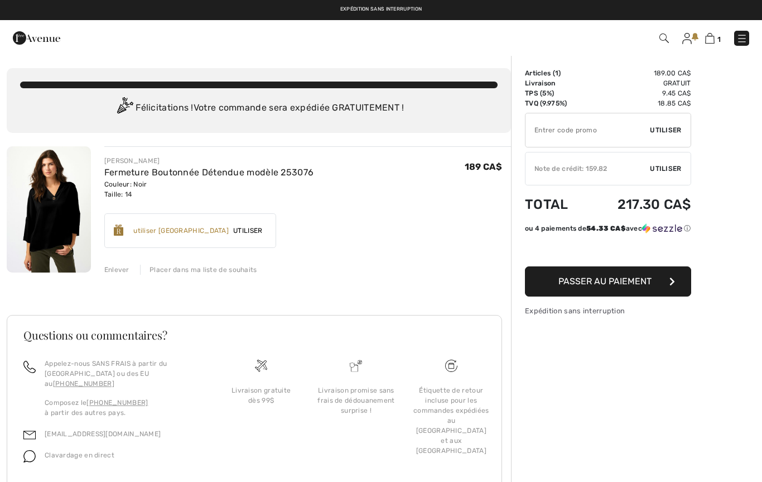
click at [603, 286] on span "Passer au paiement" at bounding box center [605, 281] width 93 height 11
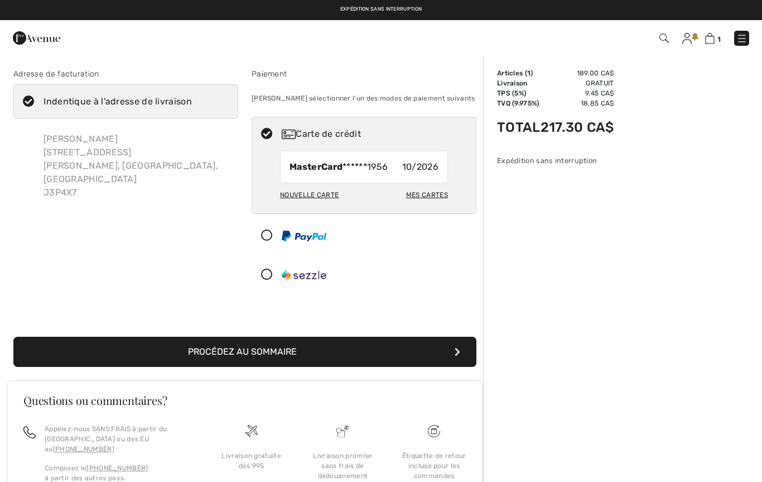
click at [268, 347] on button "Procédez au sommaire" at bounding box center [244, 352] width 463 height 30
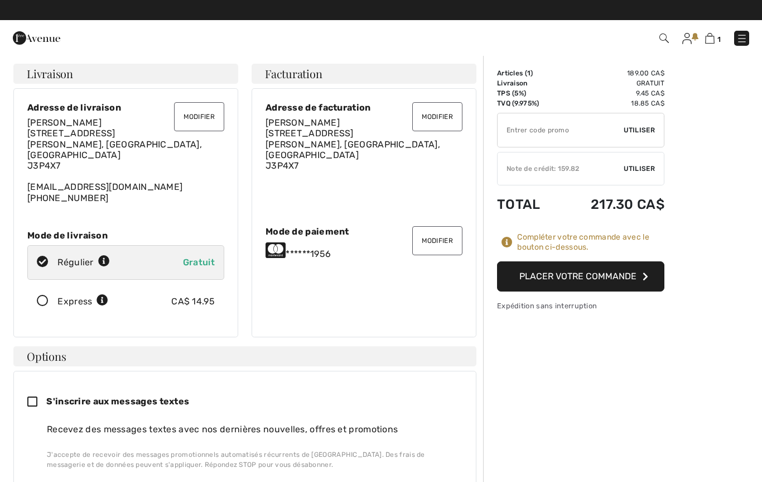
click at [556, 271] on button "Placer votre commande" at bounding box center [580, 276] width 167 height 30
